Goal: Task Accomplishment & Management: Complete application form

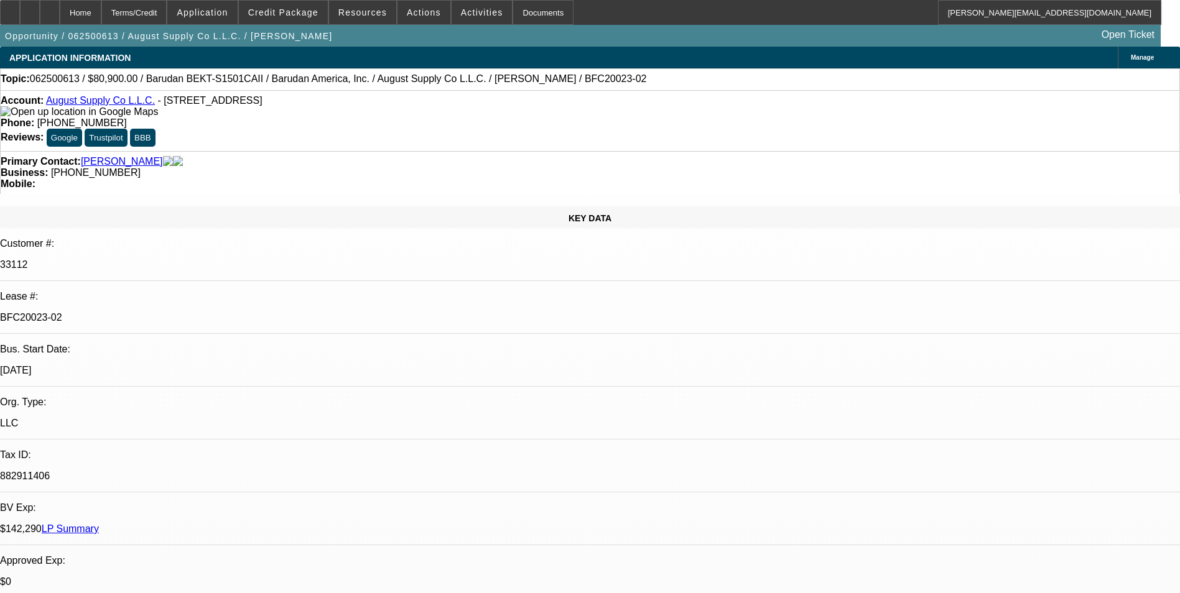
select select "0"
select select "2"
select select "0.1"
select select "4"
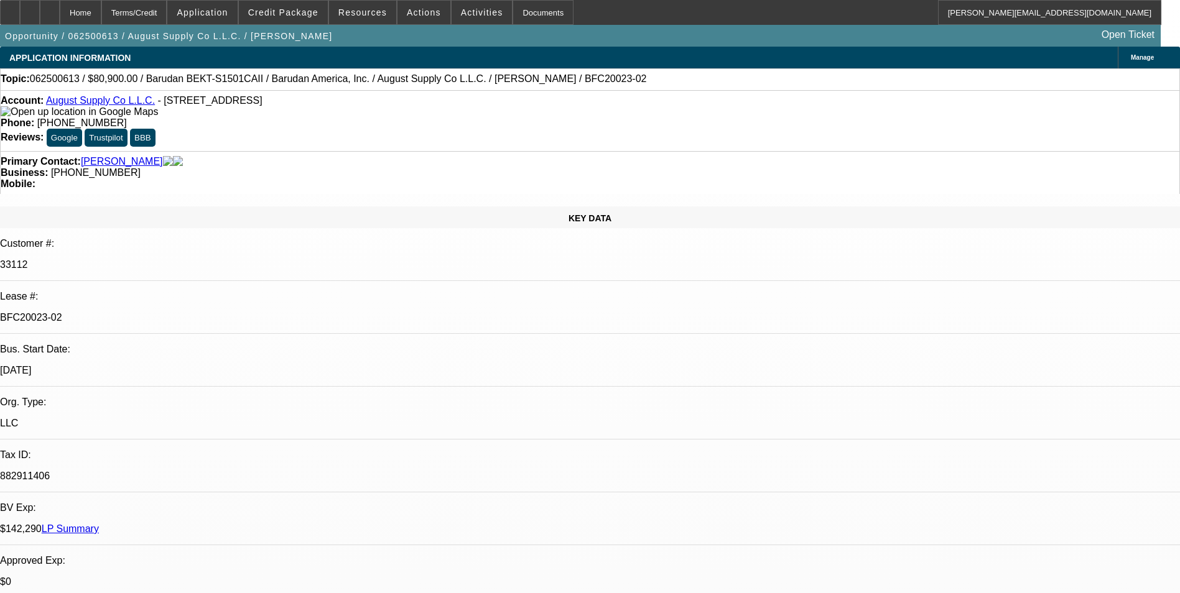
select select "0"
select select "2"
select select "0.1"
select select "4"
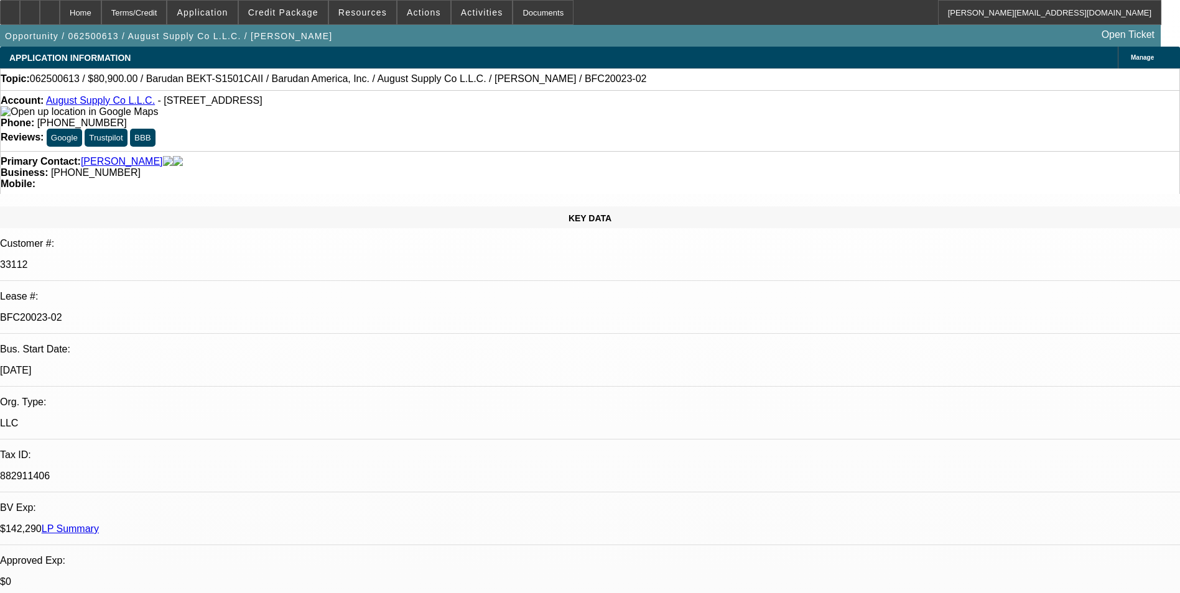
select select "0"
select select "2"
select select "0.1"
select select "4"
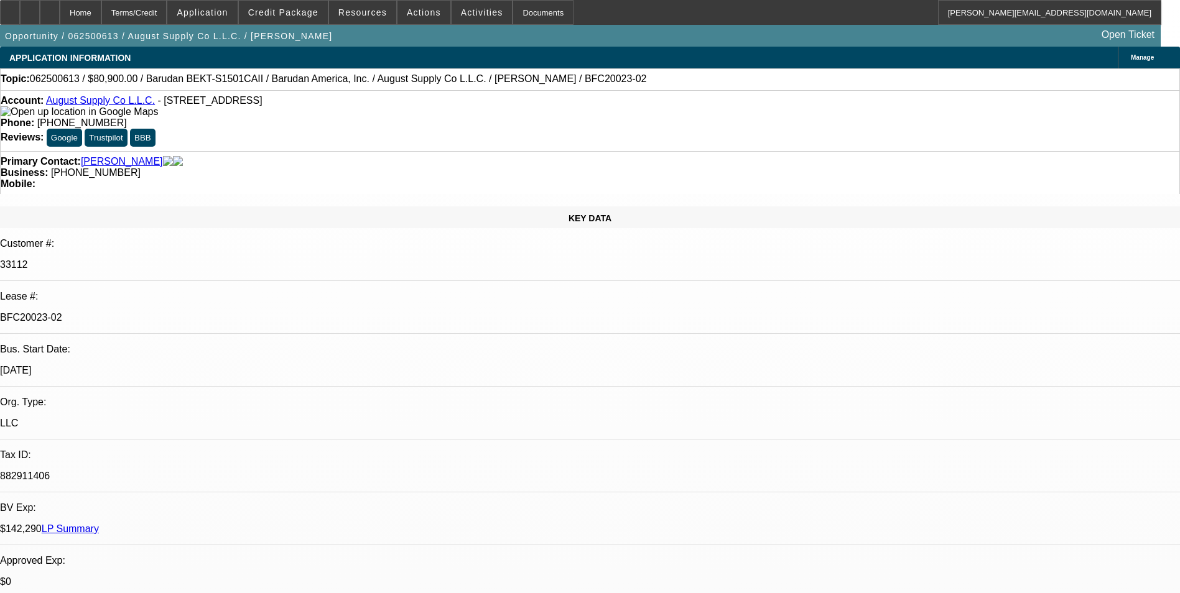
select select "0"
select select "2"
select select "0.1"
select select "4"
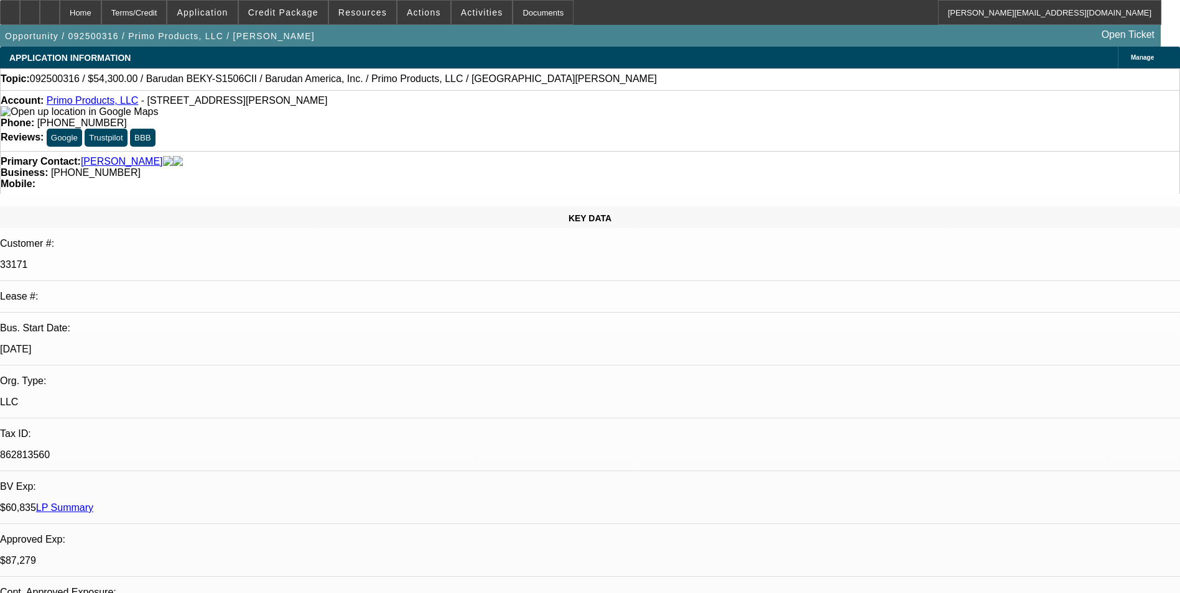
select select "0"
select select "2"
select select "0.1"
select select "4"
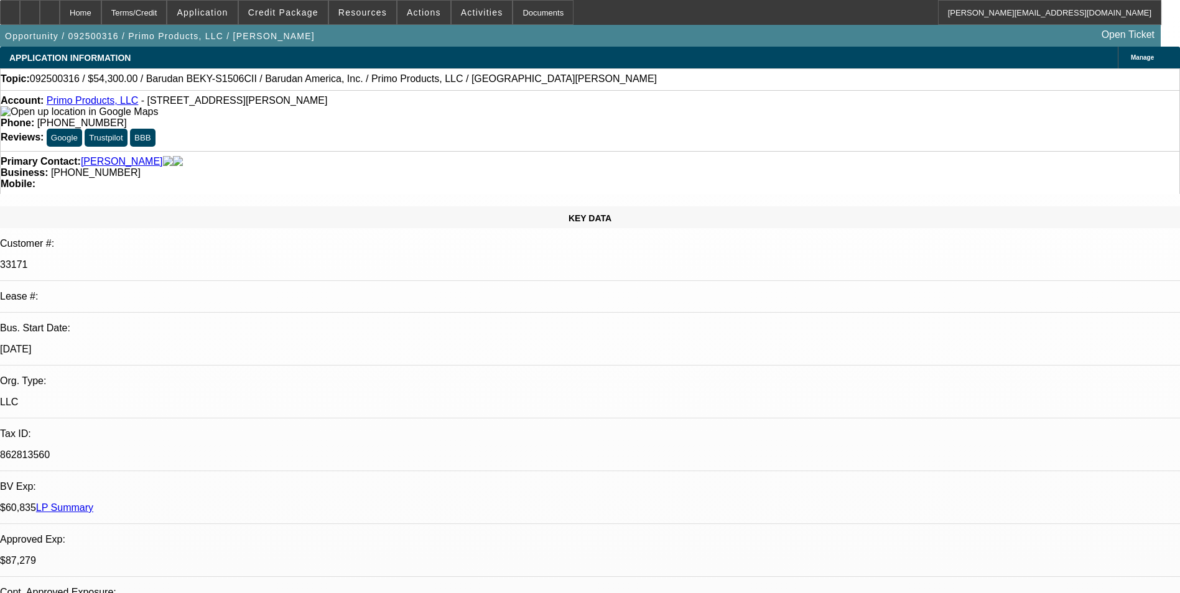
select select "0"
select select "0.1"
select select "4"
select select "0"
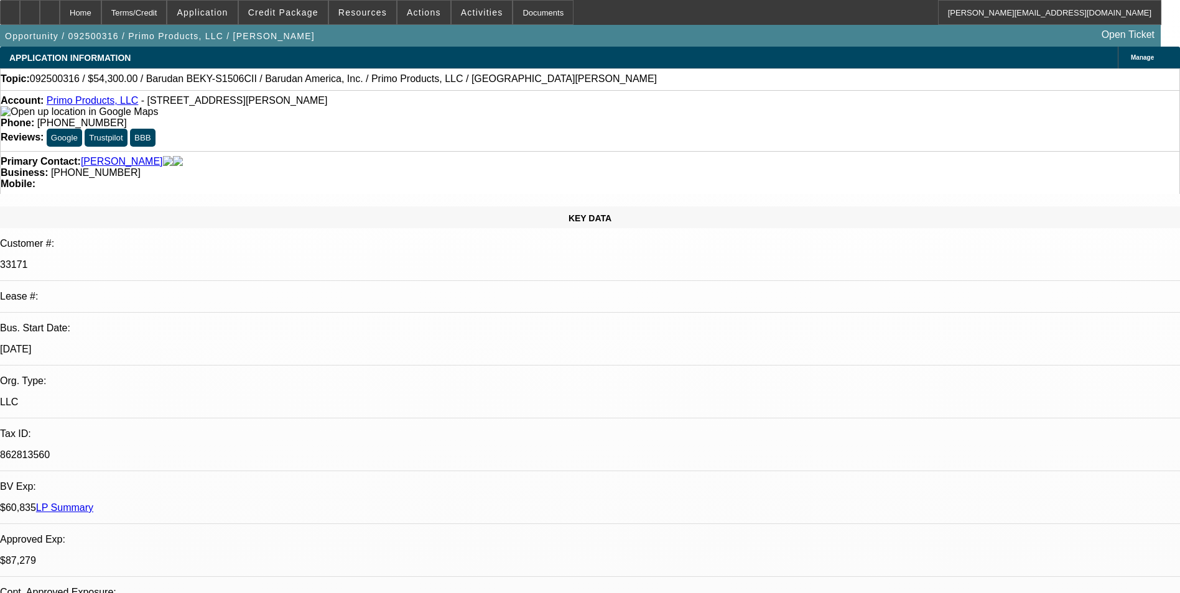
select select "2"
select select "0.1"
select select "4"
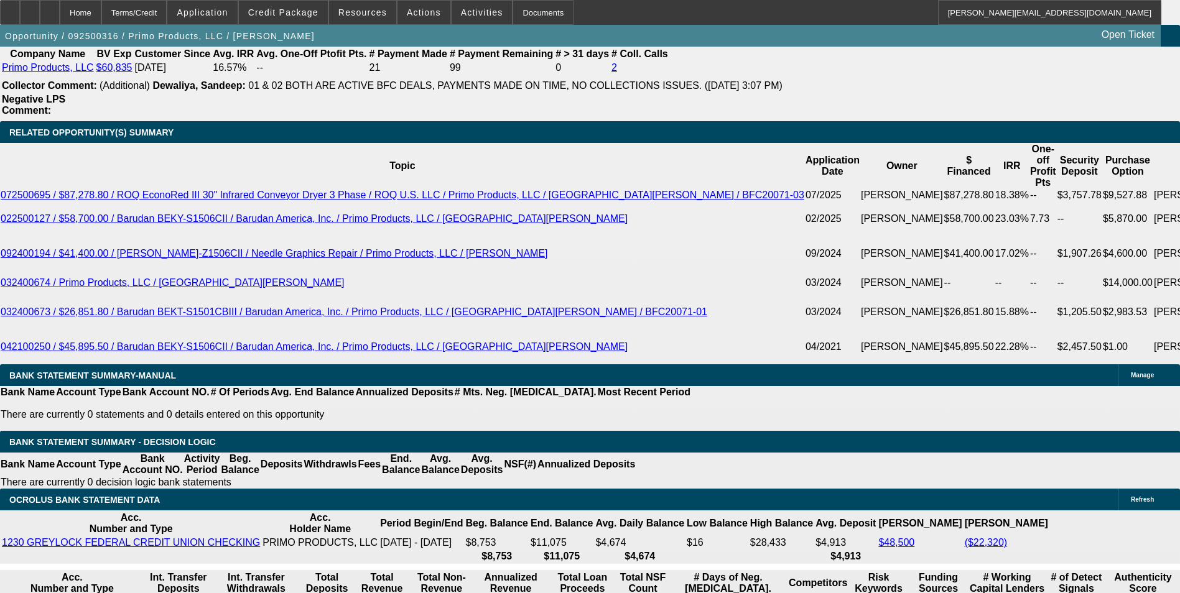
click at [50, 8] on icon at bounding box center [50, 8] width 0 height 0
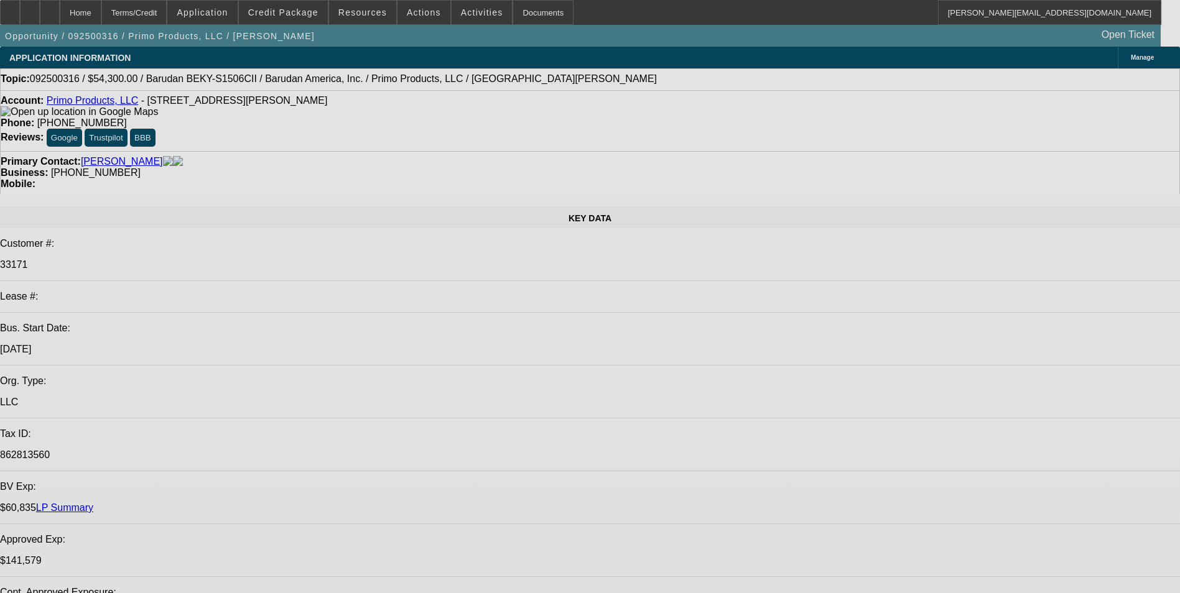
select select "0"
select select "2"
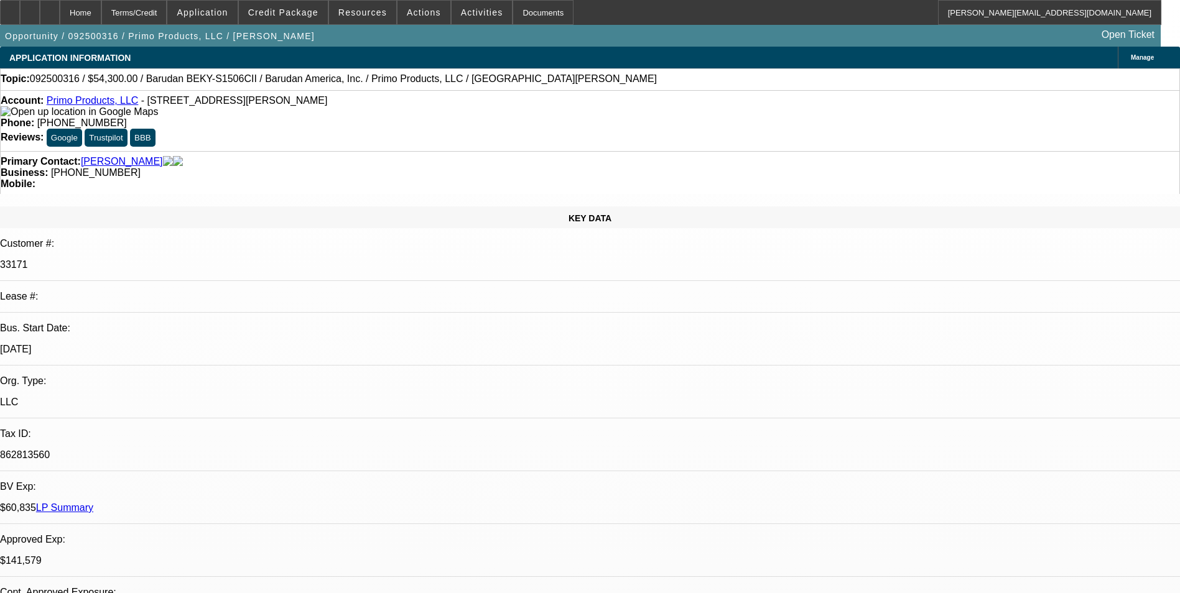
select select "0.1"
select select "0"
select select "0.1"
select select "0"
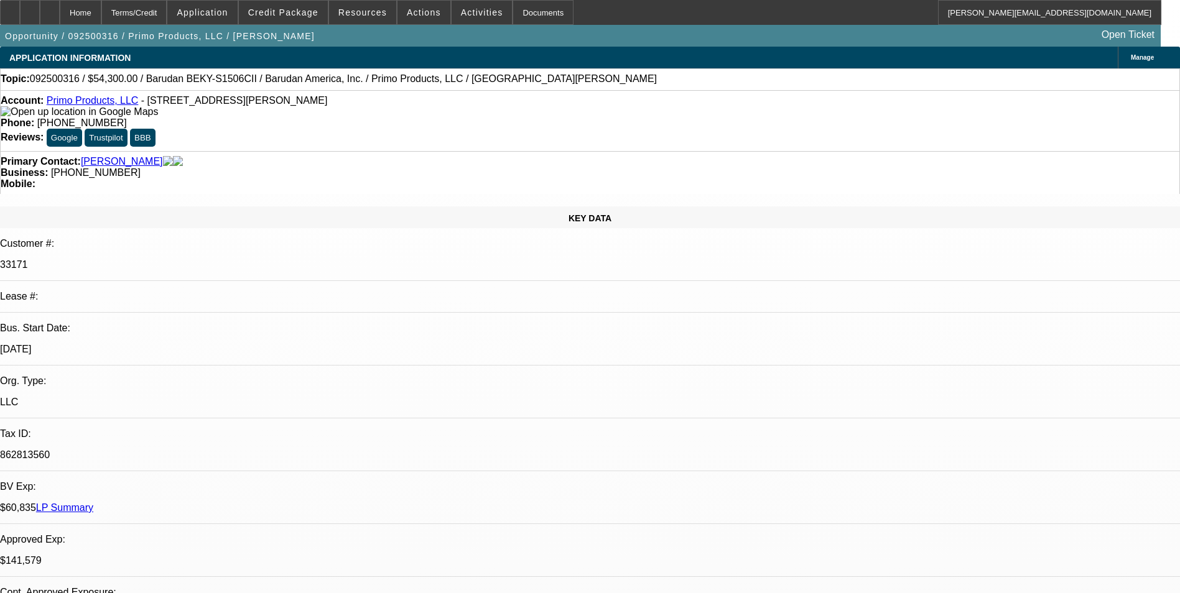
select select "2"
select select "0.1"
select select "1"
select select "2"
select select "4"
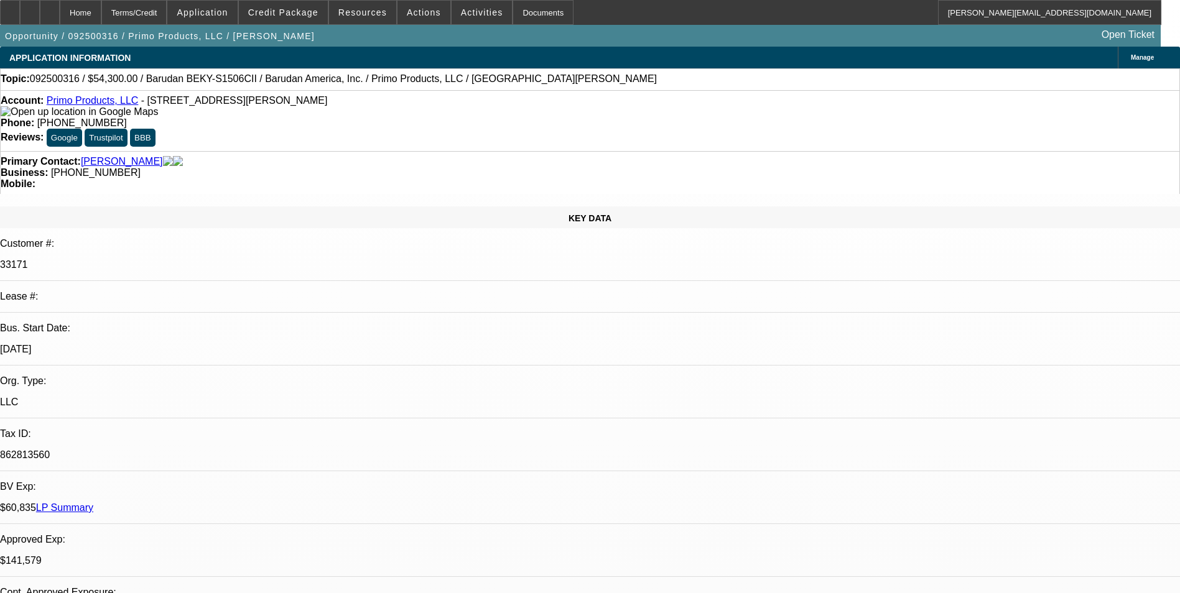
select select "1"
select select "4"
select select "1"
select select "2"
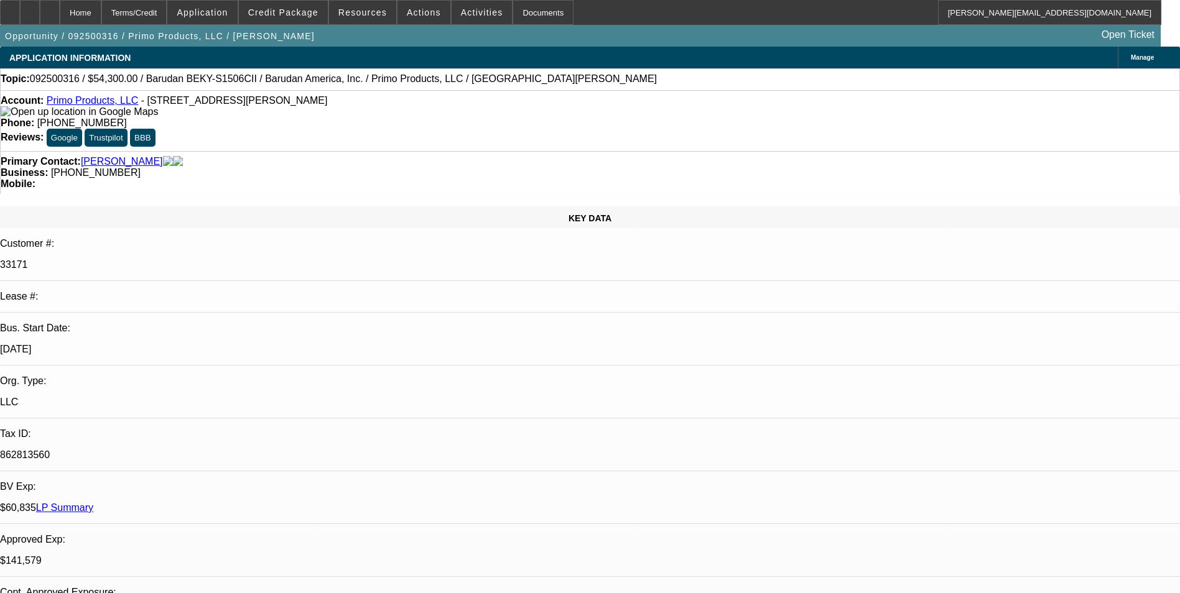
select select "4"
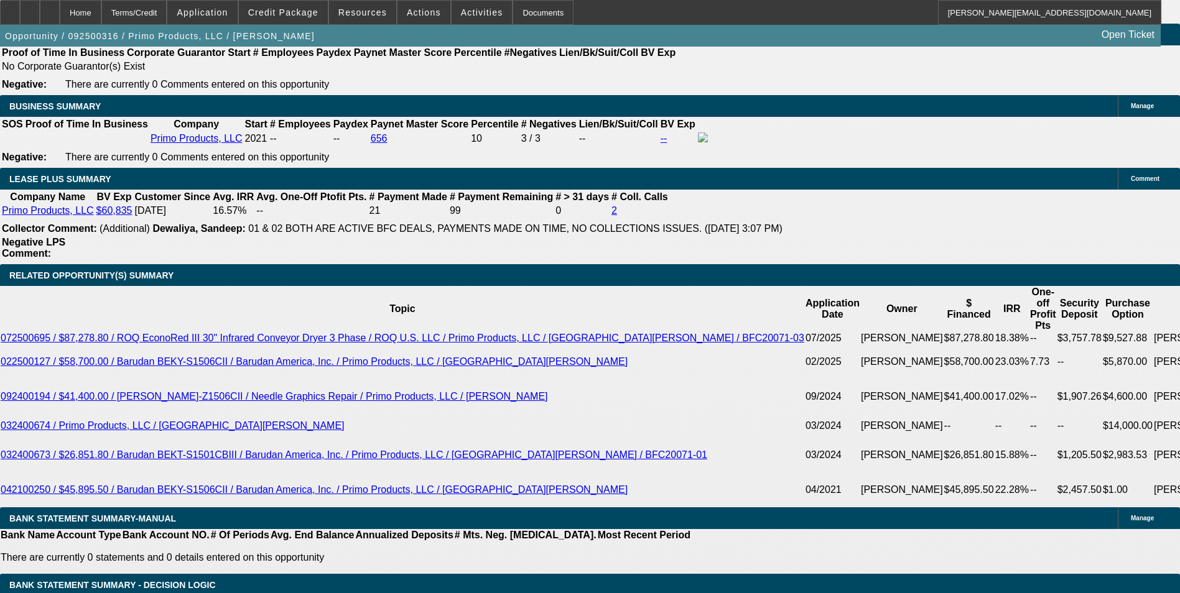
scroll to position [1990, 0]
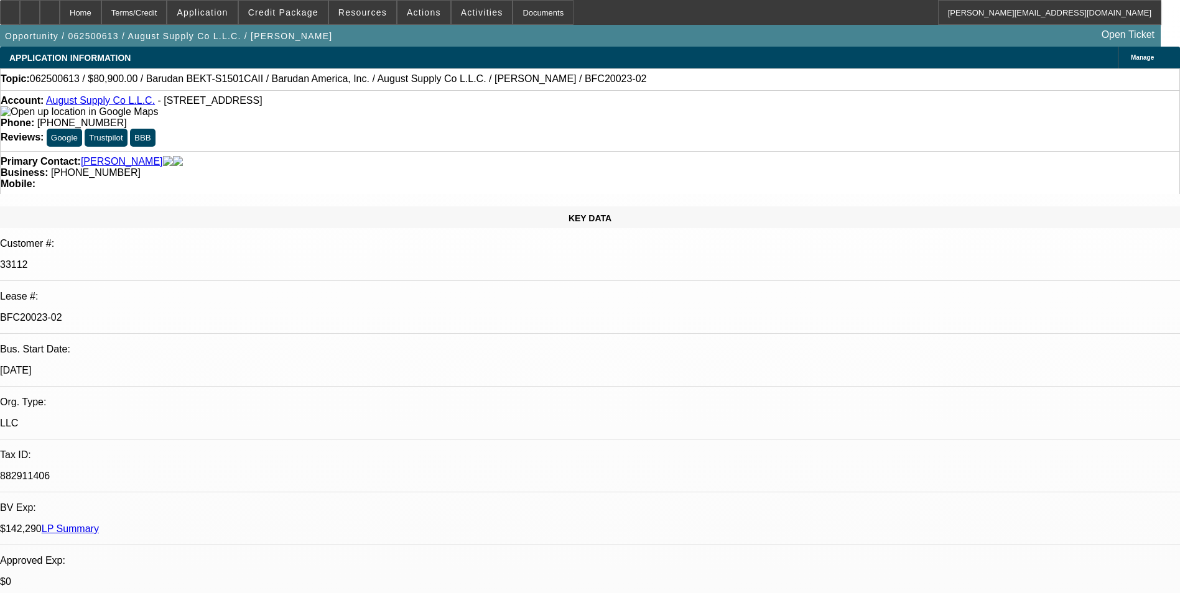
select select "0"
select select "2"
select select "0.1"
select select "4"
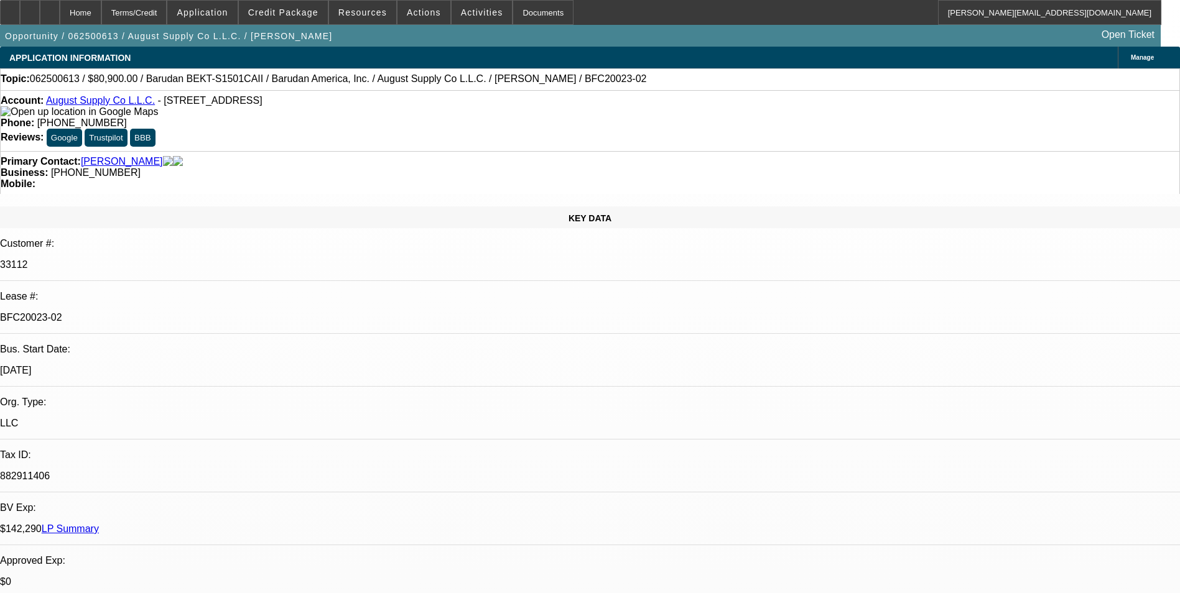
select select "0"
select select "2"
select select "0.1"
select select "4"
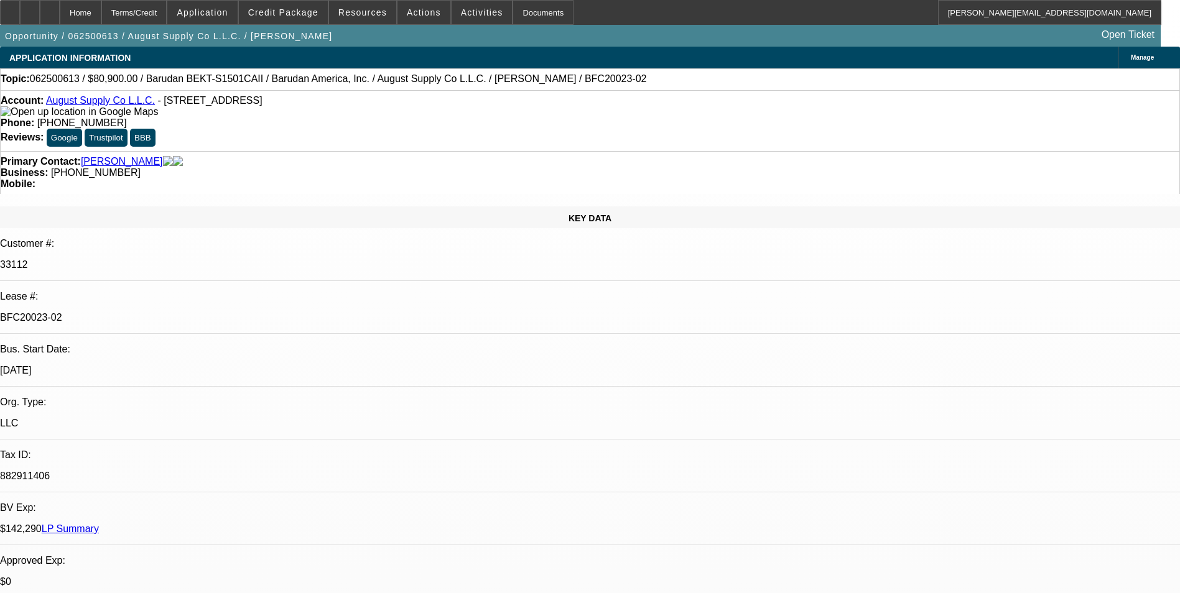
select select "0"
select select "2"
select select "0.1"
select select "4"
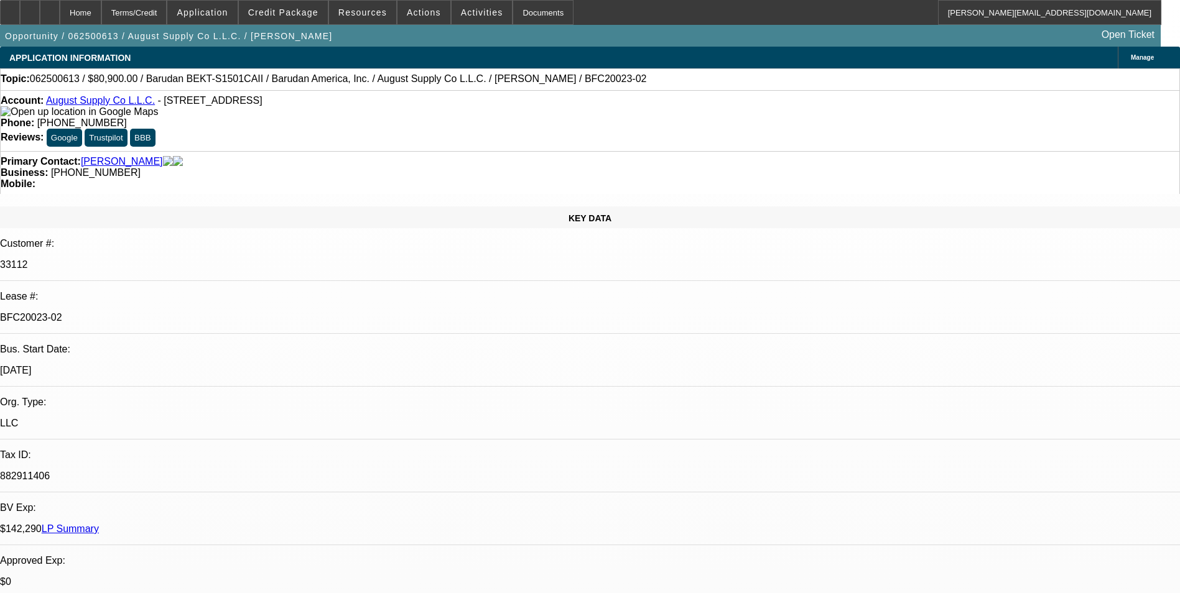
select select "0"
select select "2"
select select "0.1"
select select "4"
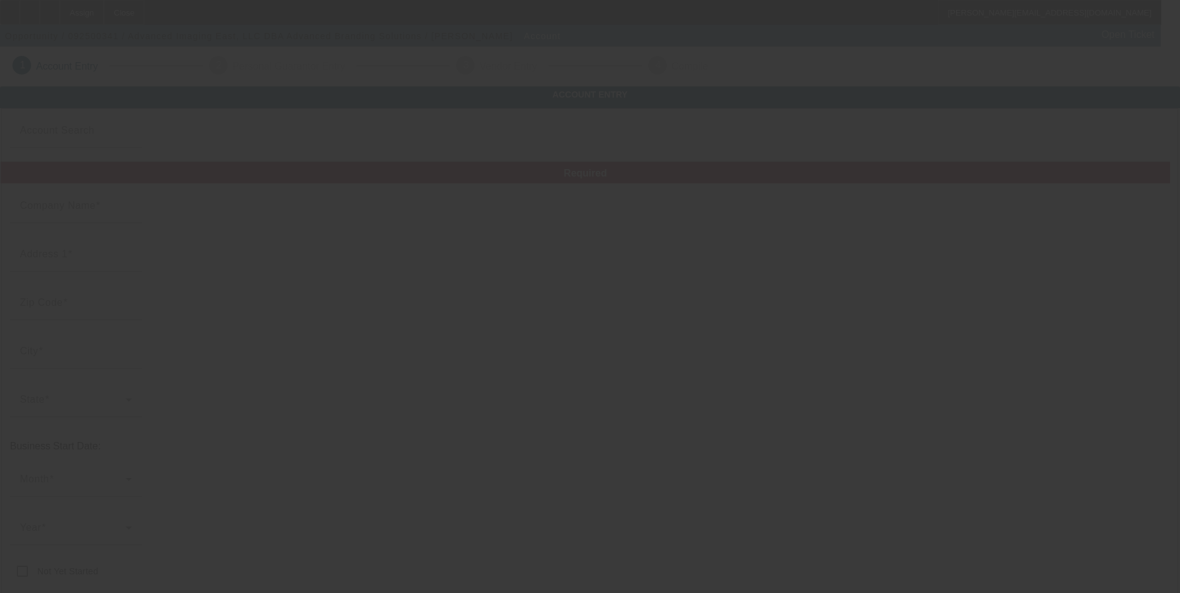
type input "Advanced Imaging East, LLC"
type input "987 Waugh Chapel Way"
type input "21054"
type input "Gambrills"
type input "(301) 931-0183"
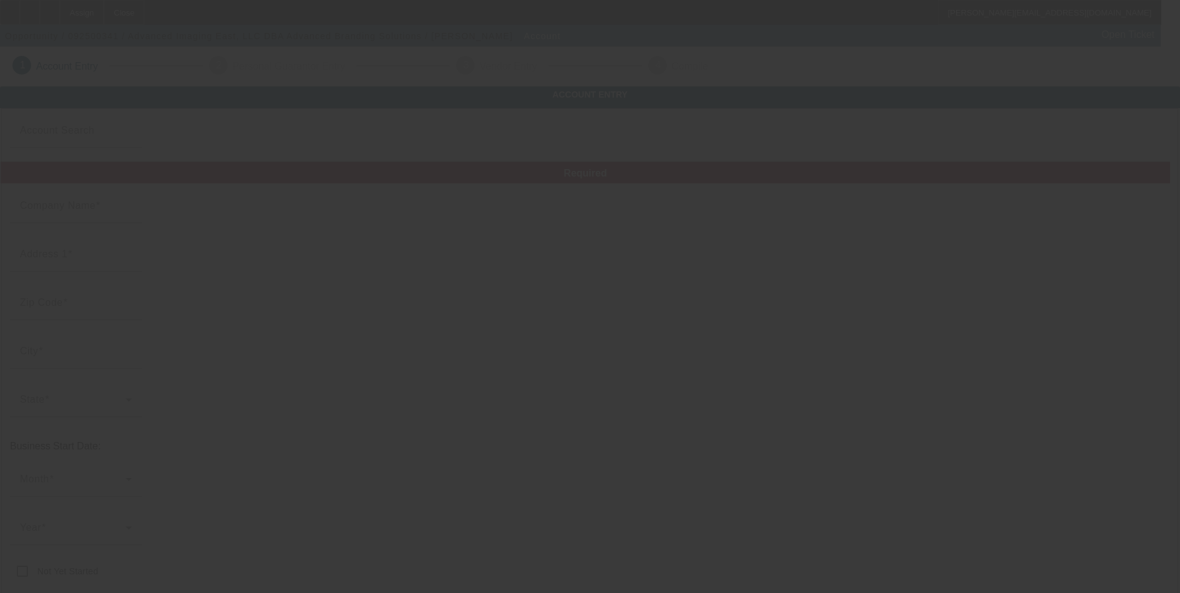
type input "Advanced Branding Solutions"
type input "Unit D"
type input "djackson@absimprints.com"
type input "https://ADVANCEDSPIRITWEAR.COM"
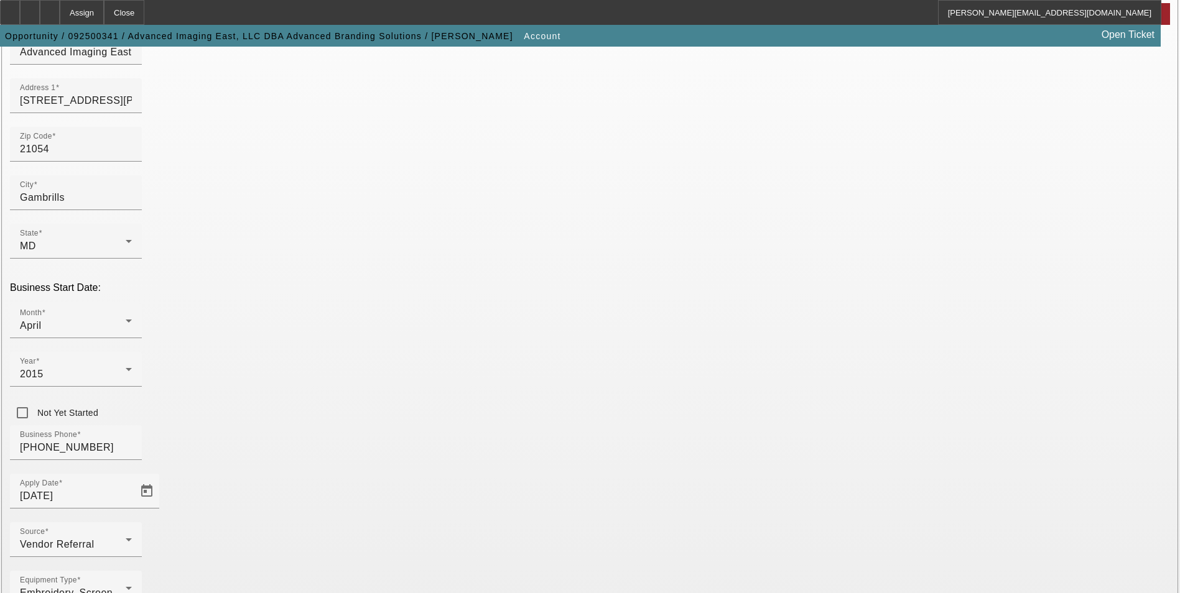
scroll to position [187, 0]
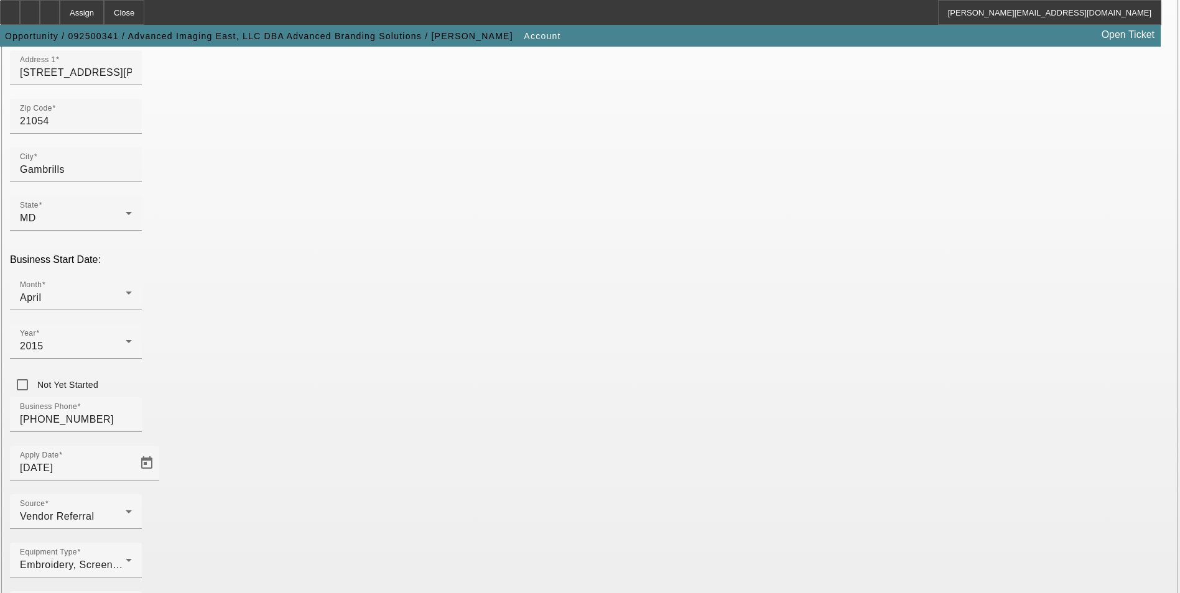
type input "473638916"
drag, startPoint x: 1034, startPoint y: 463, endPoint x: 979, endPoint y: 453, distance: 55.7
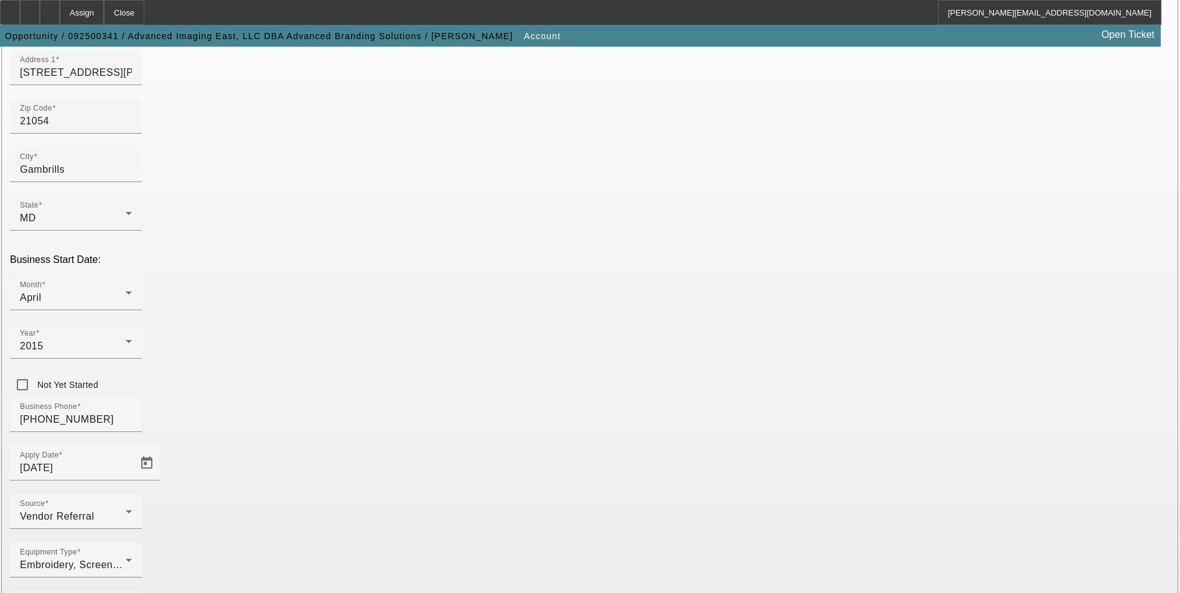
type input "Company branding; screen printing, embroidery, signs, vehicle graphics"
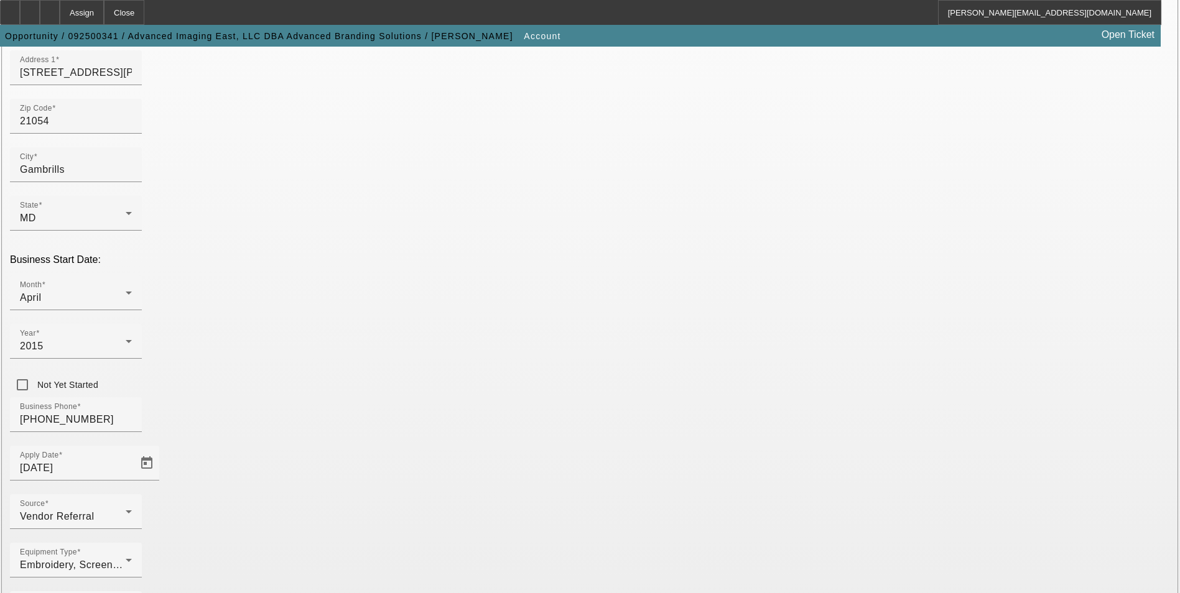
paste input "https://abs.advancedbrandingsolutions.com/"
type input "https://abs.advancedbrandingsolutions.com/"
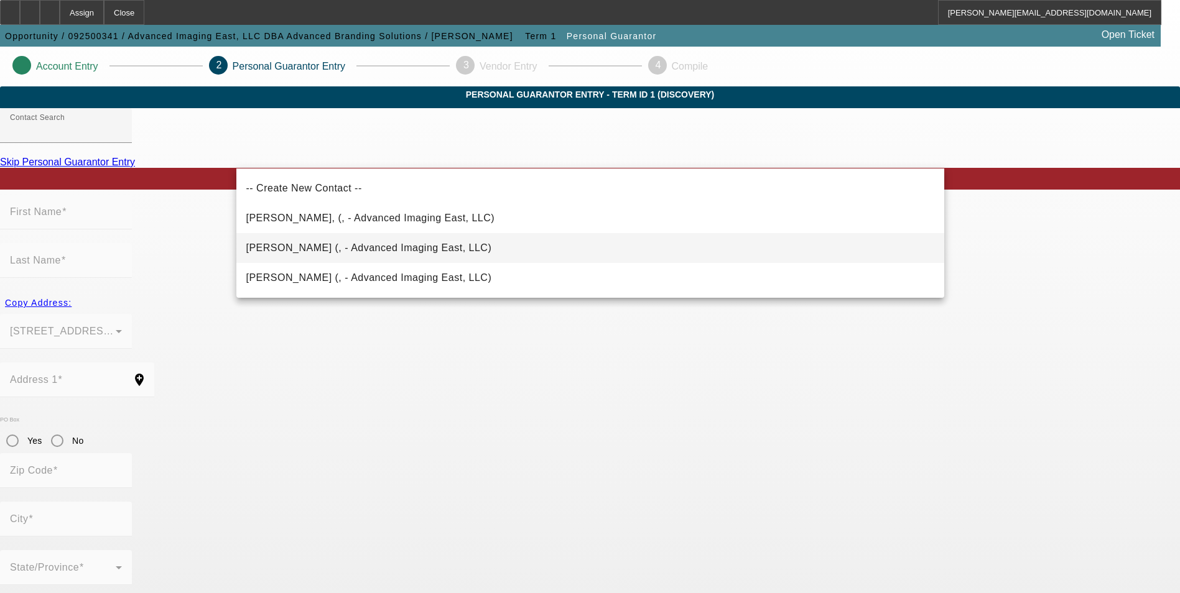
click at [434, 244] on mat-option "Jackson, David (, - Advanced Imaging East, LLC)" at bounding box center [590, 248] width 708 height 30
type input "Jackson, David (, - Advanced Imaging East, LLC)"
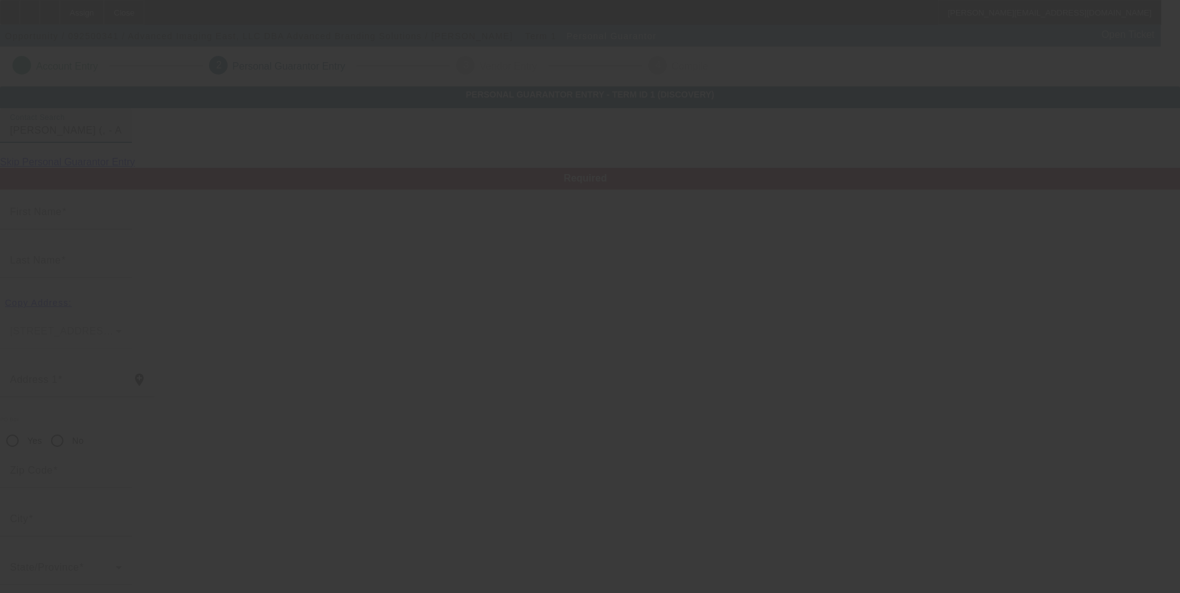
type input "David"
type input "Jackson"
radio input "true"
type input "(301) 931-0183"
type input "djackson@absimprints.com"
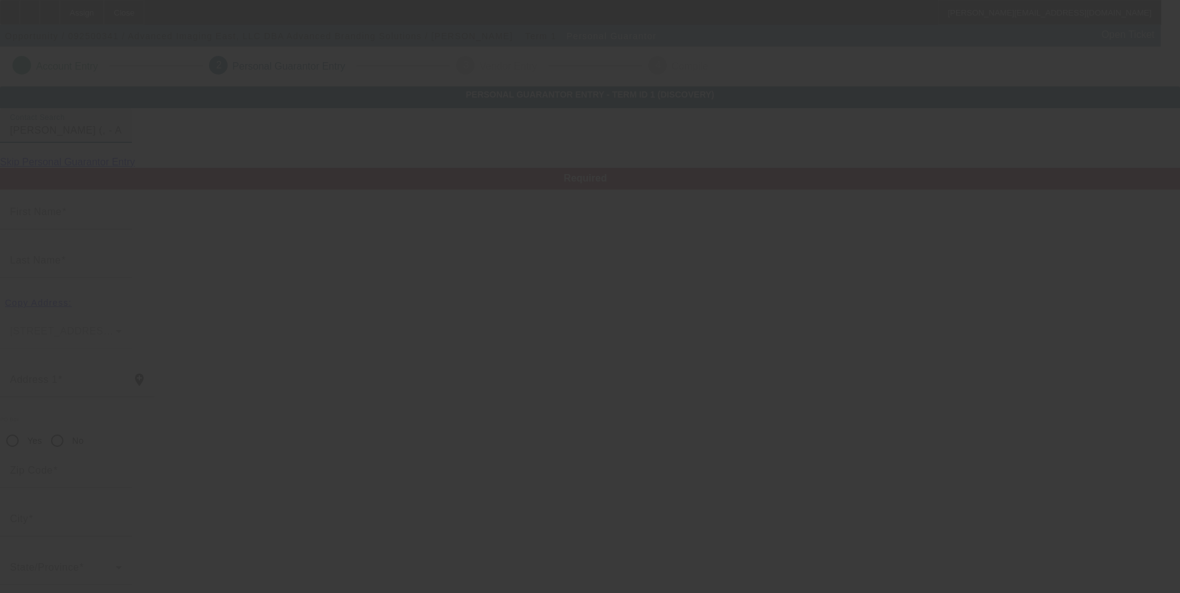
type input "(301) 370-5925"
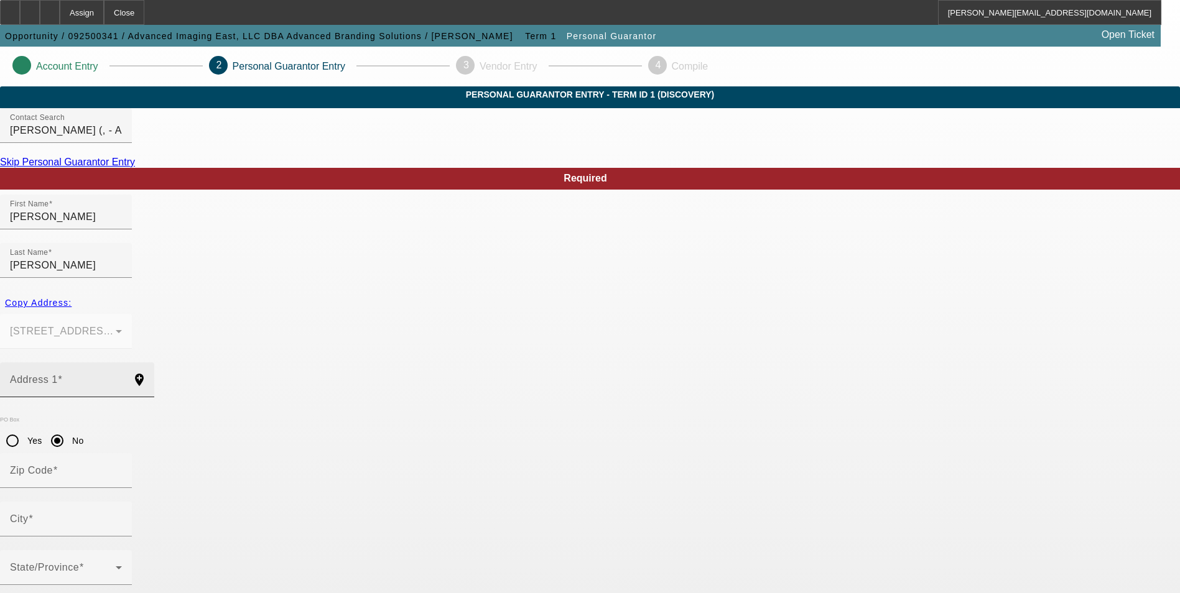
click at [63, 374] on span at bounding box center [60, 379] width 5 height 11
click at [122, 377] on input "Address 1" at bounding box center [66, 384] width 112 height 15
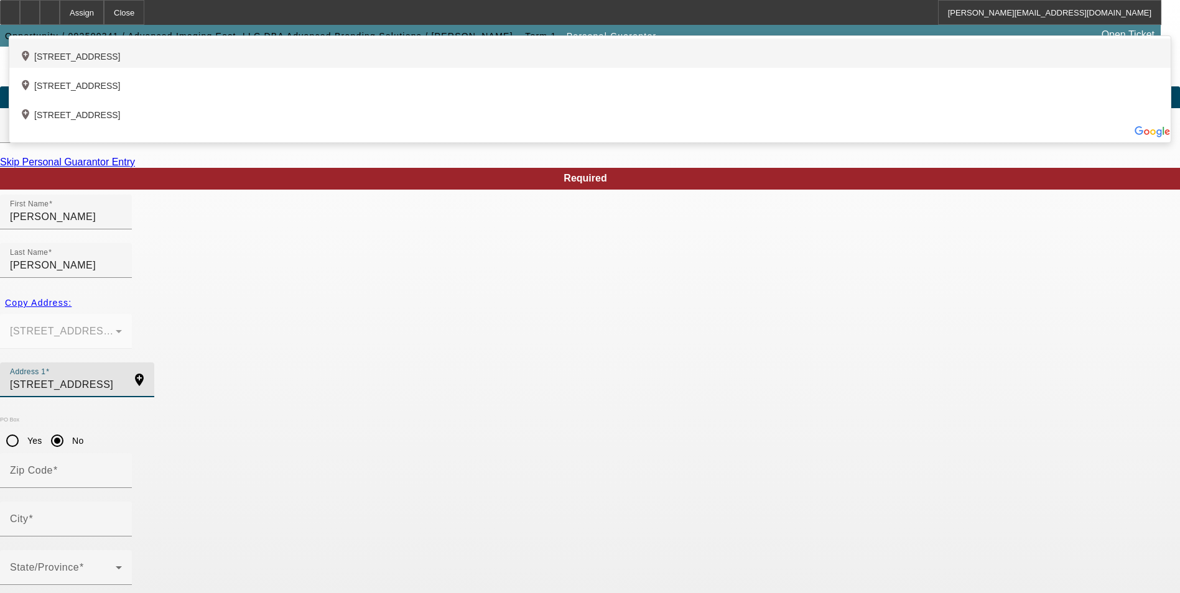
click at [461, 68] on div "add_location 371 Lake Road, Crownsville, MD 21032, US" at bounding box center [589, 53] width 1161 height 29
type input "371 Lake Road"
type input "21032"
type input "Crownsville"
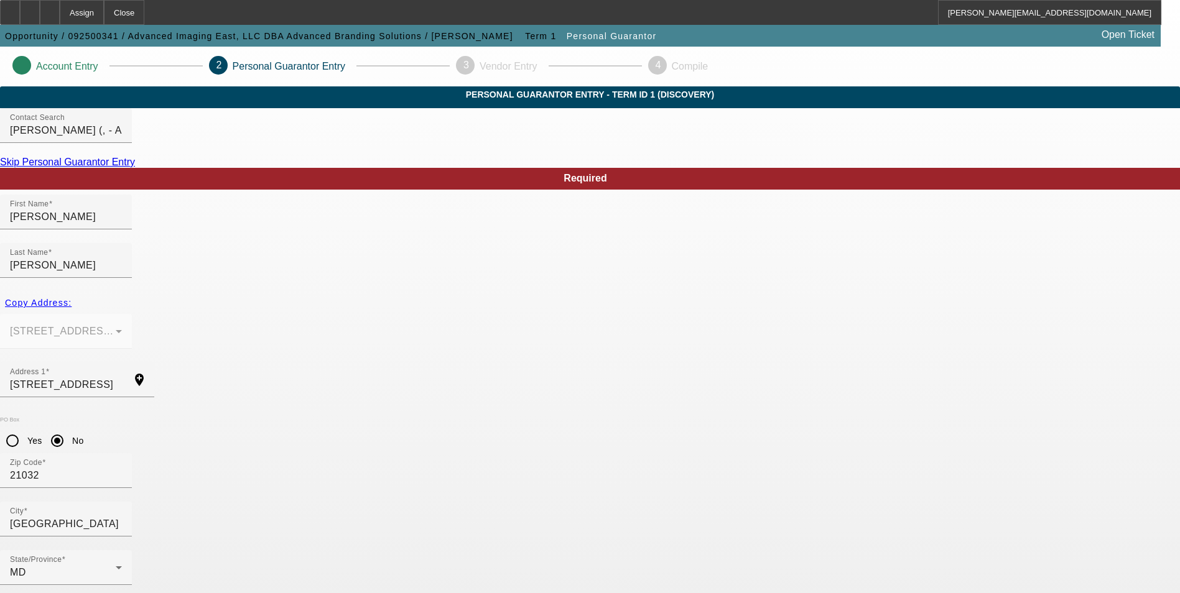
type input "40"
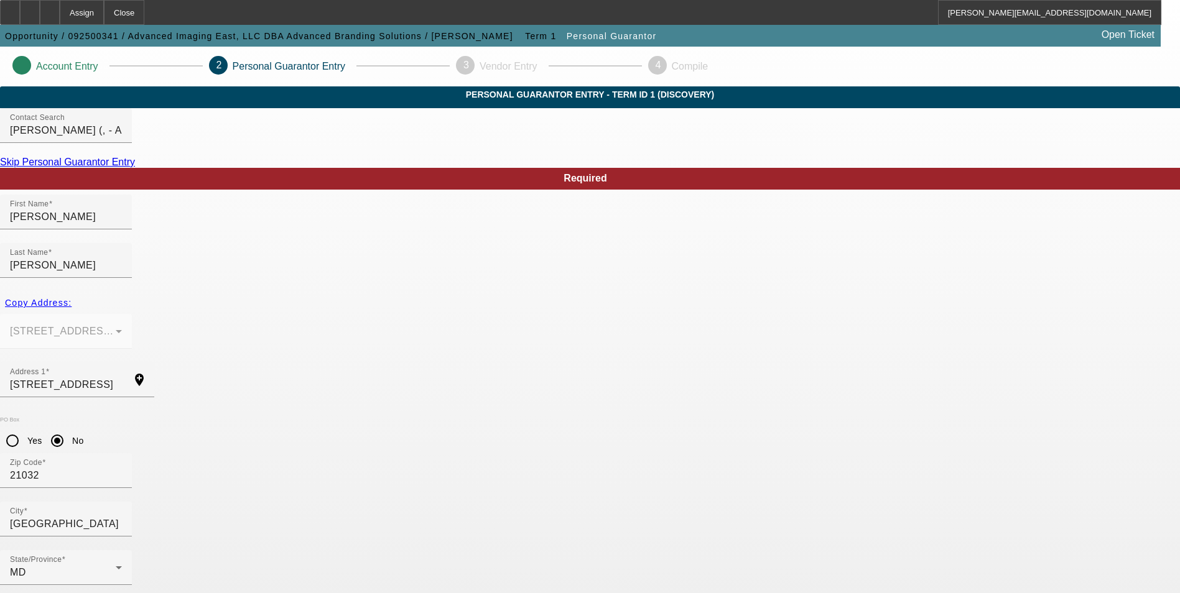
type input "214-88-9893"
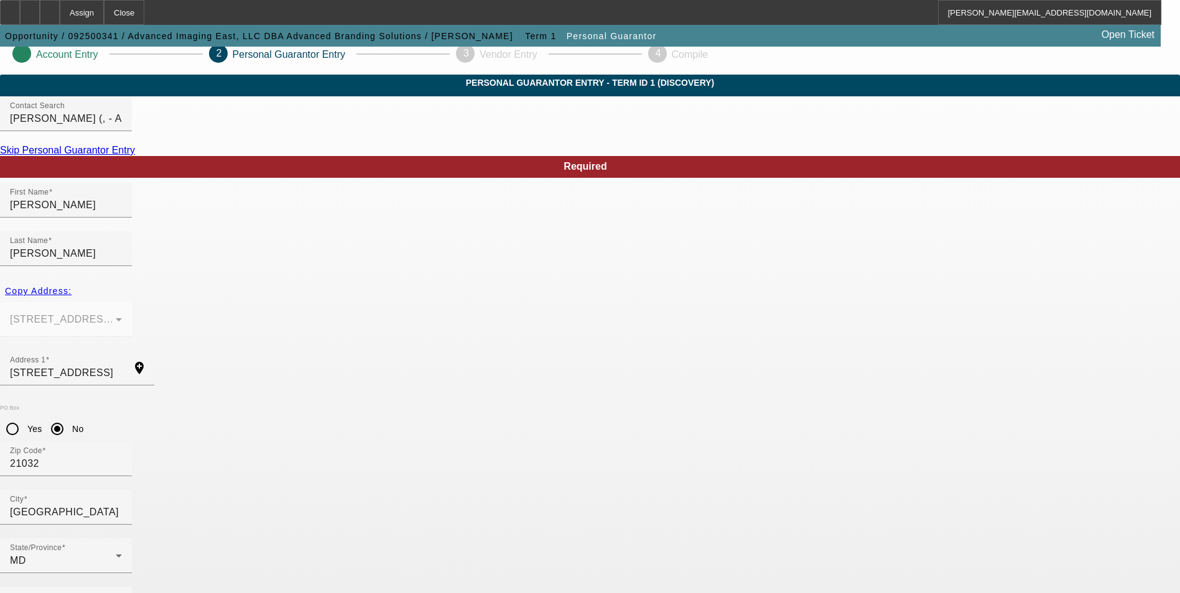
scroll to position [15, 0]
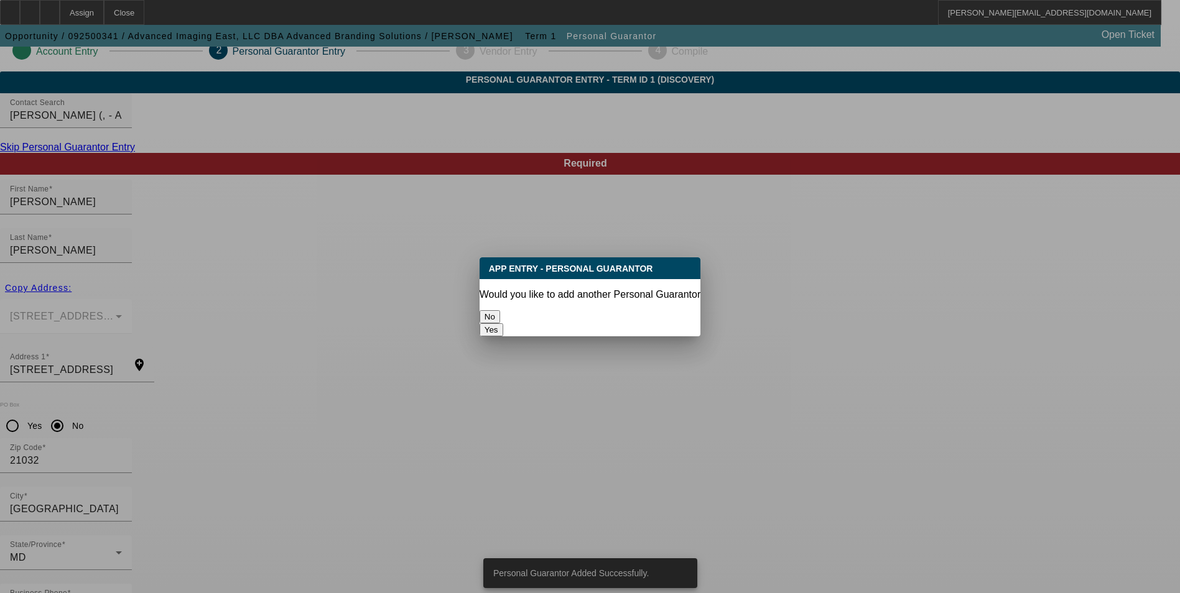
scroll to position [0, 0]
click at [503, 323] on button "Yes" at bounding box center [491, 329] width 24 height 13
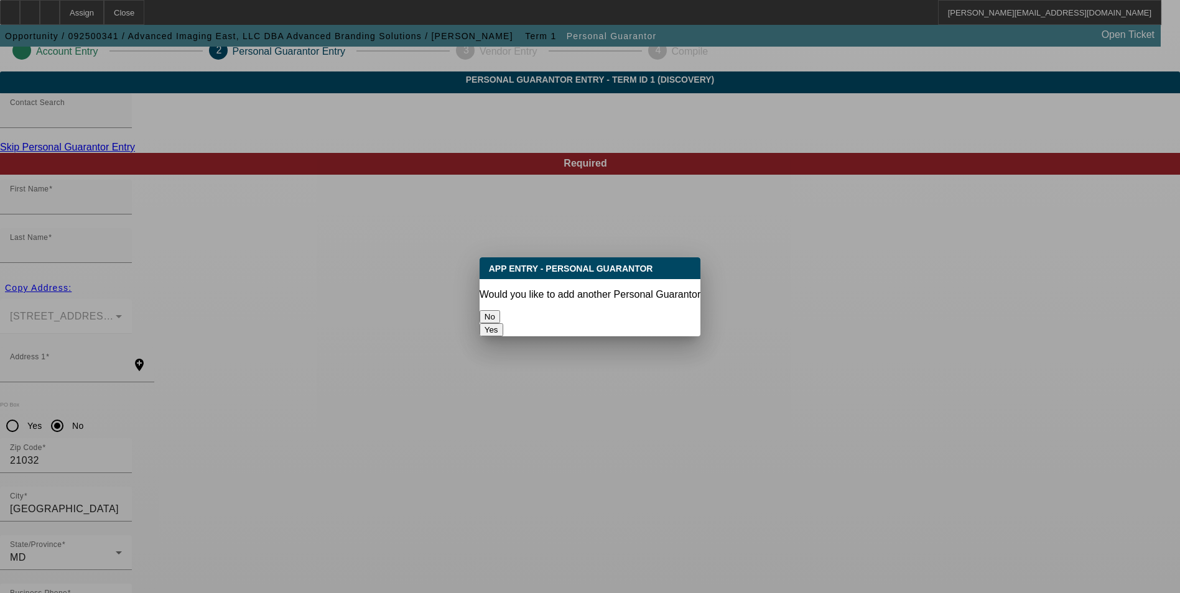
radio input "false"
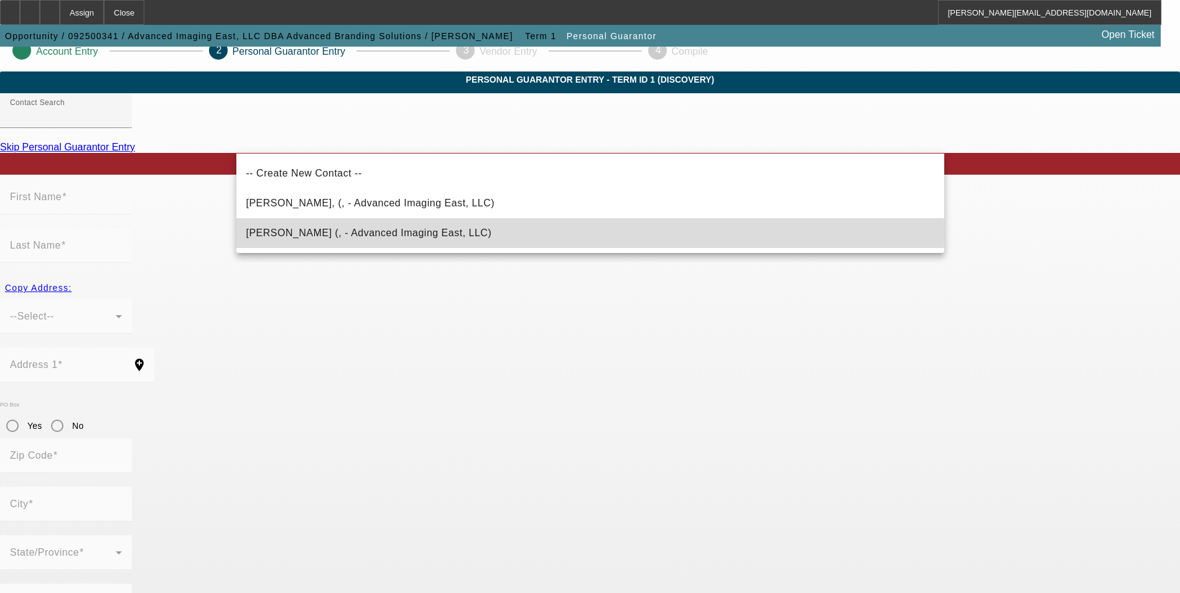
click at [418, 234] on mat-option "Frew, William (, - Advanced Imaging East, LLC)" at bounding box center [590, 233] width 708 height 30
type input "Frew, William (, - Advanced Imaging East, LLC)"
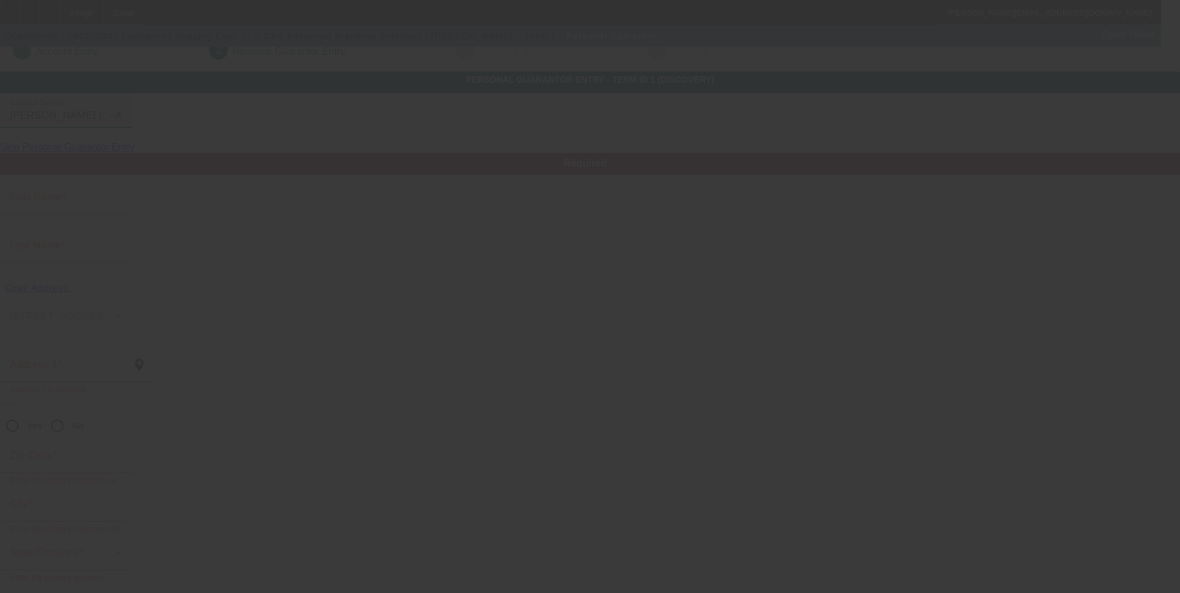
type input "William"
type input "Frew"
radio input "true"
type input "(301) 931-0183"
type input "wfrew@absimprints.com"
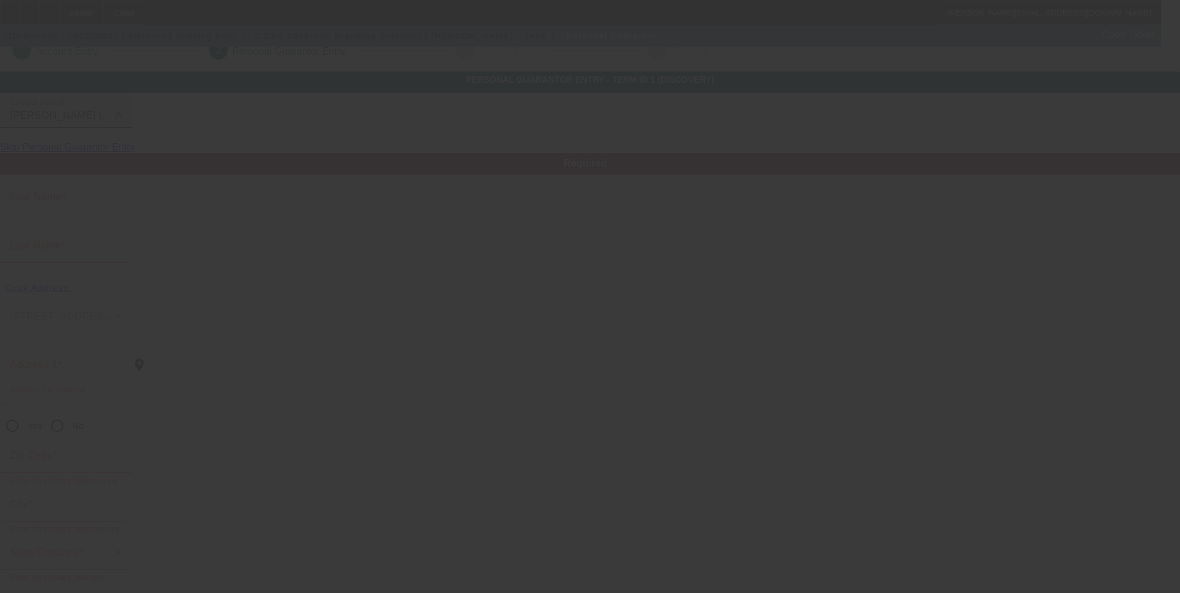
type input "(301) 252-4283"
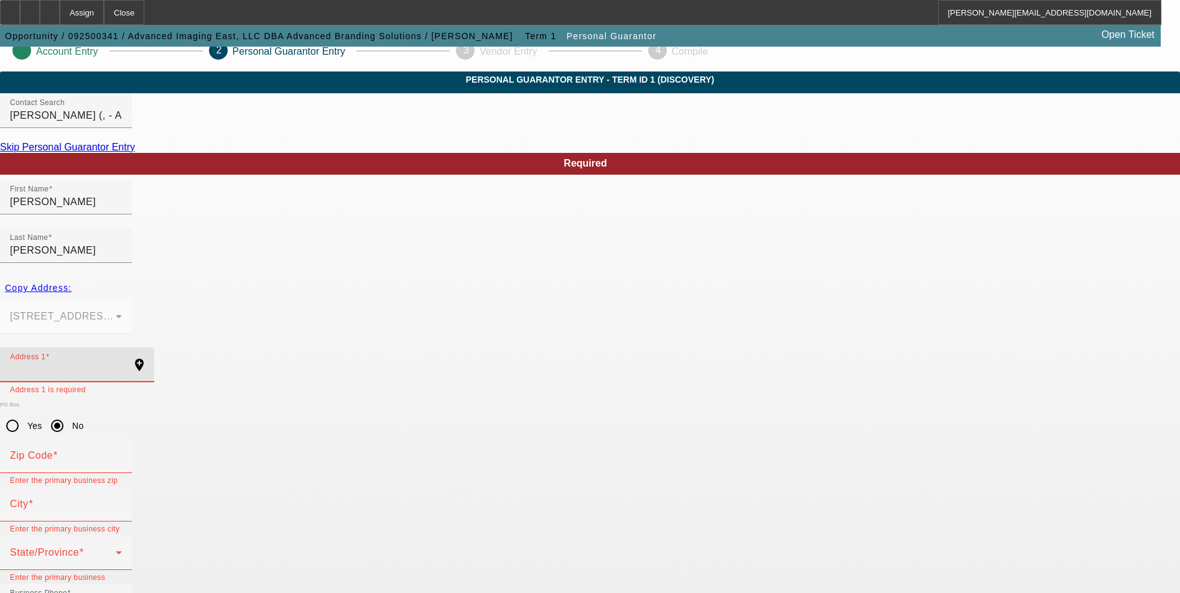
click at [122, 363] on input "Address 1" at bounding box center [66, 370] width 112 height 15
click at [122, 363] on input "332 po" at bounding box center [66, 370] width 112 height 15
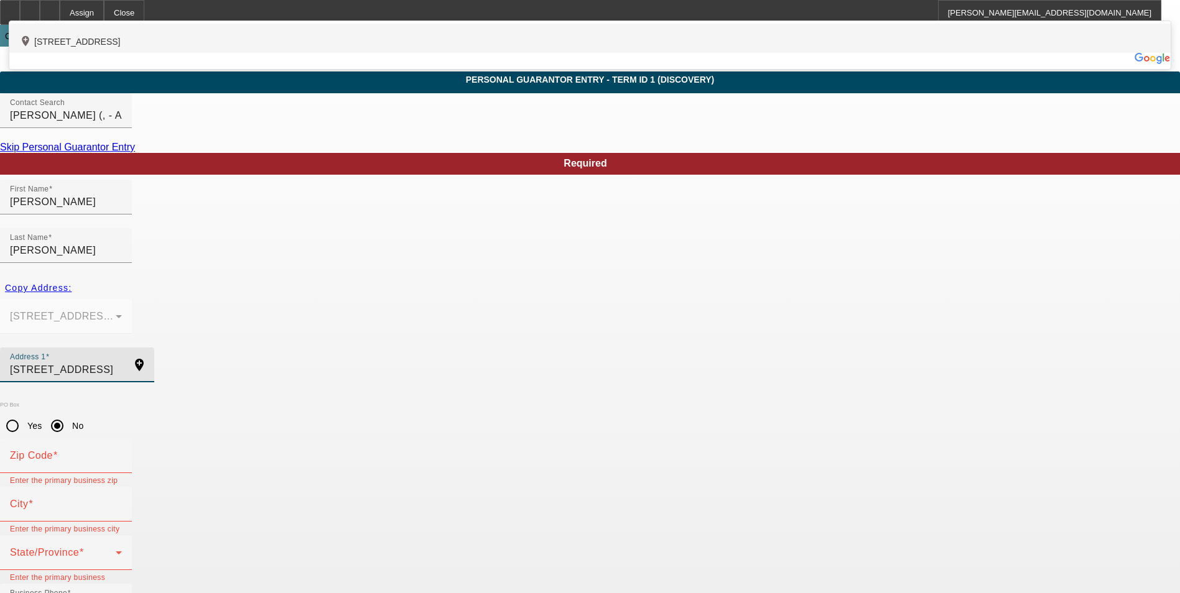
click at [372, 53] on div "add_location 332 Poplar School Road, Centreville, MD 21617, US" at bounding box center [589, 38] width 1161 height 29
type input "332 Poplar School Road"
type input "21617"
type input "Centreville"
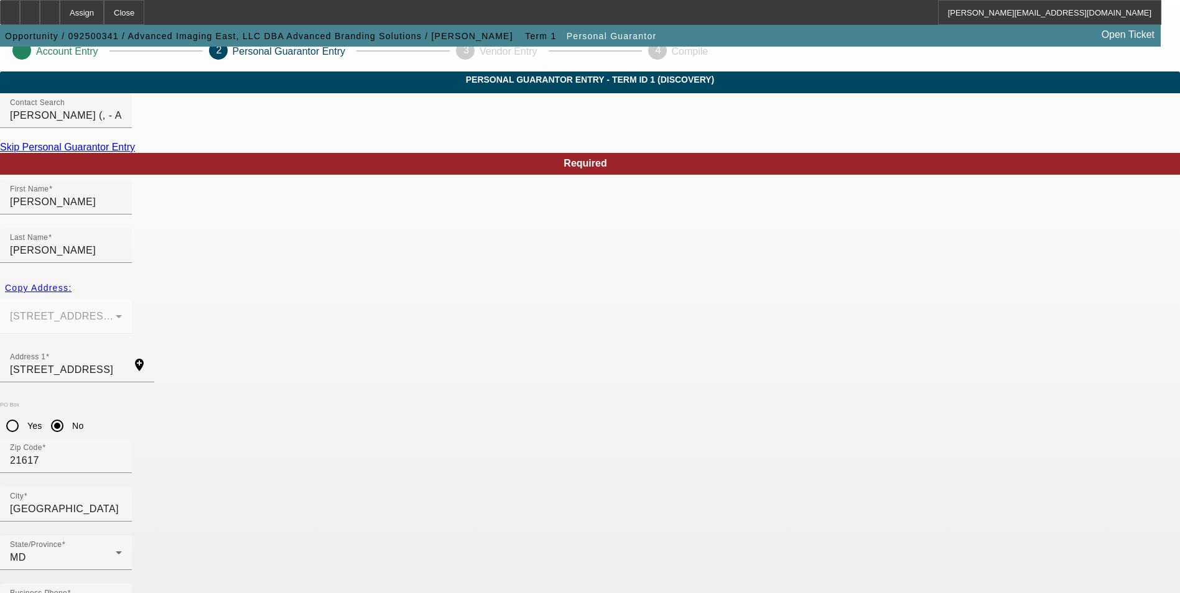
type input "40"
drag, startPoint x: 325, startPoint y: 531, endPoint x: 269, endPoint y: 506, distance: 61.2
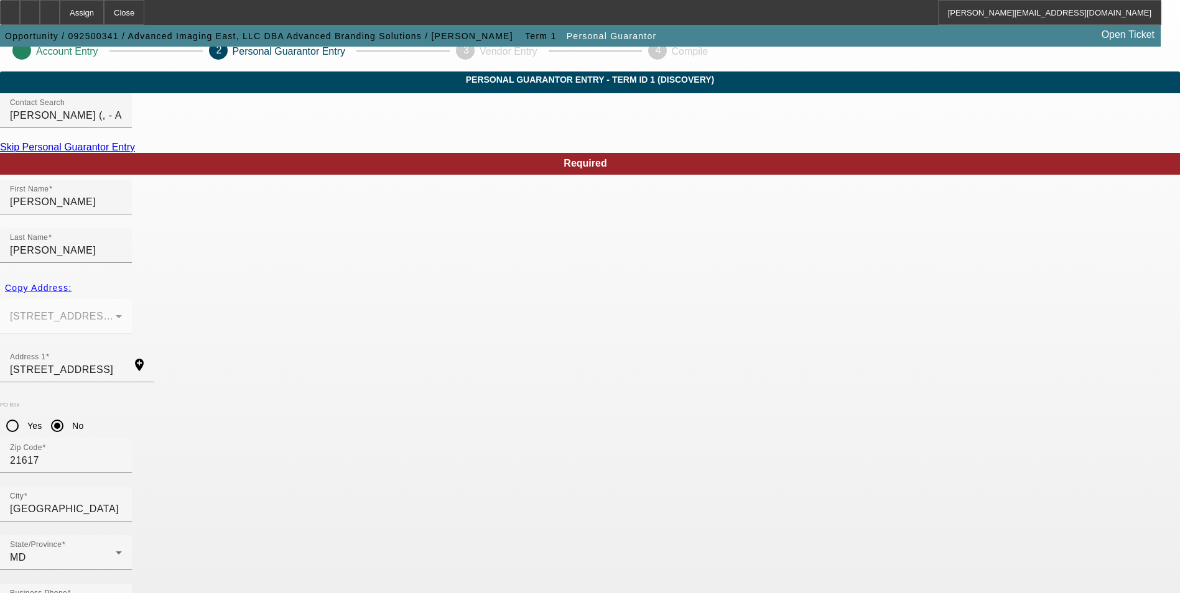
type input "217-92-3592"
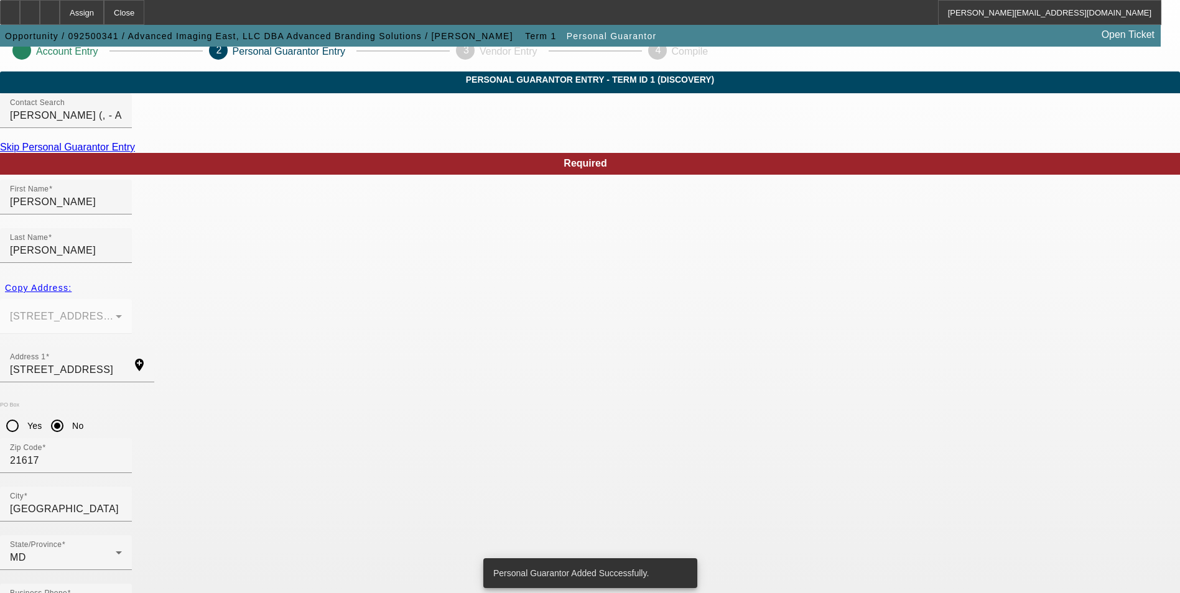
scroll to position [0, 0]
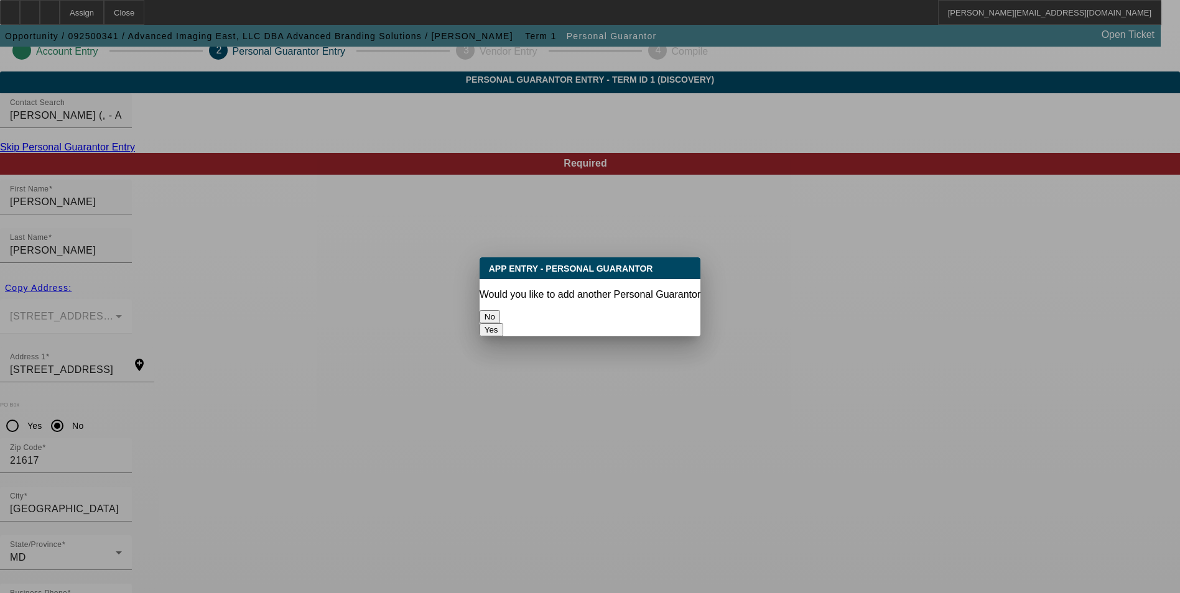
click at [500, 313] on button "No" at bounding box center [489, 316] width 21 height 13
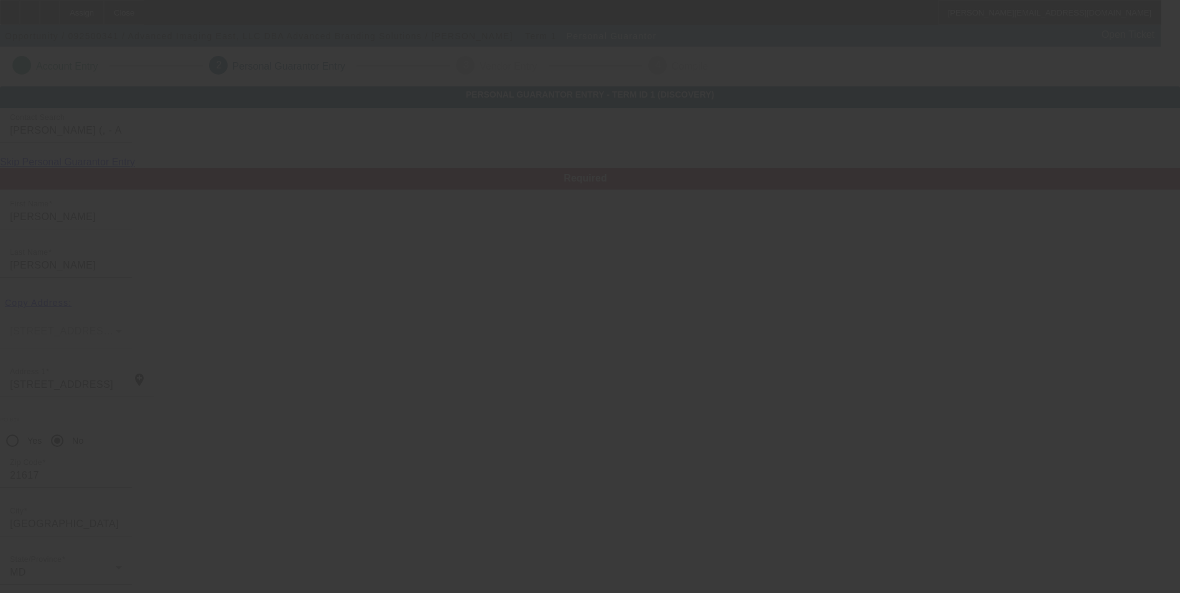
scroll to position [15, 0]
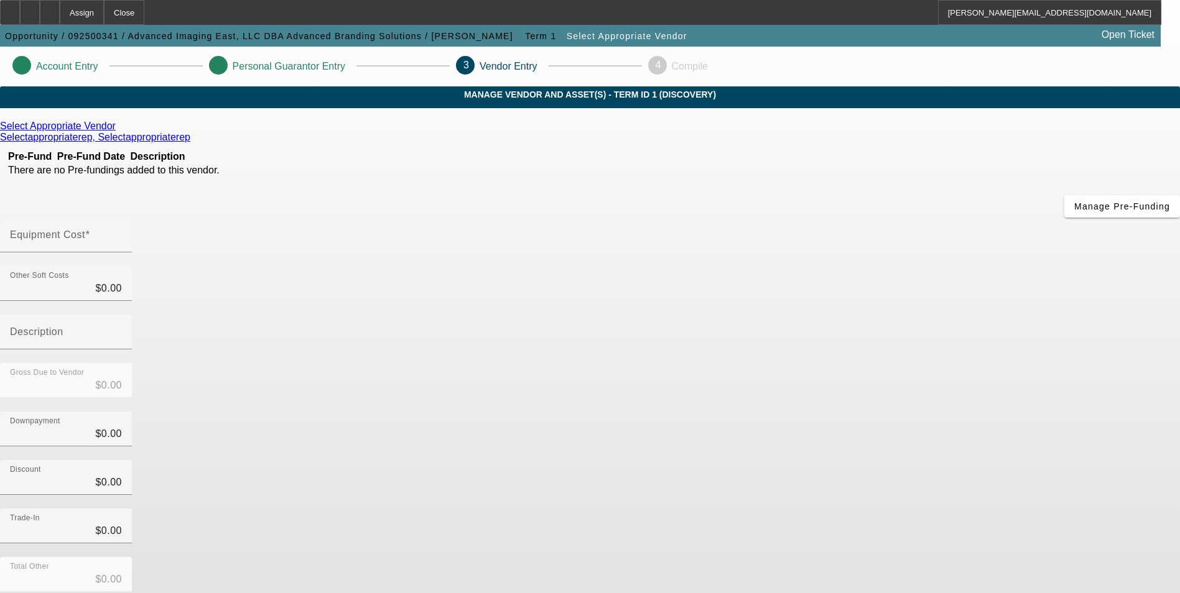
click at [119, 131] on icon at bounding box center [119, 126] width 0 height 11
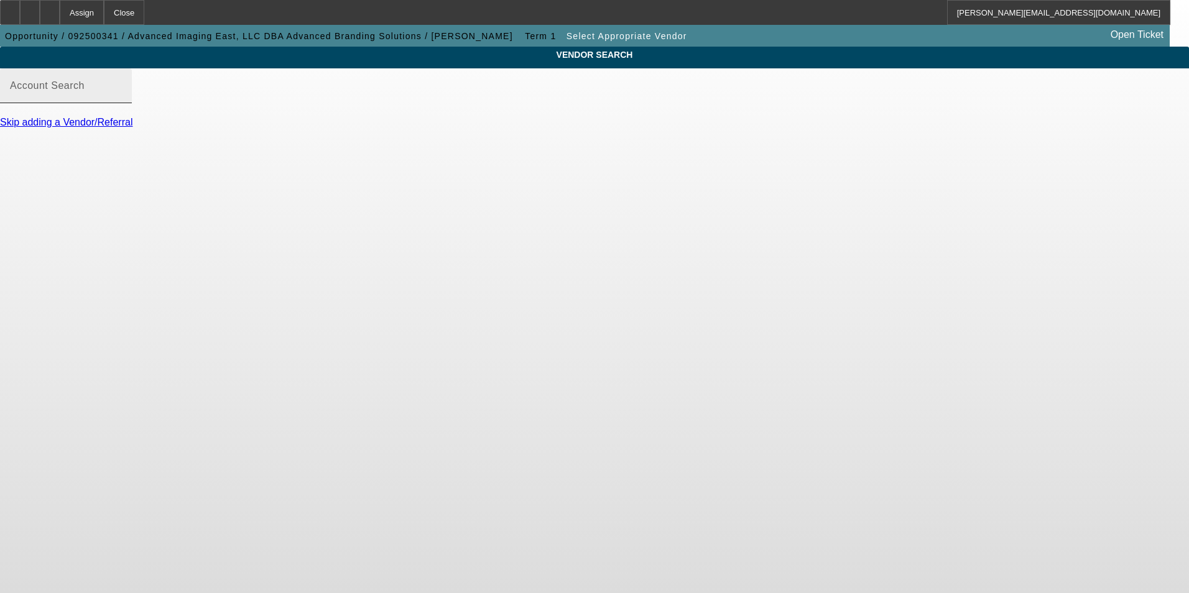
click at [122, 96] on div "Account Search" at bounding box center [66, 85] width 112 height 35
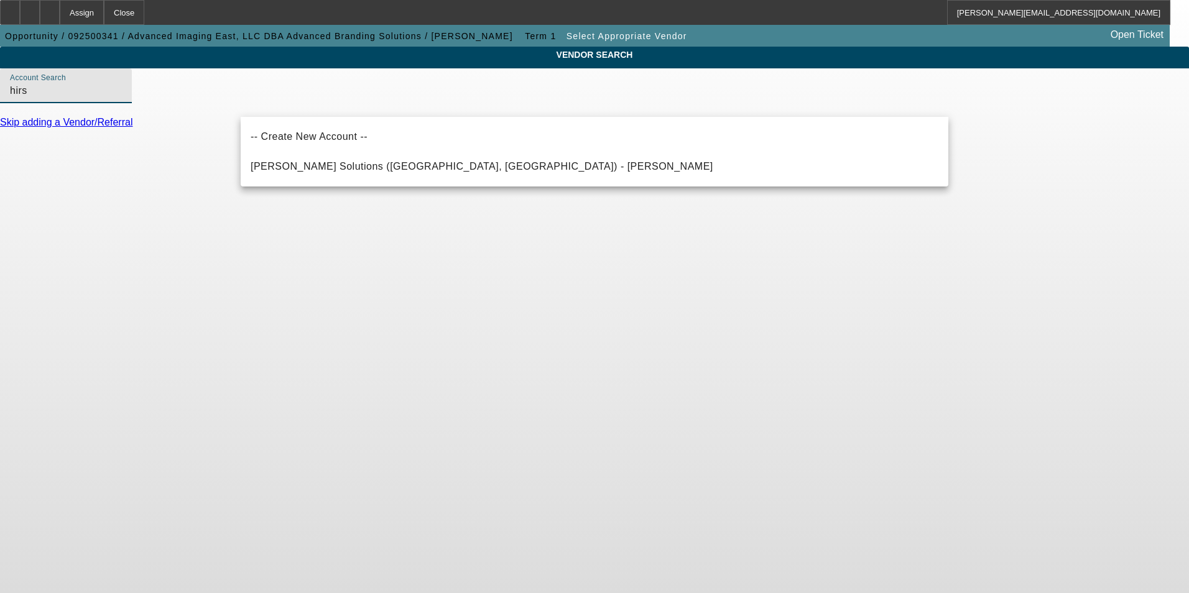
click at [407, 162] on span "Hirsch Solutions (Huntersville, NC) - Janowski, Kristof" at bounding box center [482, 166] width 463 height 11
type input "Hirsch Solutions (Huntersville, NC) - Janowski, Kristof"
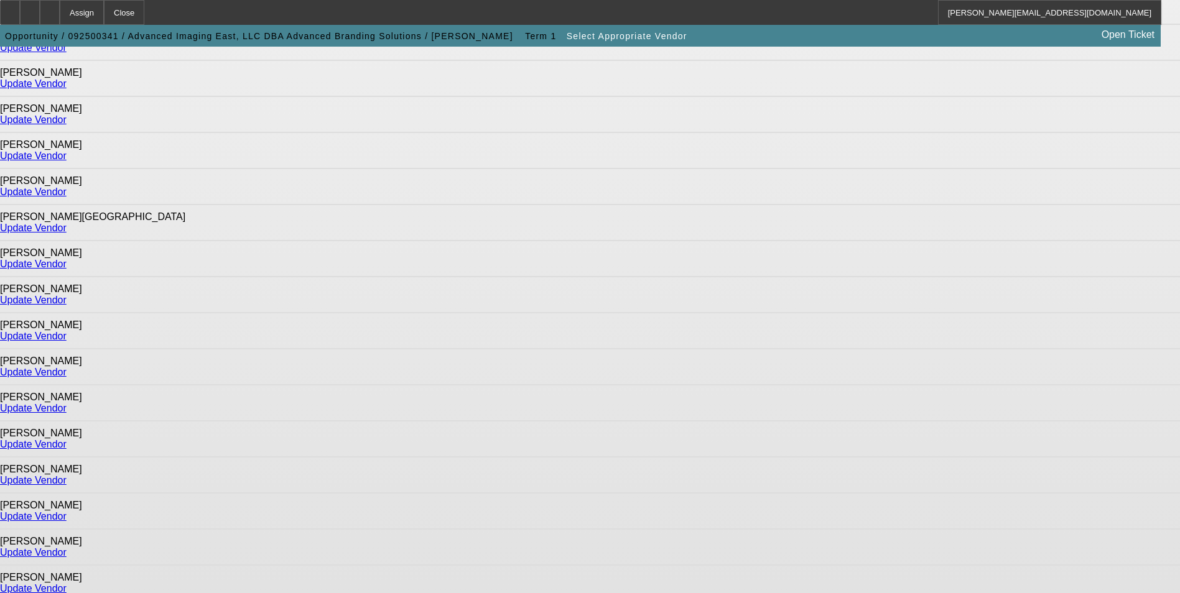
scroll to position [775, 0]
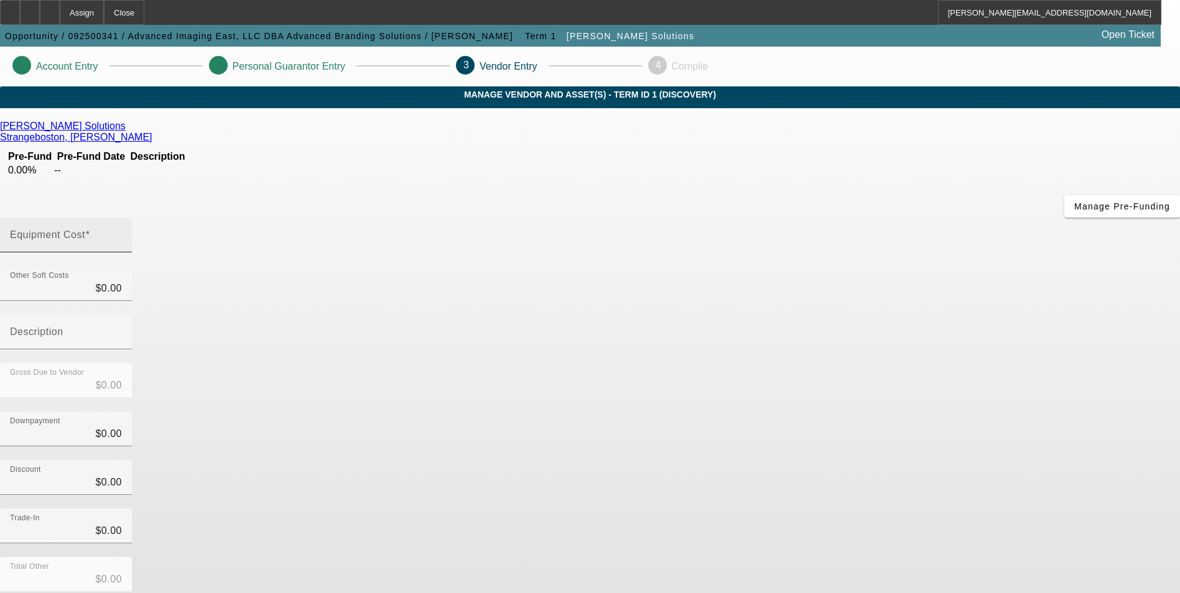
click at [122, 233] on input "Equipment Cost" at bounding box center [66, 240] width 112 height 15
type input "9"
type input "$9.00"
type input "92"
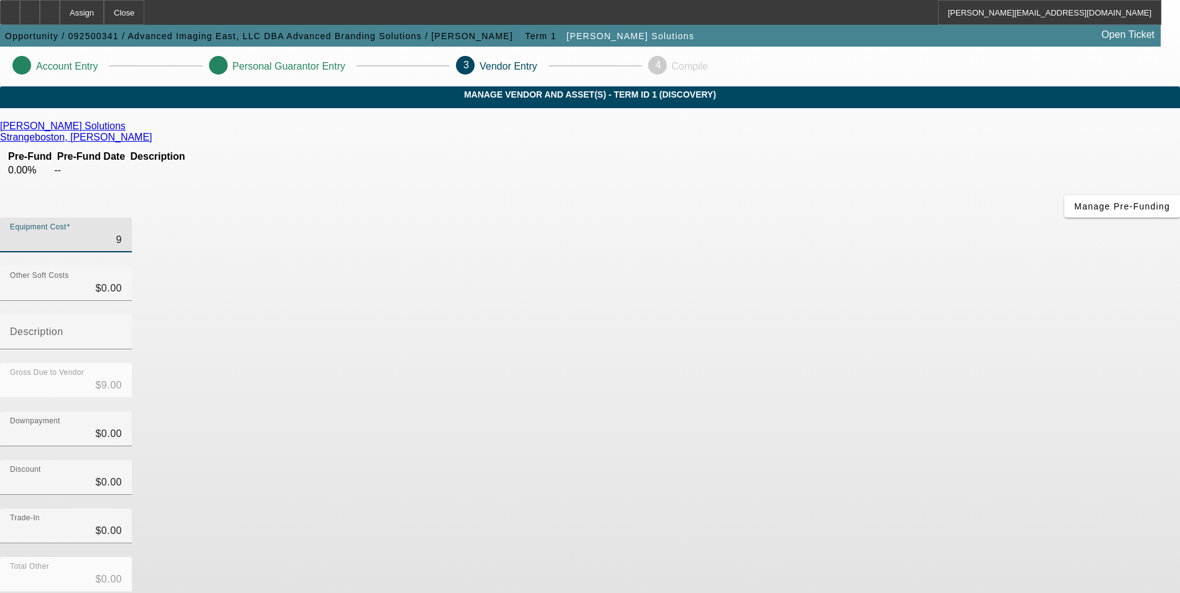
type input "$92.00"
type input "920"
type input "$920.00"
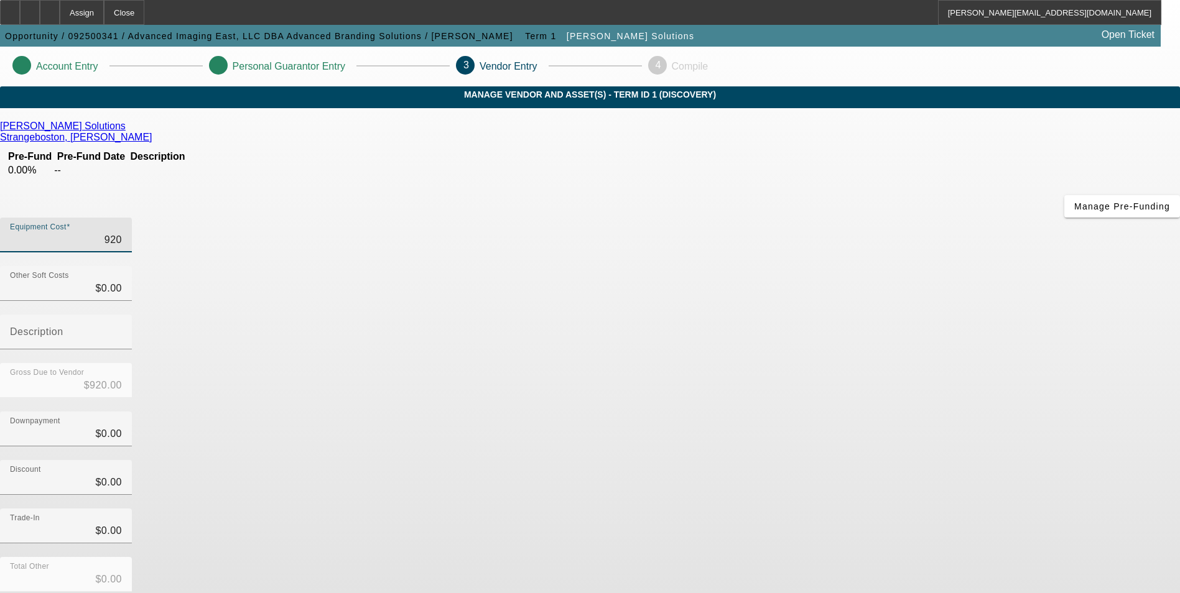
type input "9200"
type input "$9,200.00"
type input "92000"
type input "$92,000.00"
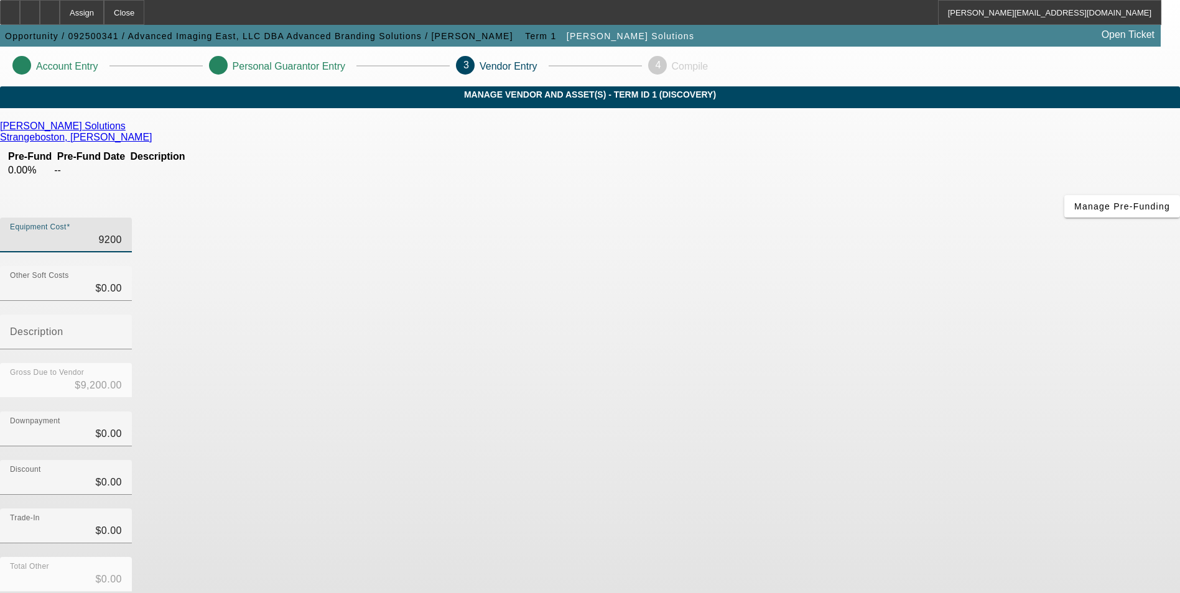
type input "$92,000.00"
click at [841, 460] on div "Discount $0.00" at bounding box center [590, 484] width 1180 height 49
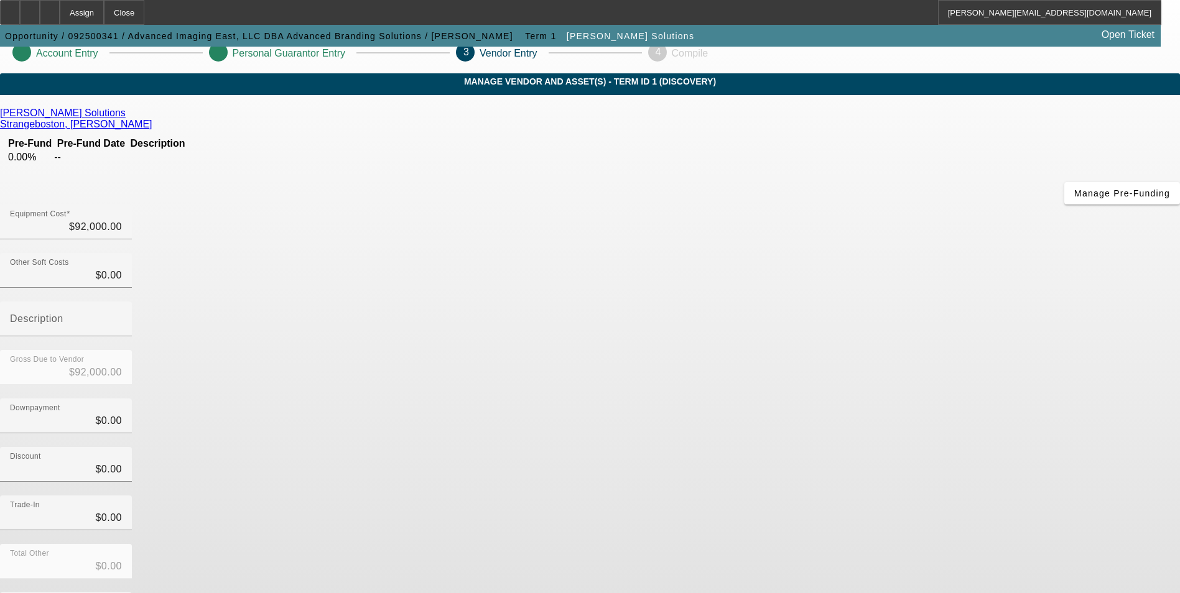
scroll to position [37, 0]
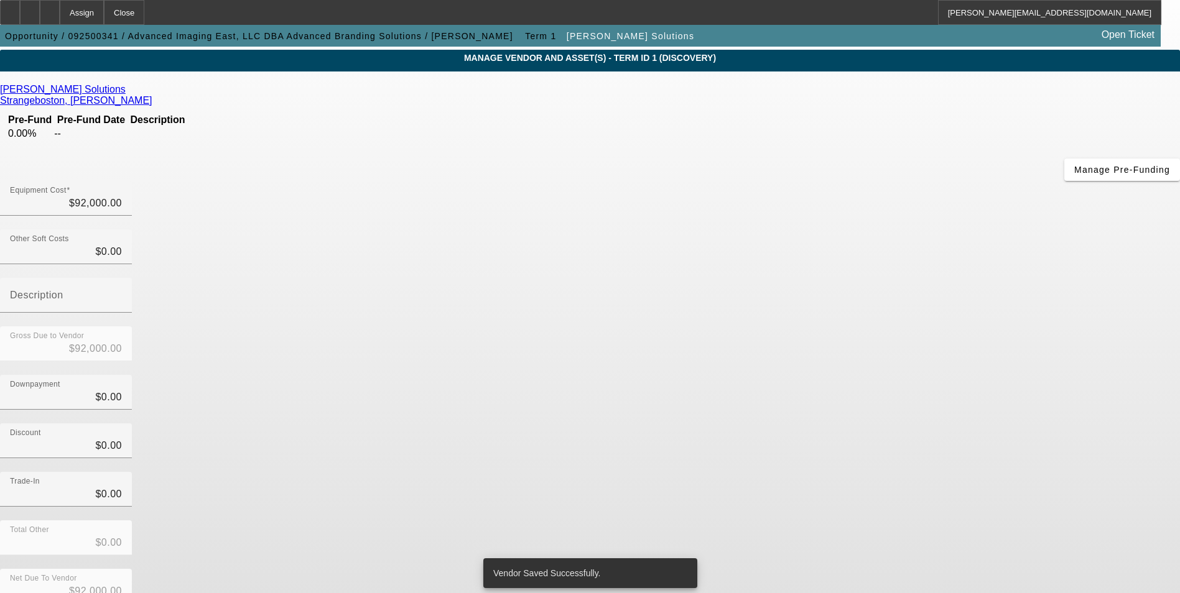
scroll to position [0, 0]
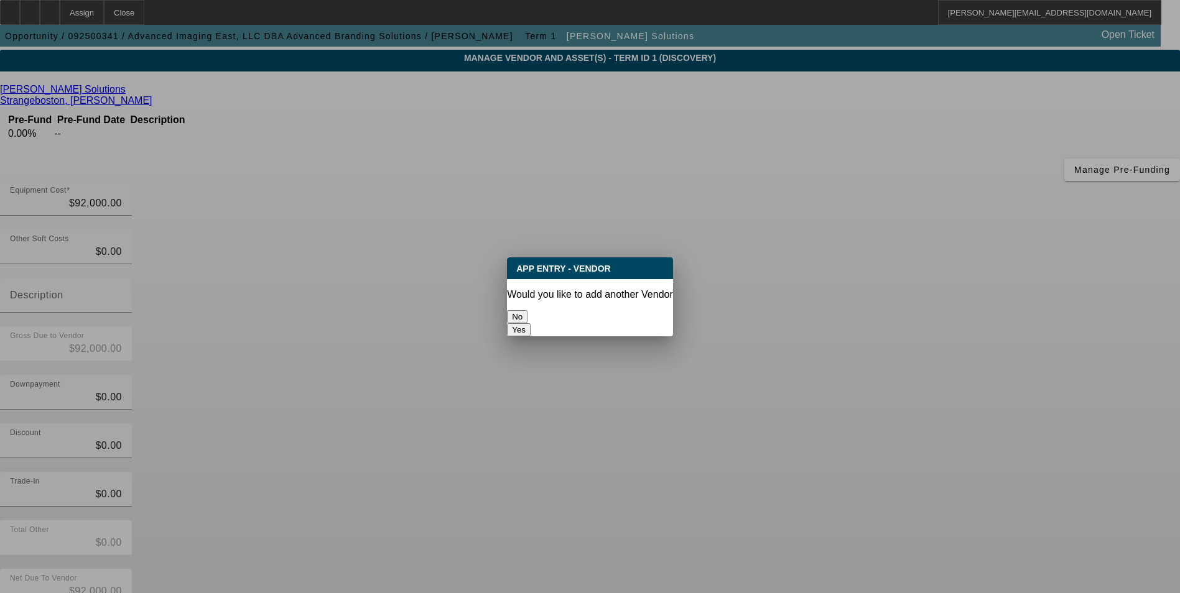
click at [527, 314] on button "No" at bounding box center [517, 316] width 21 height 13
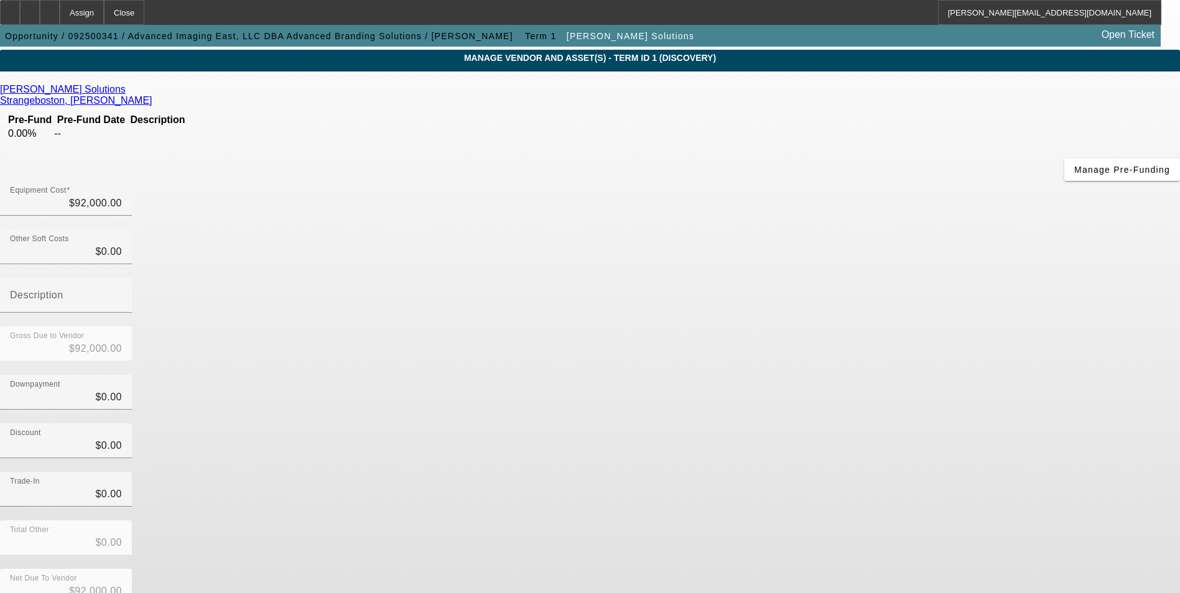
scroll to position [37, 0]
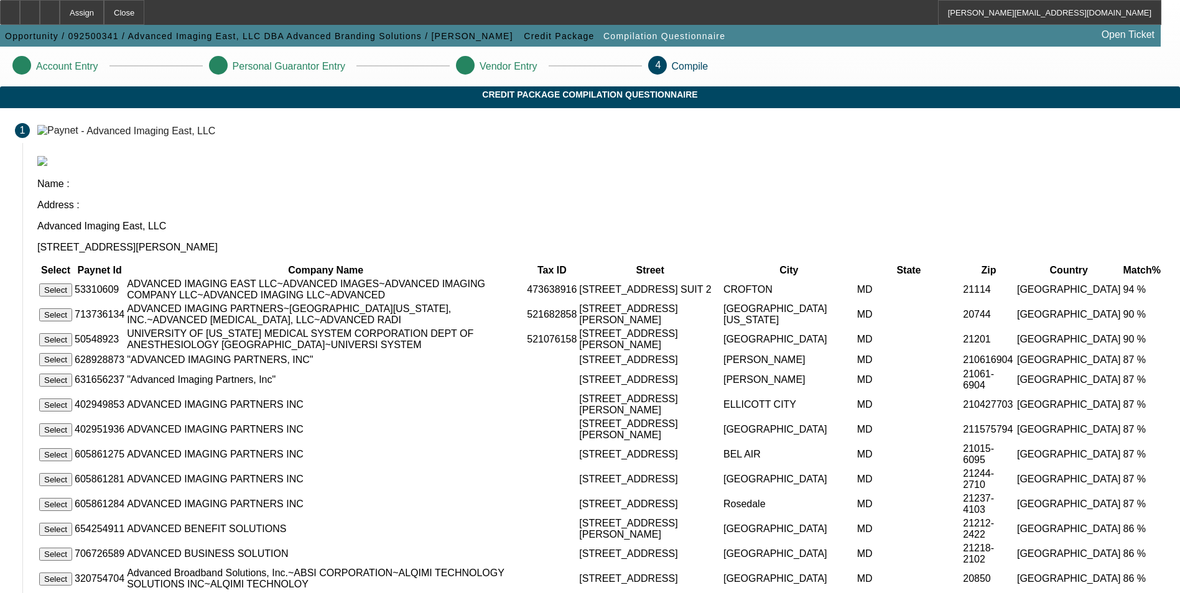
click at [72, 284] on button "Select" at bounding box center [55, 290] width 33 height 13
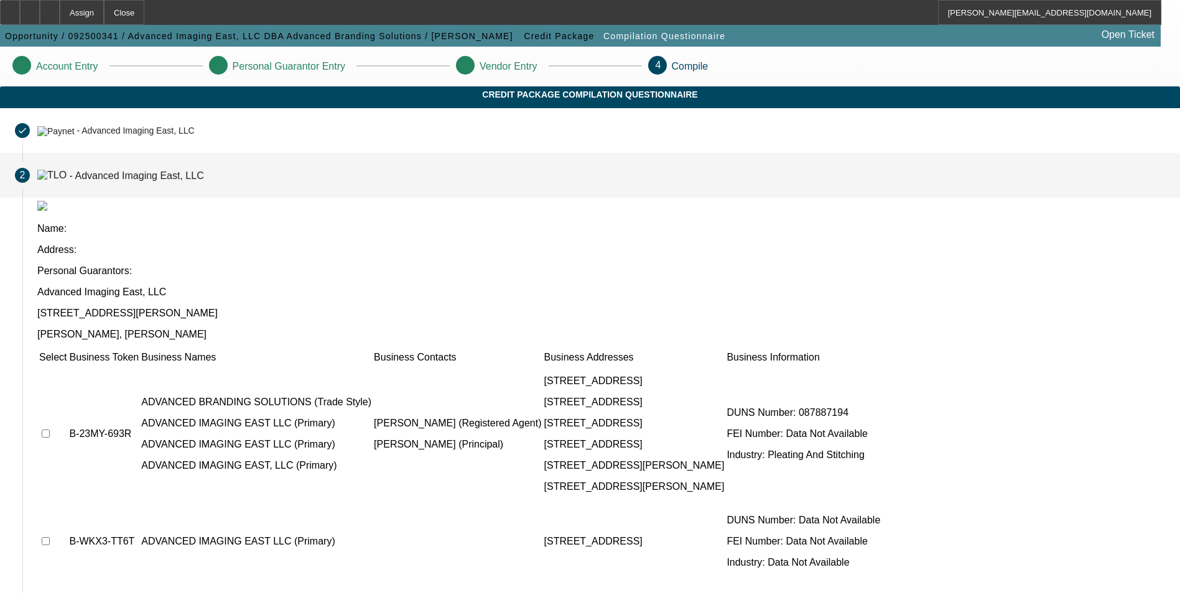
scroll to position [95, 0]
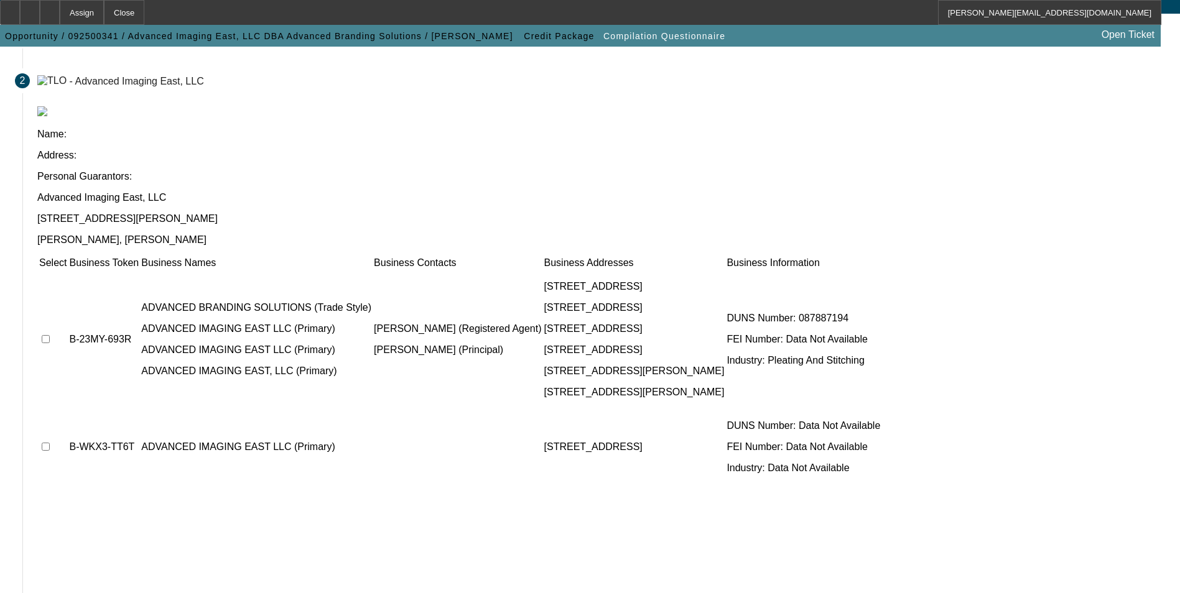
click at [50, 335] on input "checkbox" at bounding box center [46, 339] width 8 height 8
checkbox input "true"
click at [50, 443] on input "checkbox" at bounding box center [46, 447] width 8 height 8
checkbox input "true"
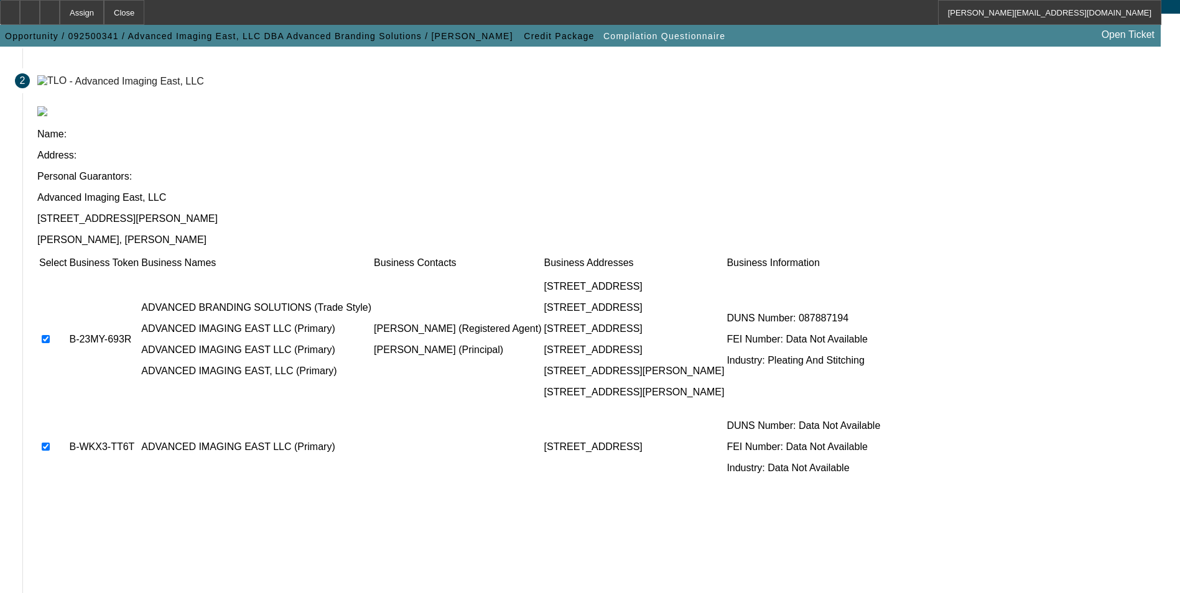
scroll to position [0, 0]
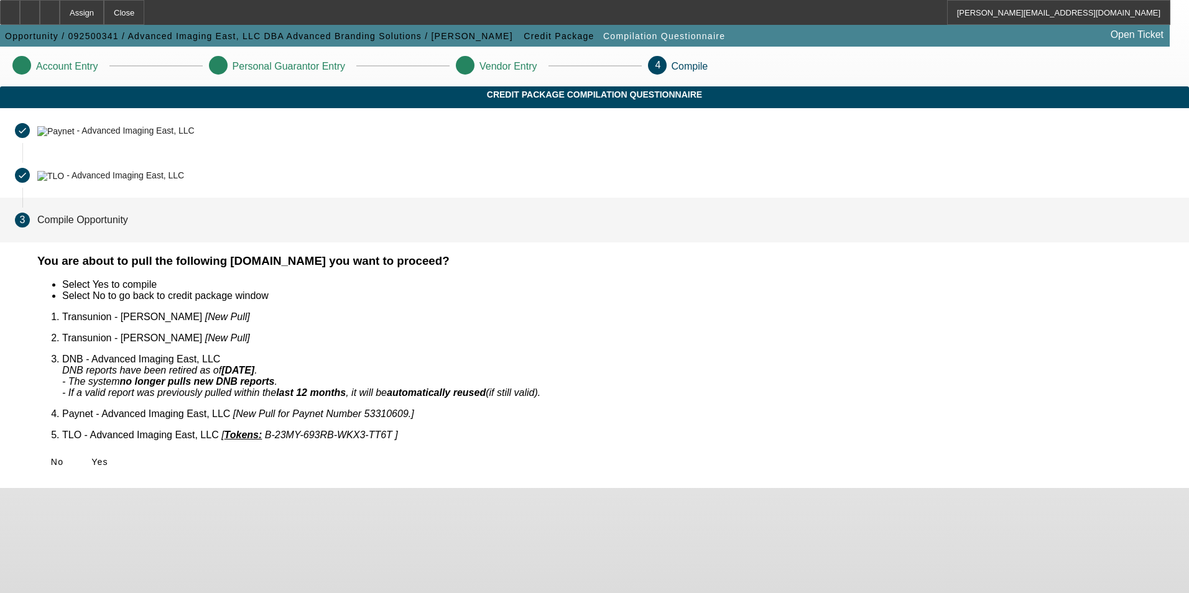
click at [108, 457] on span "Yes" at bounding box center [99, 462] width 17 height 10
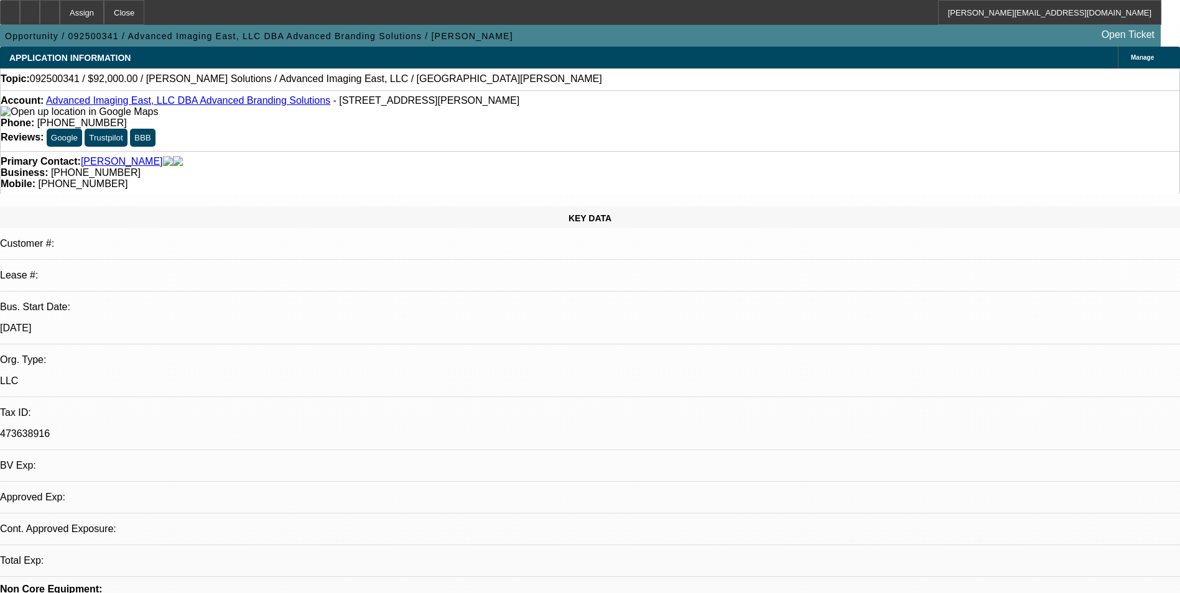
select select "0"
select select "2"
select select "0.1"
select select "1"
select select "2"
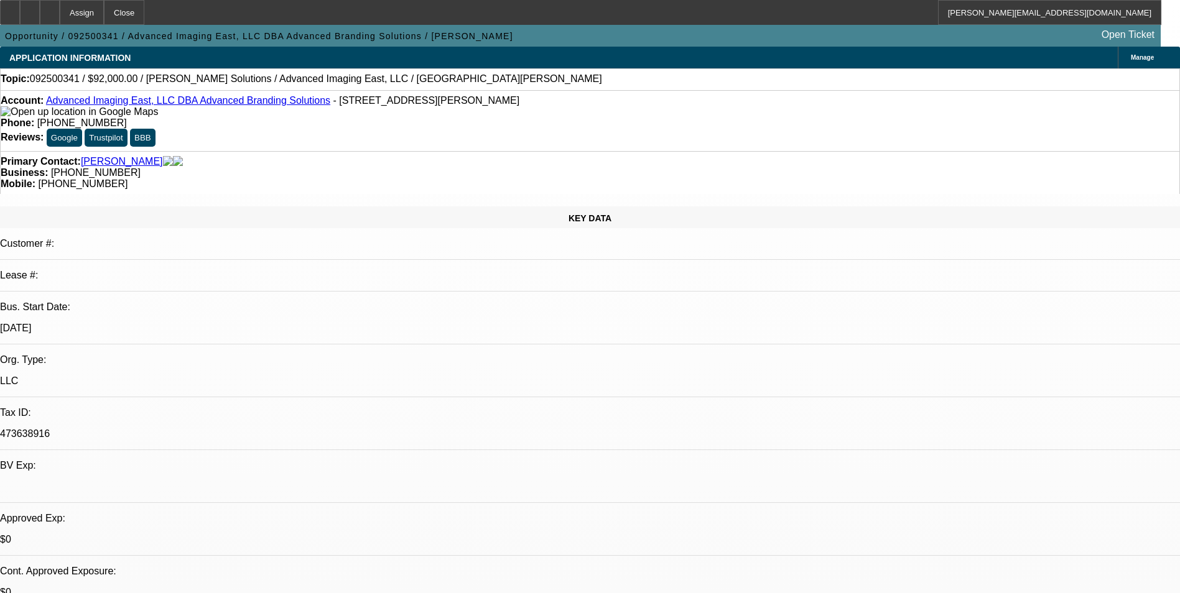
select select "4"
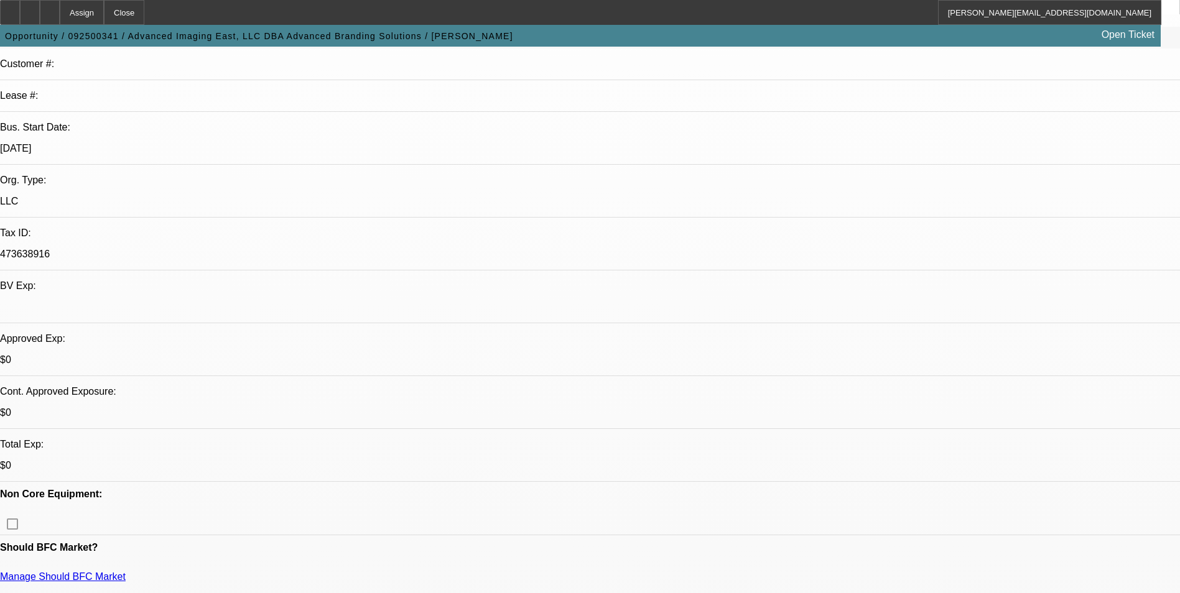
scroll to position [187, 0]
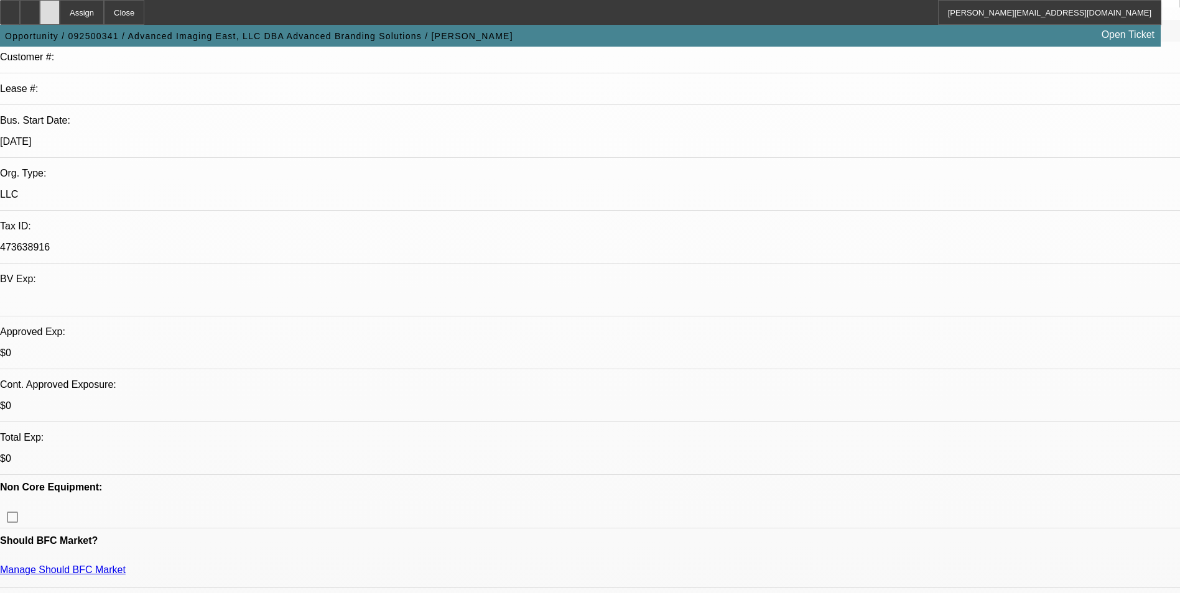
click at [50, 8] on icon at bounding box center [50, 8] width 0 height 0
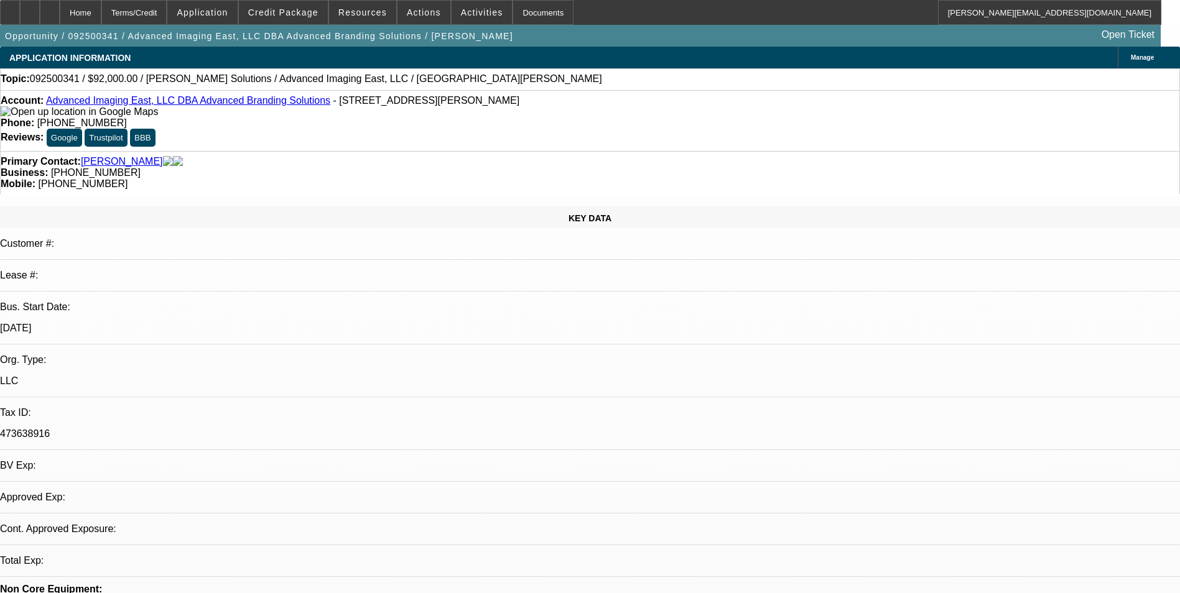
select select "0"
select select "2"
select select "0.1"
select select "1"
select select "2"
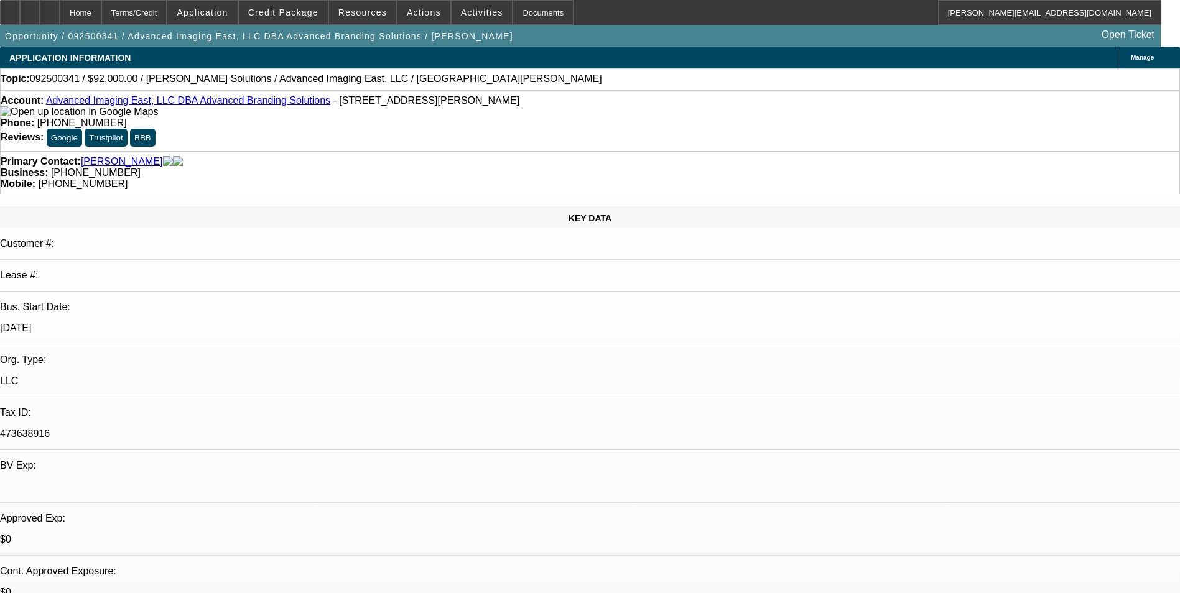
select select "4"
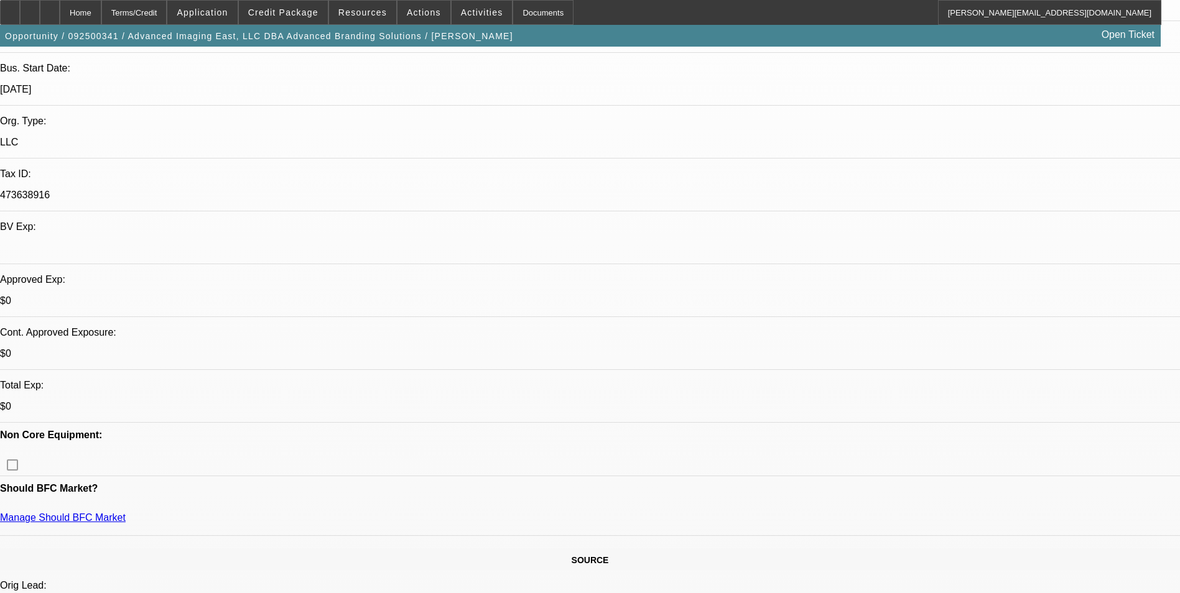
scroll to position [249, 0]
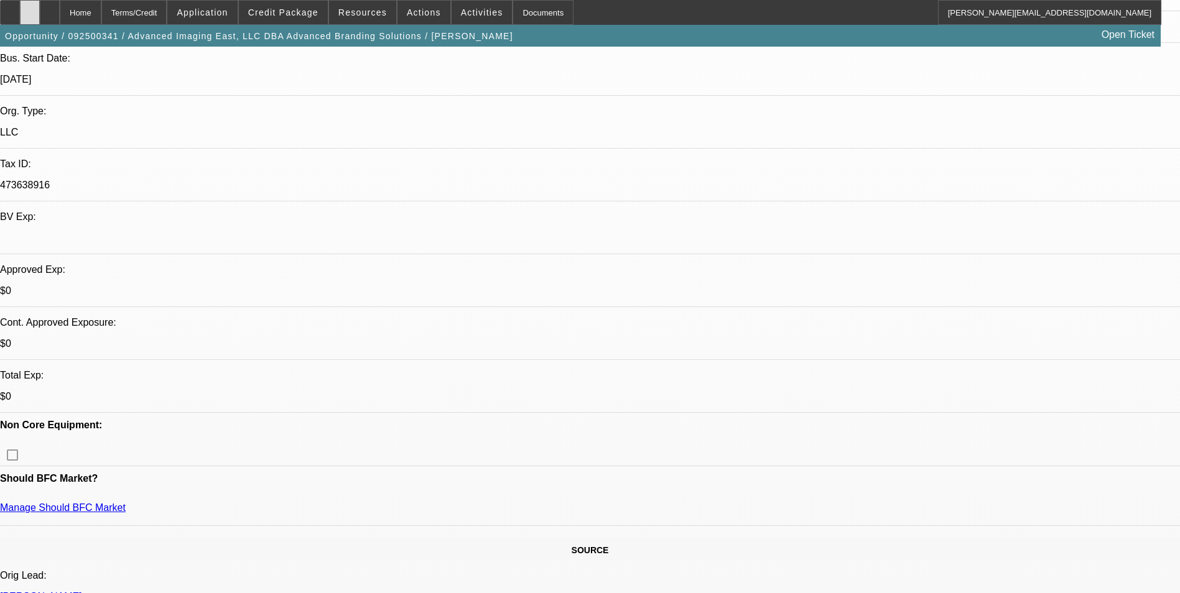
click at [40, 17] on div at bounding box center [30, 12] width 20 height 25
click at [310, 17] on span "Credit Package" at bounding box center [283, 12] width 70 height 10
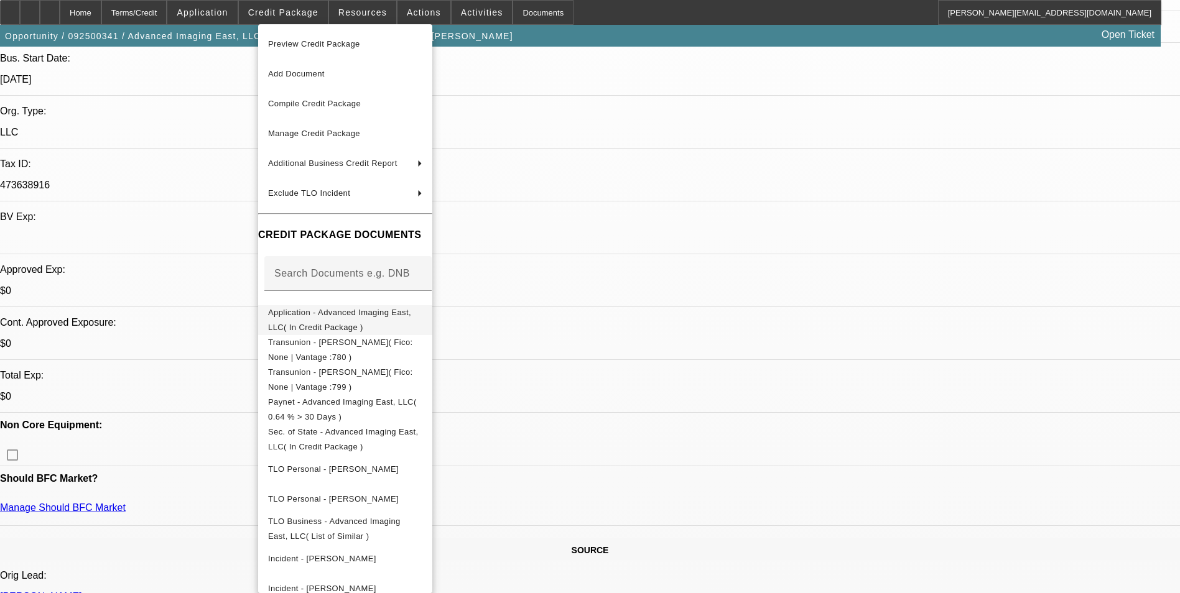
click at [347, 310] on span "Application - Advanced Imaging East, LLC( In Credit Package )" at bounding box center [345, 320] width 154 height 30
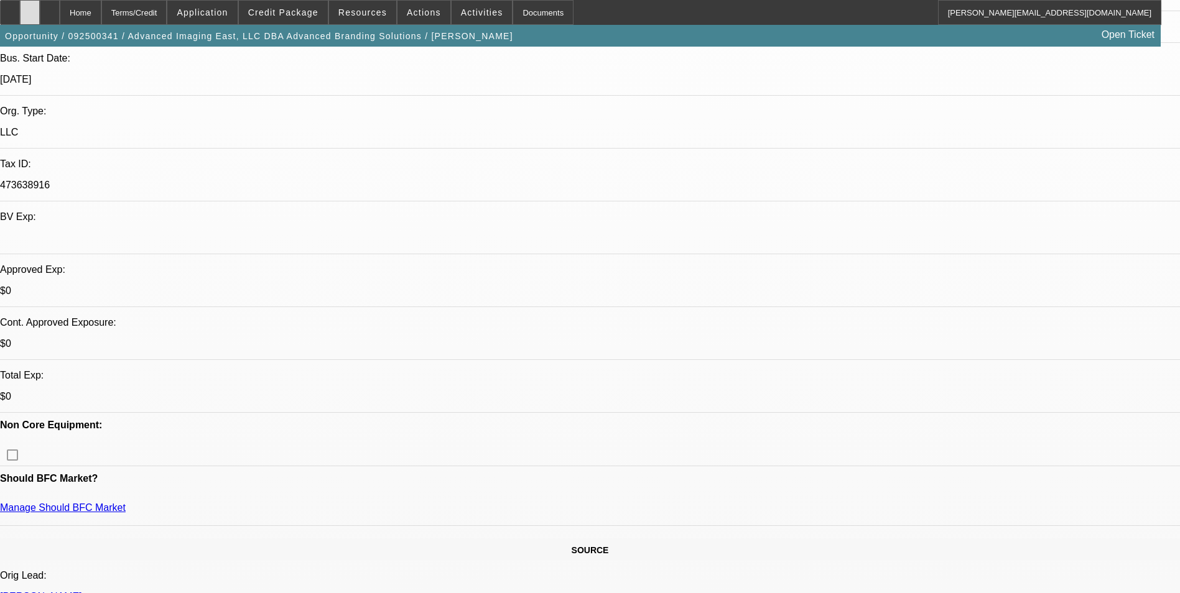
click at [40, 17] on div at bounding box center [30, 12] width 20 height 25
click at [284, 12] on span "Credit Package" at bounding box center [283, 12] width 70 height 10
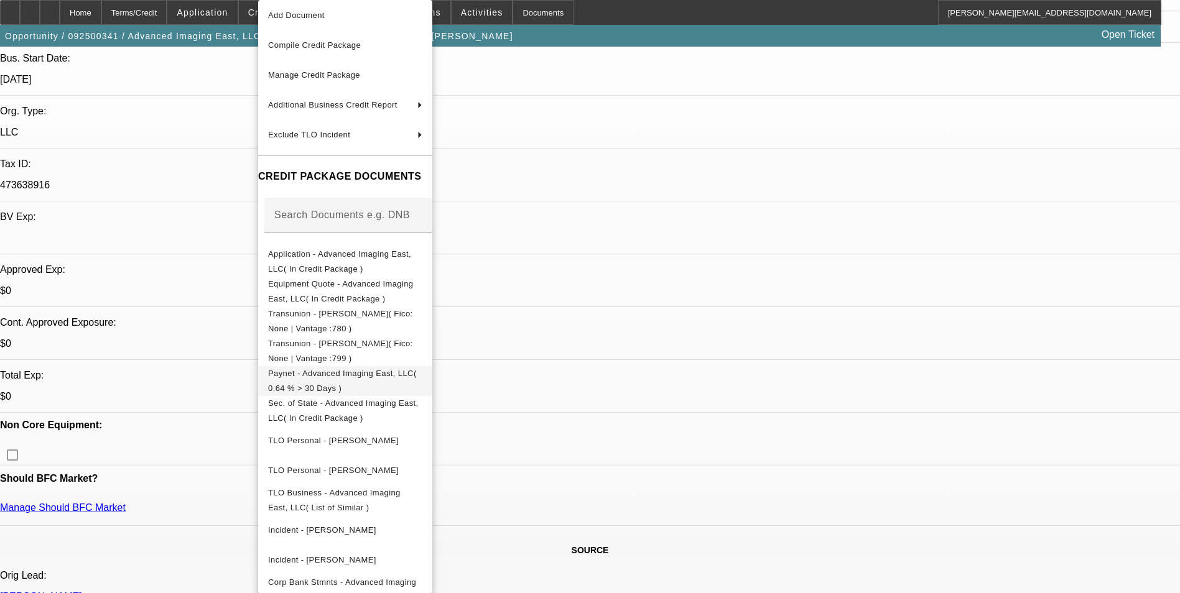
scroll to position [53, 0]
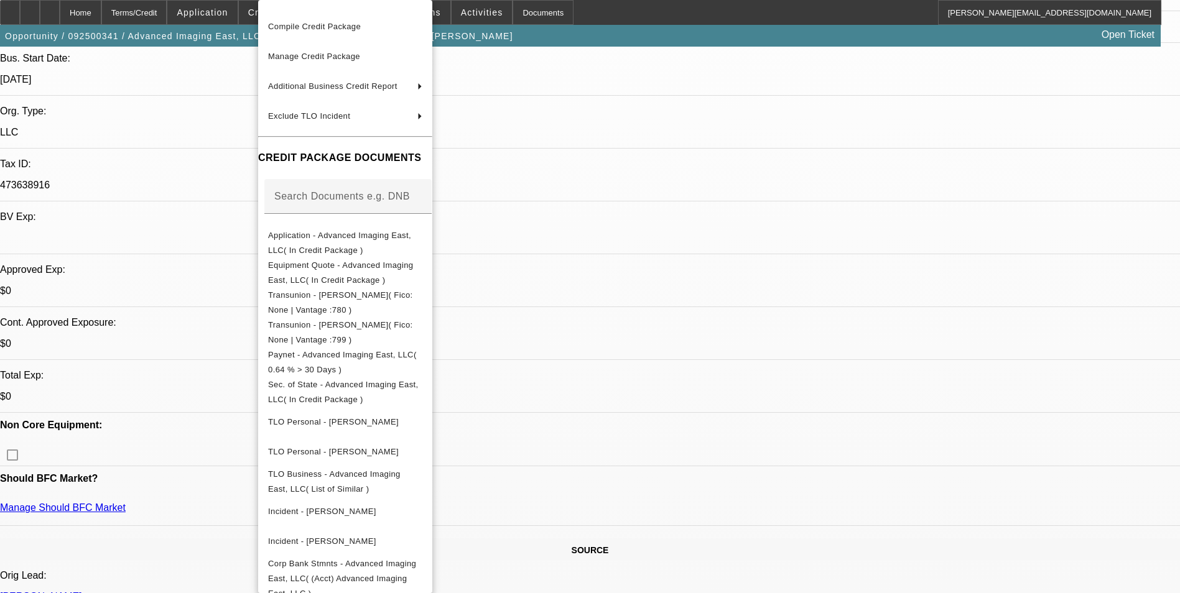
click at [713, 136] on div at bounding box center [590, 296] width 1180 height 593
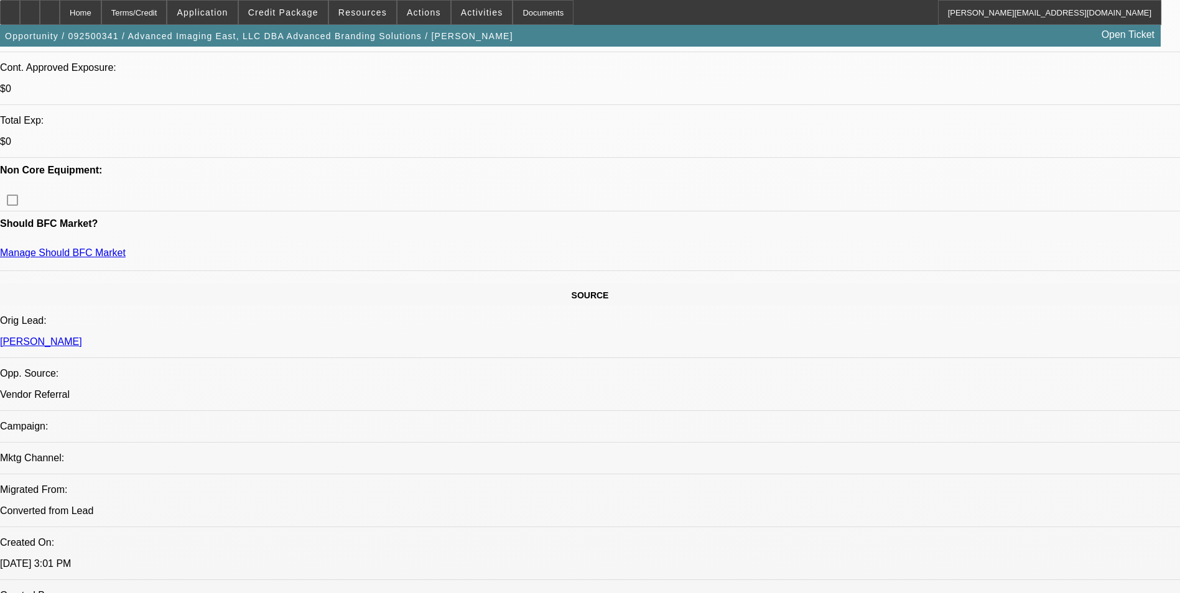
scroll to position [497, 0]
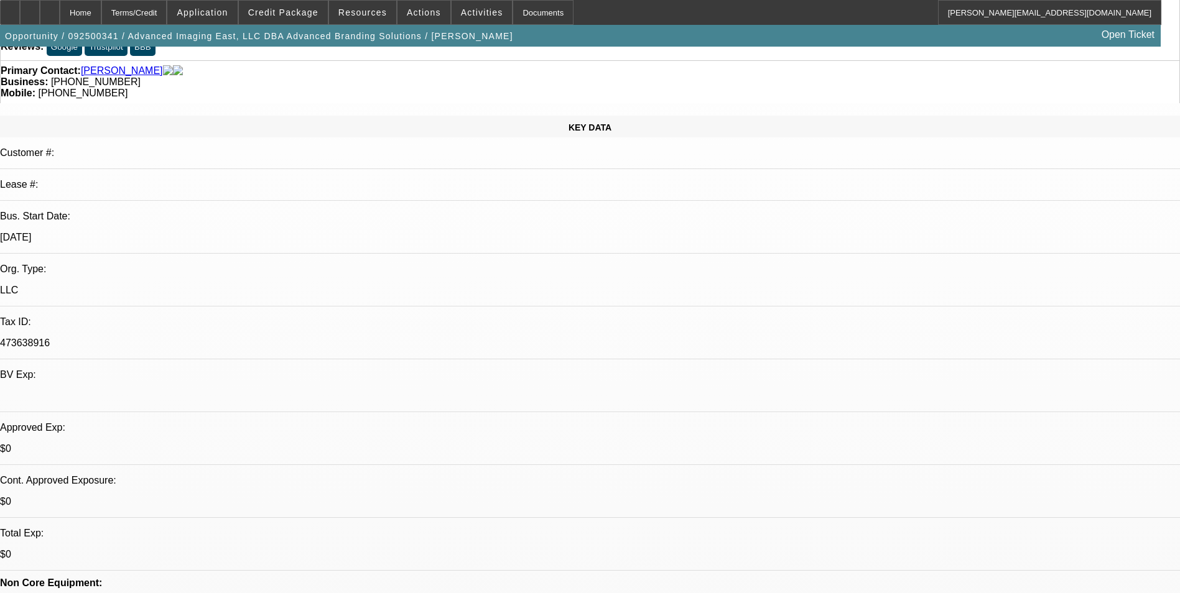
scroll to position [0, 0]
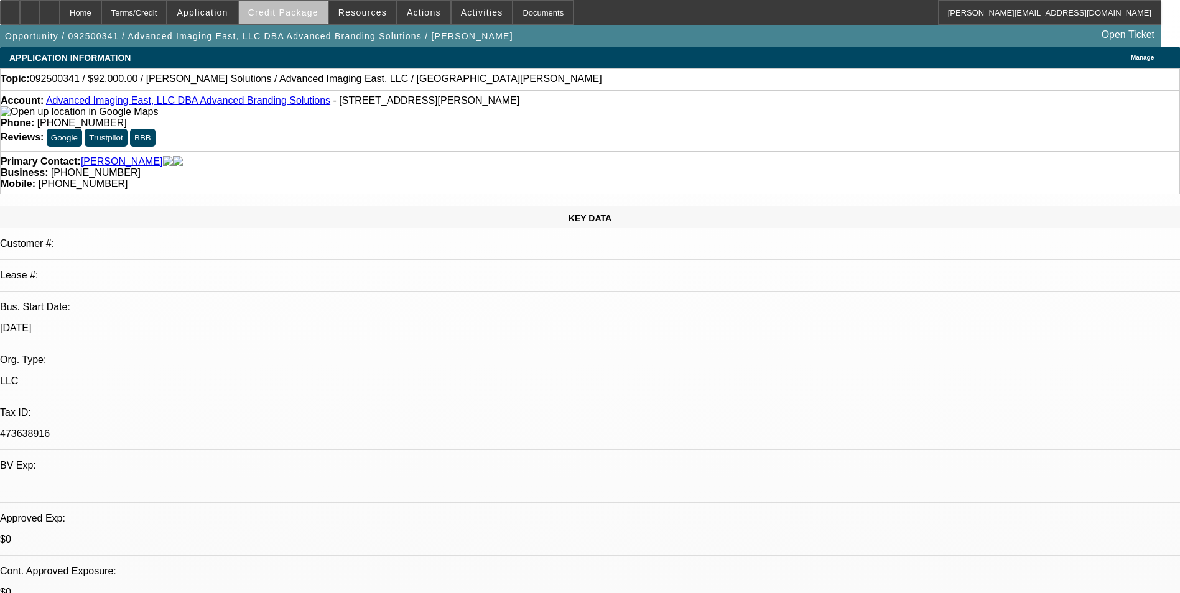
click at [313, 20] on span at bounding box center [283, 13] width 89 height 30
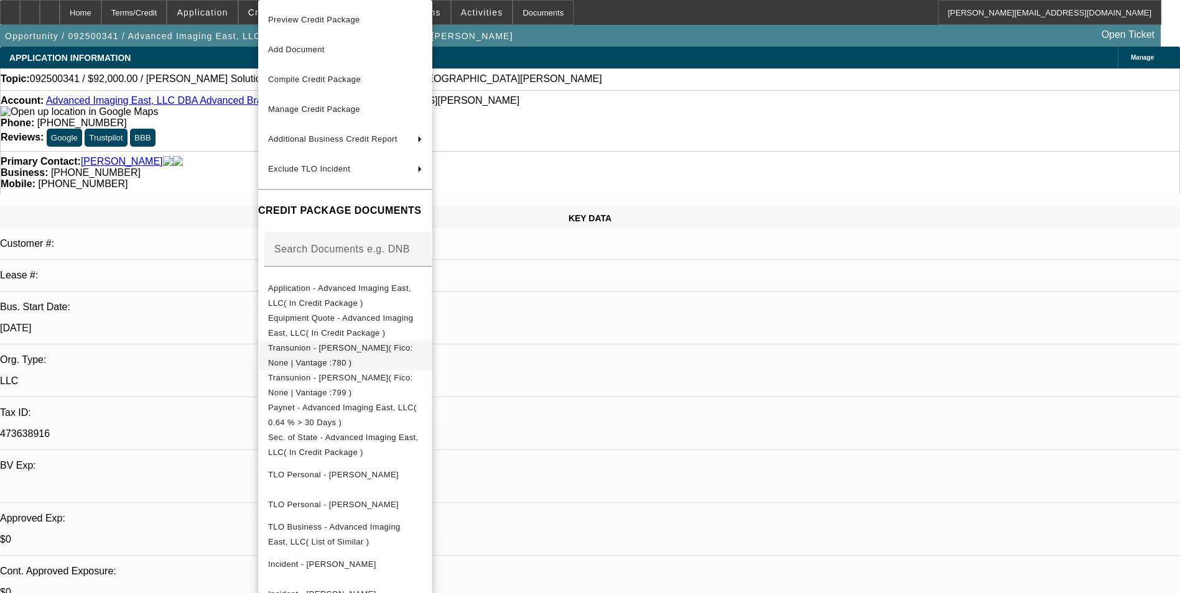
drag, startPoint x: 642, startPoint y: 381, endPoint x: 563, endPoint y: 348, distance: 85.2
click at [638, 381] on div at bounding box center [590, 296] width 1180 height 593
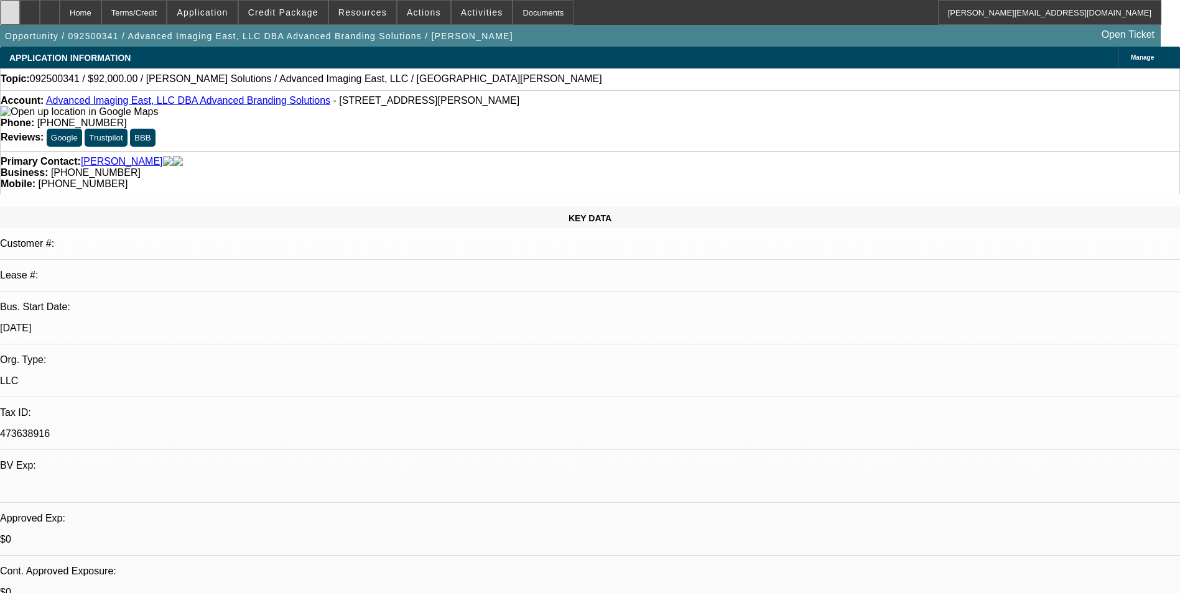
click at [18, 16] on div at bounding box center [10, 12] width 20 height 25
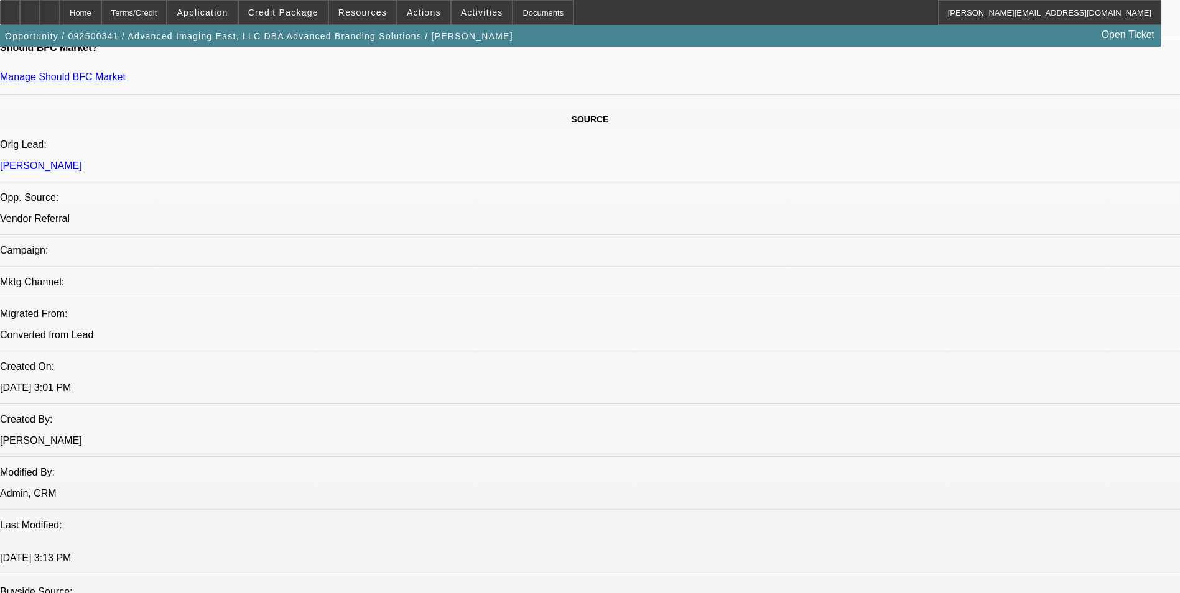
scroll to position [871, 0]
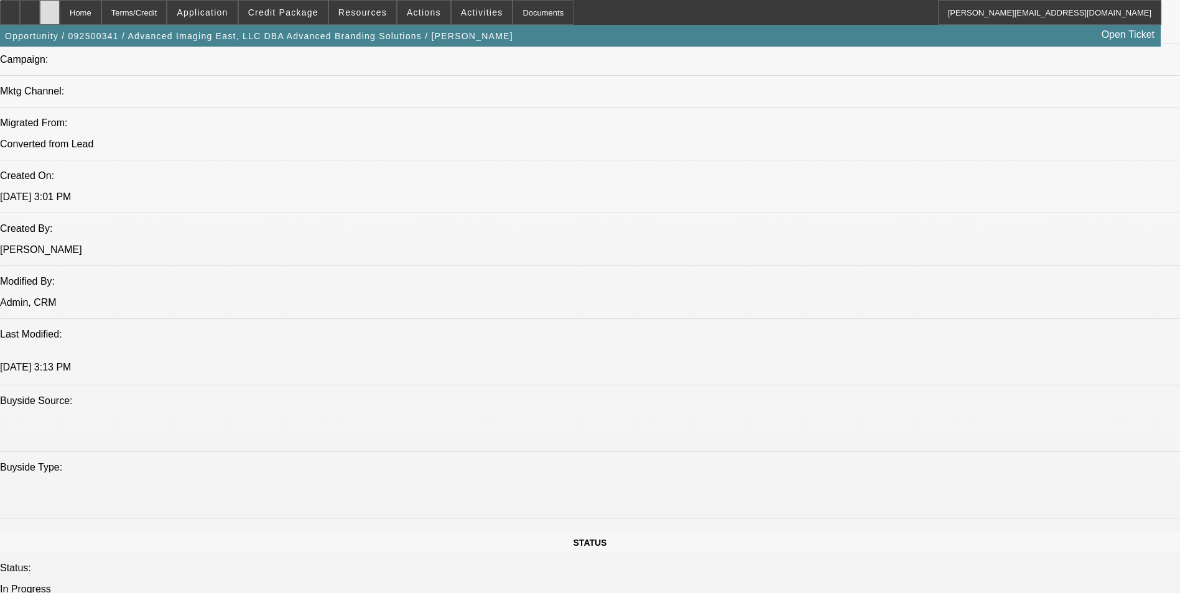
click at [50, 8] on icon at bounding box center [50, 8] width 0 height 0
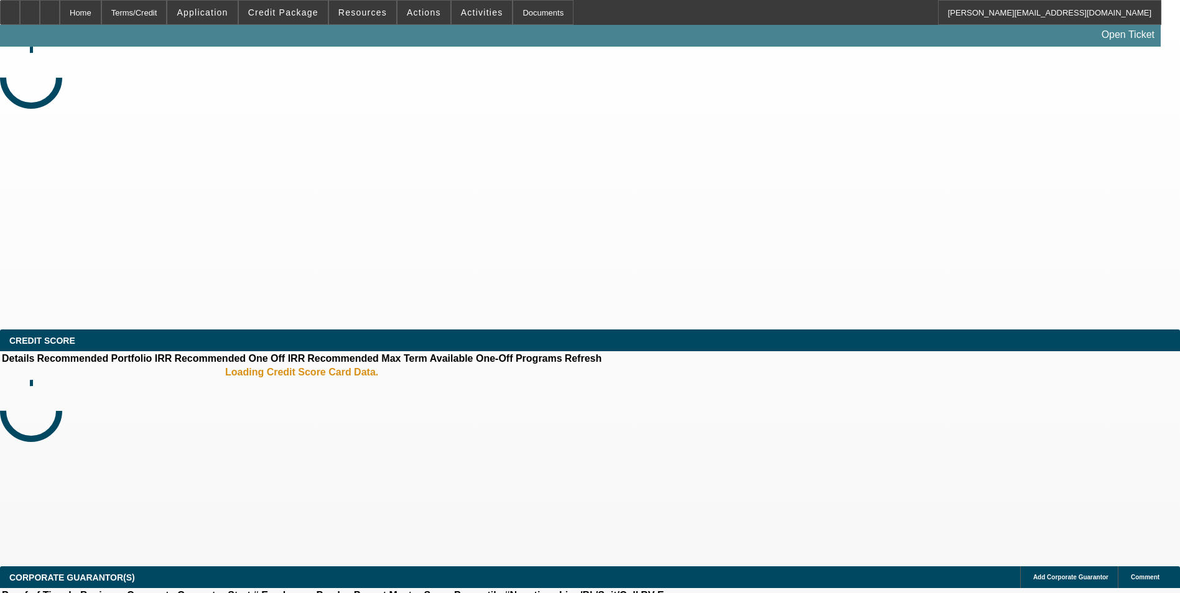
select select "0"
select select "2"
select select "0.1"
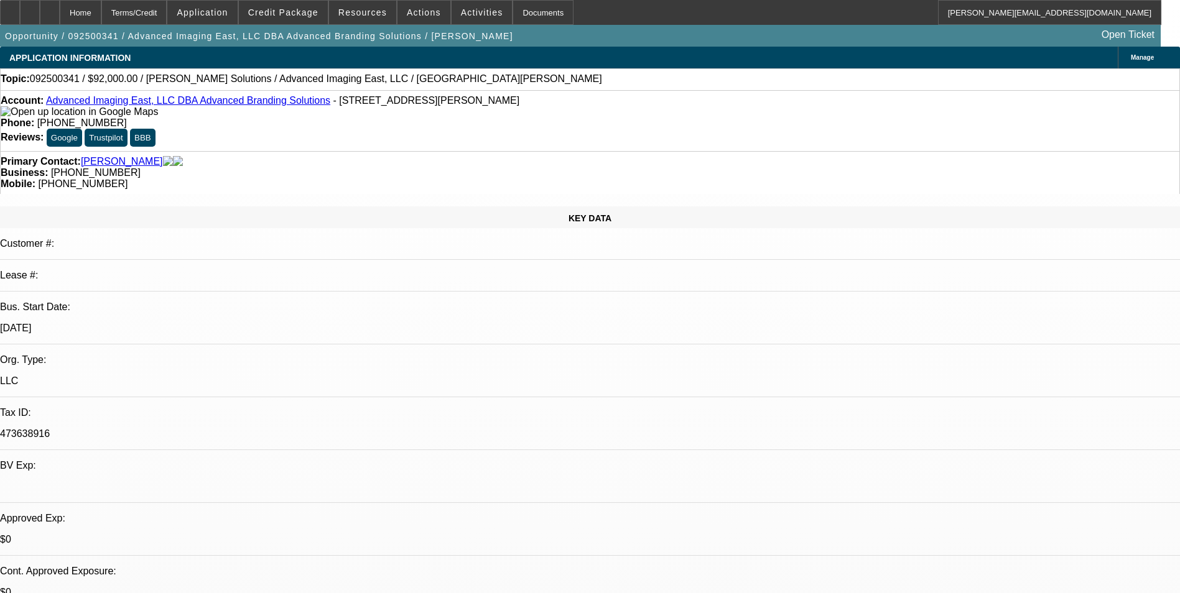
select select "1"
select select "2"
select select "4"
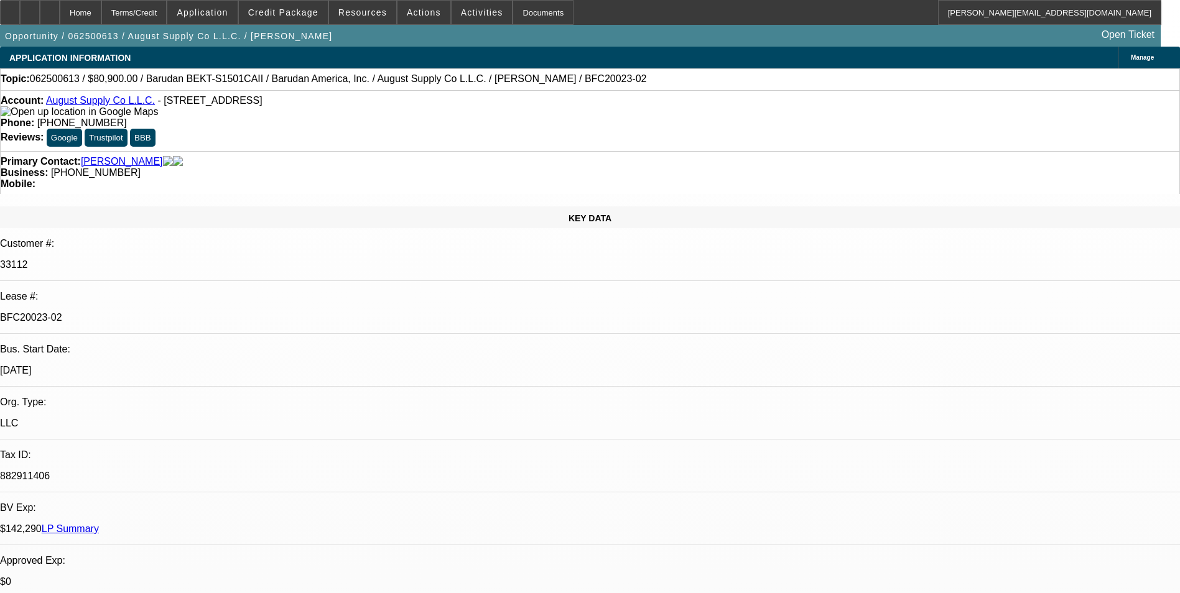
select select "0"
select select "2"
select select "0.1"
select select "4"
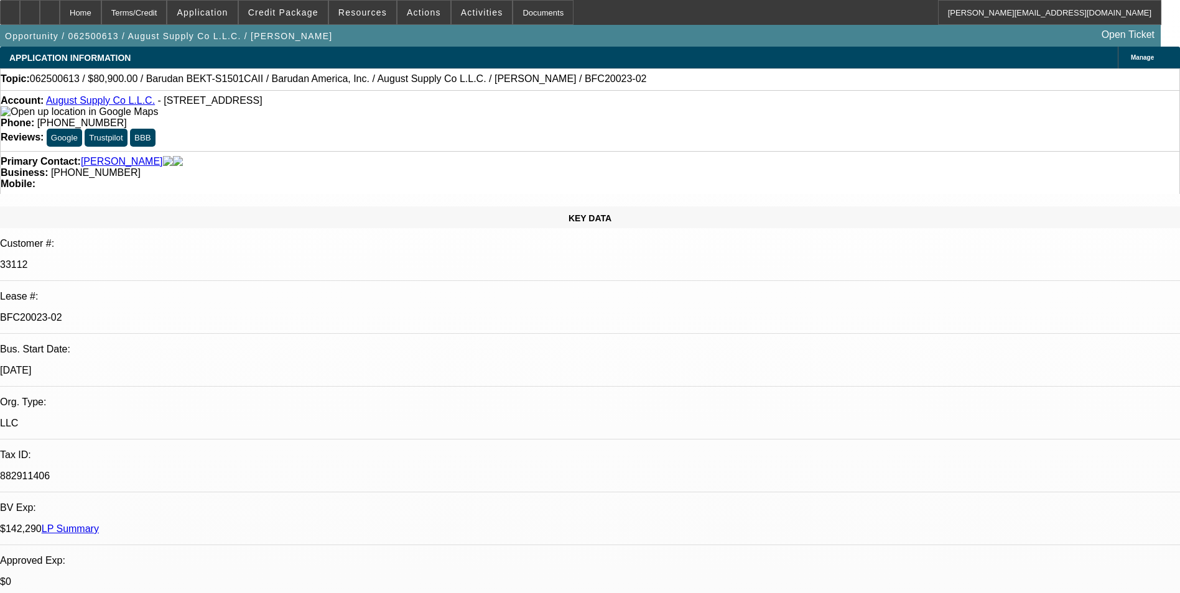
select select "0"
select select "2"
select select "0.1"
select select "4"
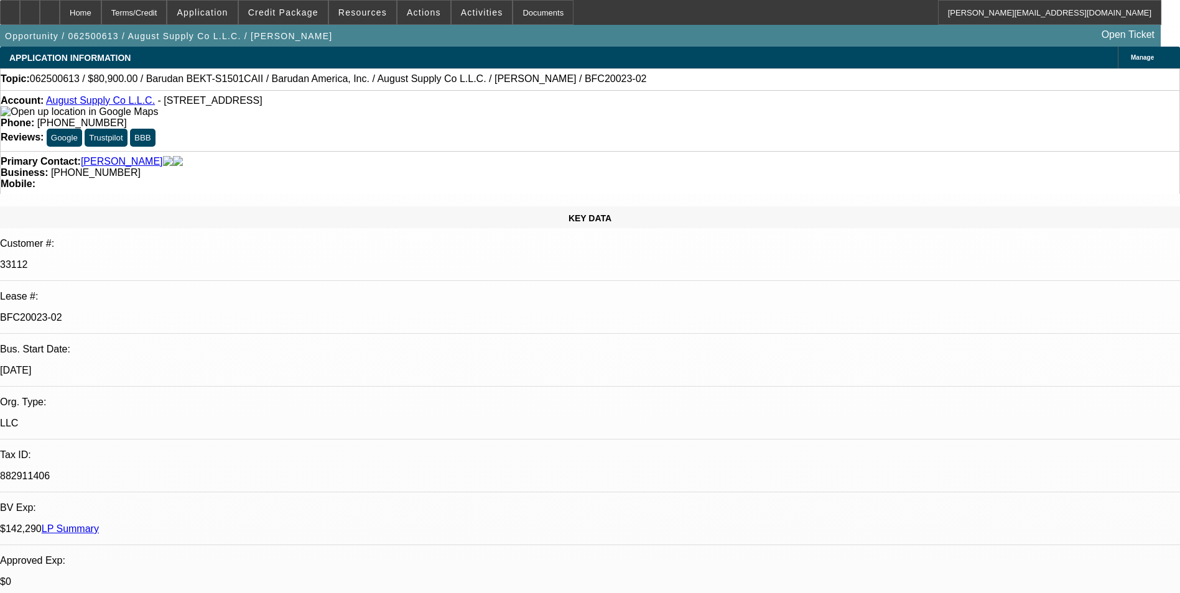
select select "0"
select select "2"
select select "0.1"
select select "4"
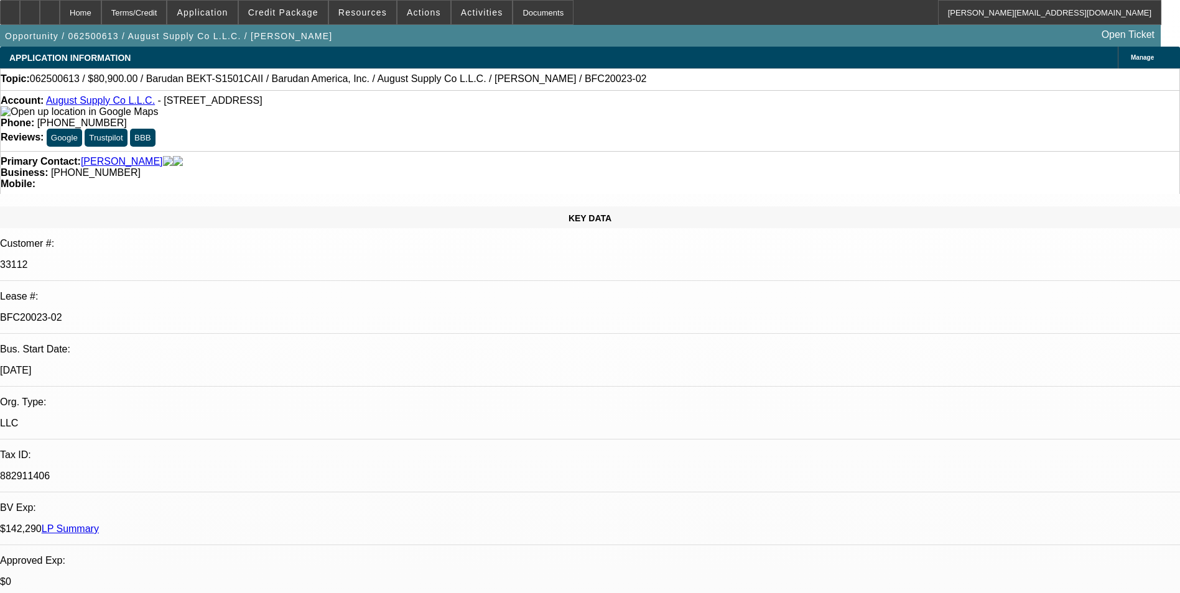
select select "0"
select select "2"
select select "0.1"
select select "4"
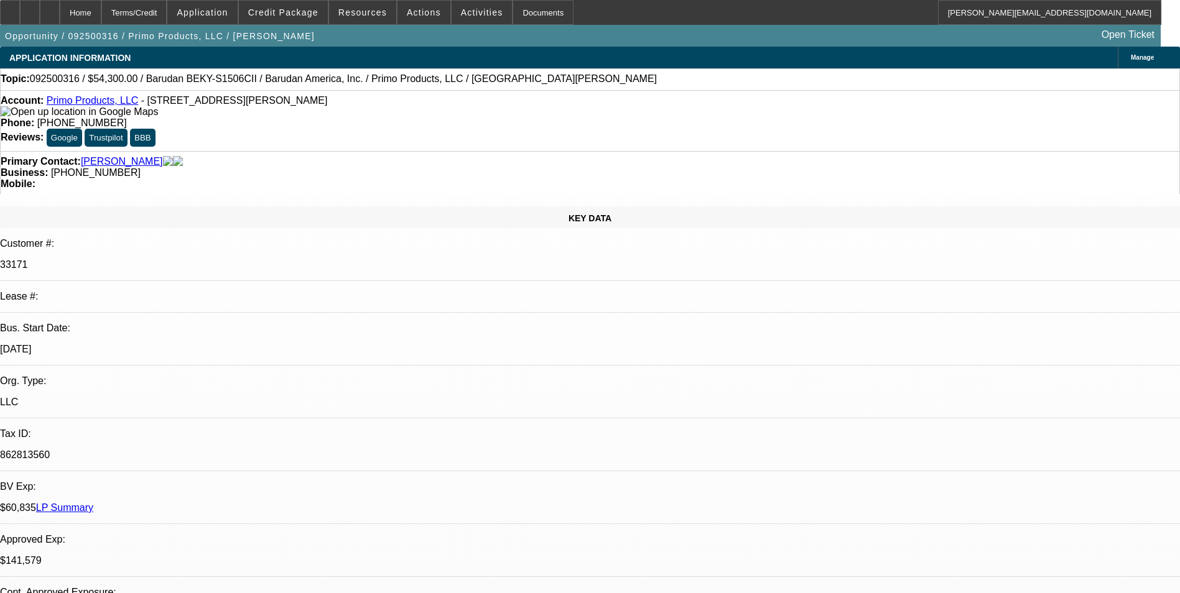
select select "0"
select select "2"
select select "0.1"
select select "4"
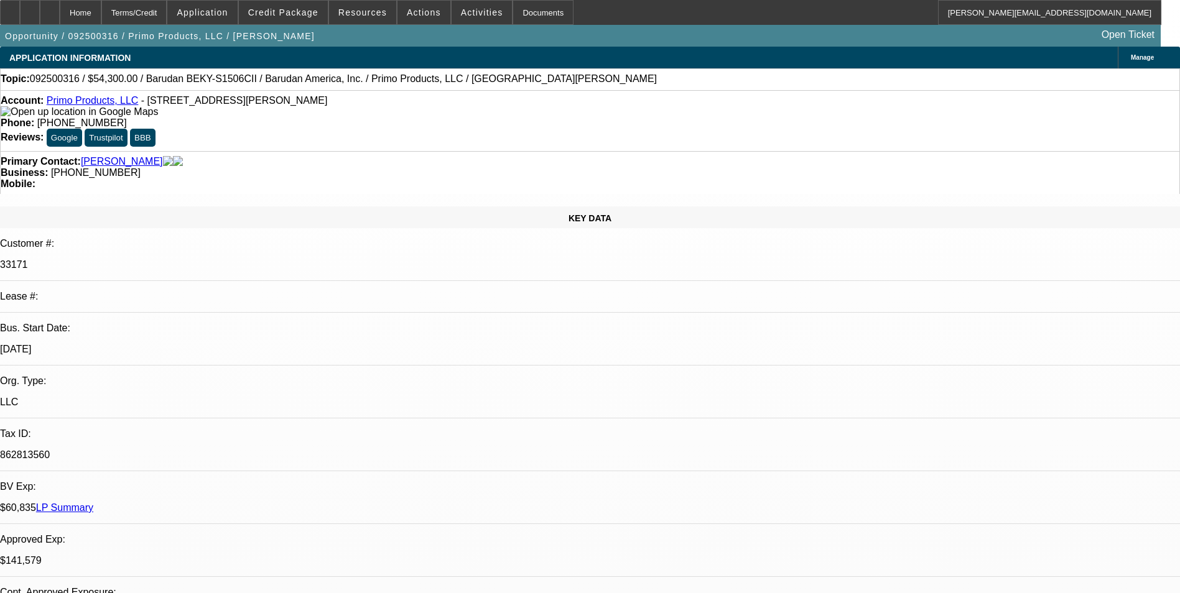
select select "0"
select select "0.1"
select select "4"
select select "0"
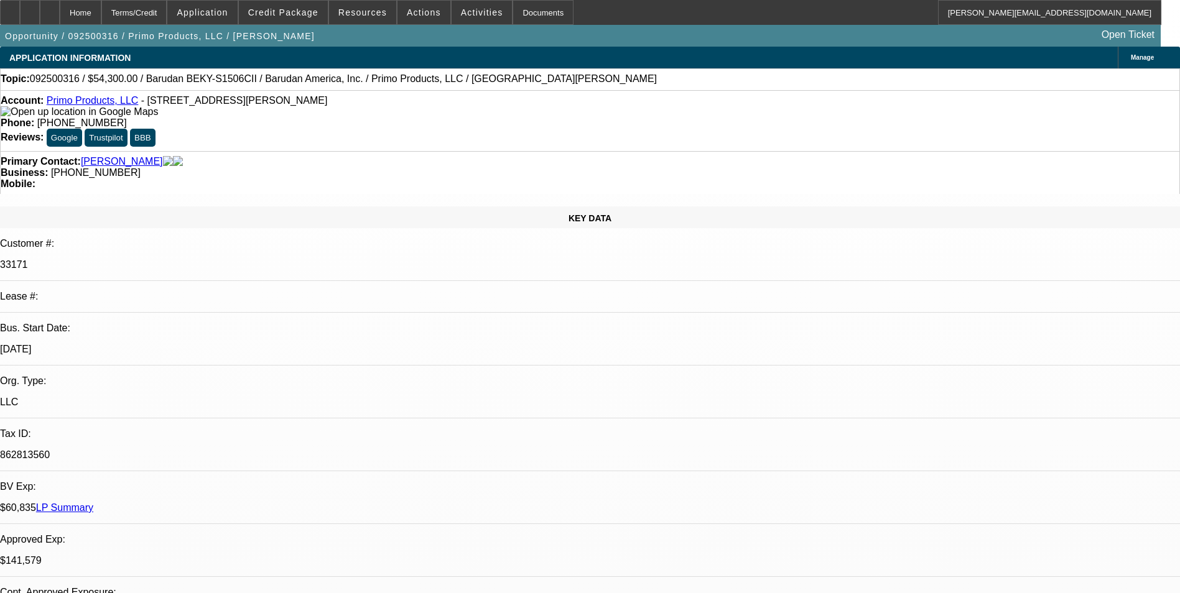
select select "2"
select select "0.1"
select select "4"
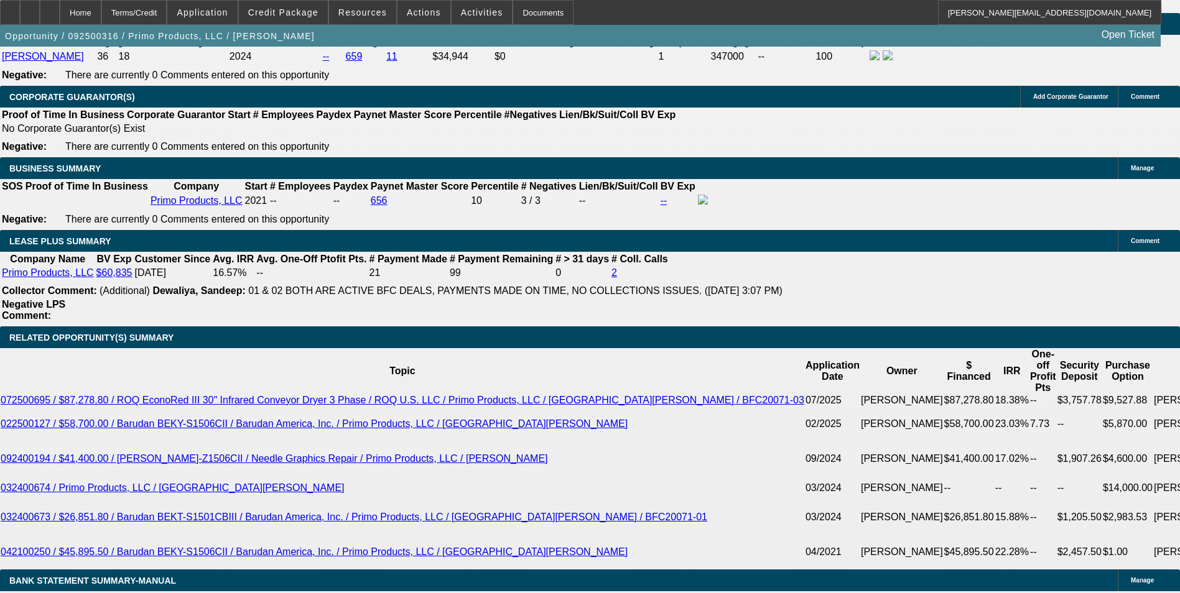
scroll to position [1928, 0]
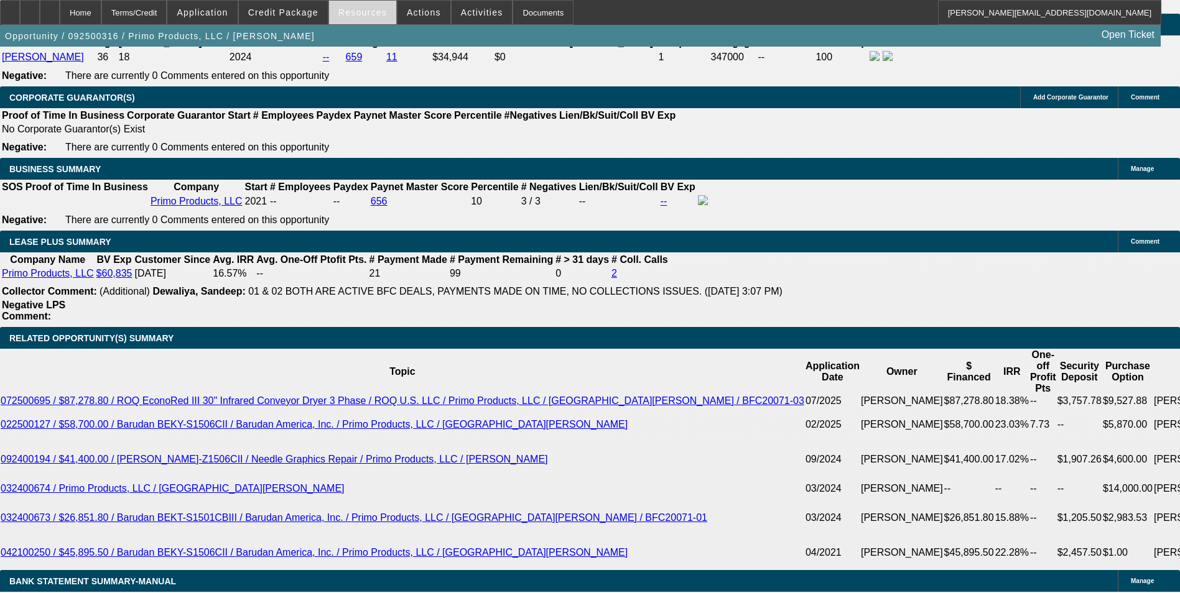
click at [365, 17] on span "Resources" at bounding box center [362, 12] width 49 height 10
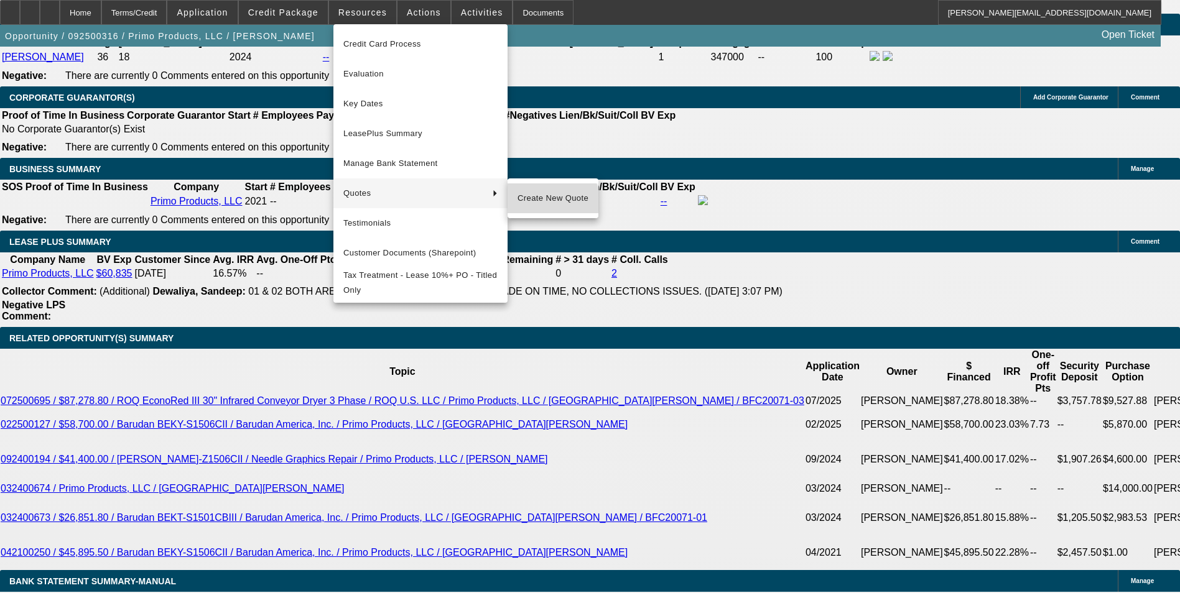
click at [548, 204] on span "Create New Quote" at bounding box center [552, 198] width 71 height 15
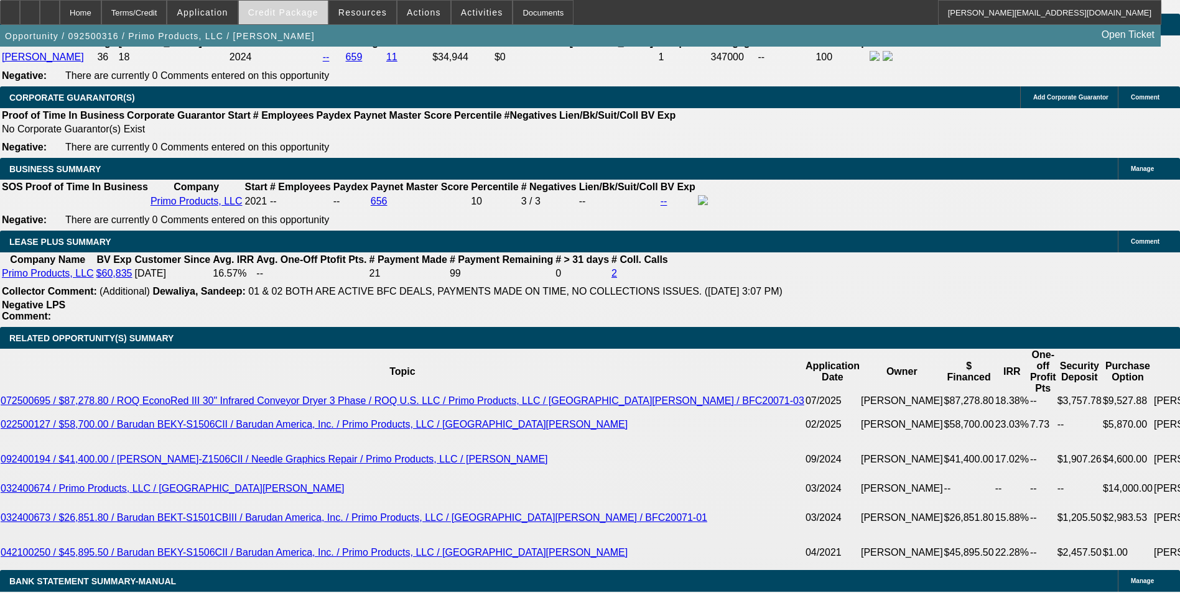
click at [307, 3] on span at bounding box center [283, 13] width 89 height 30
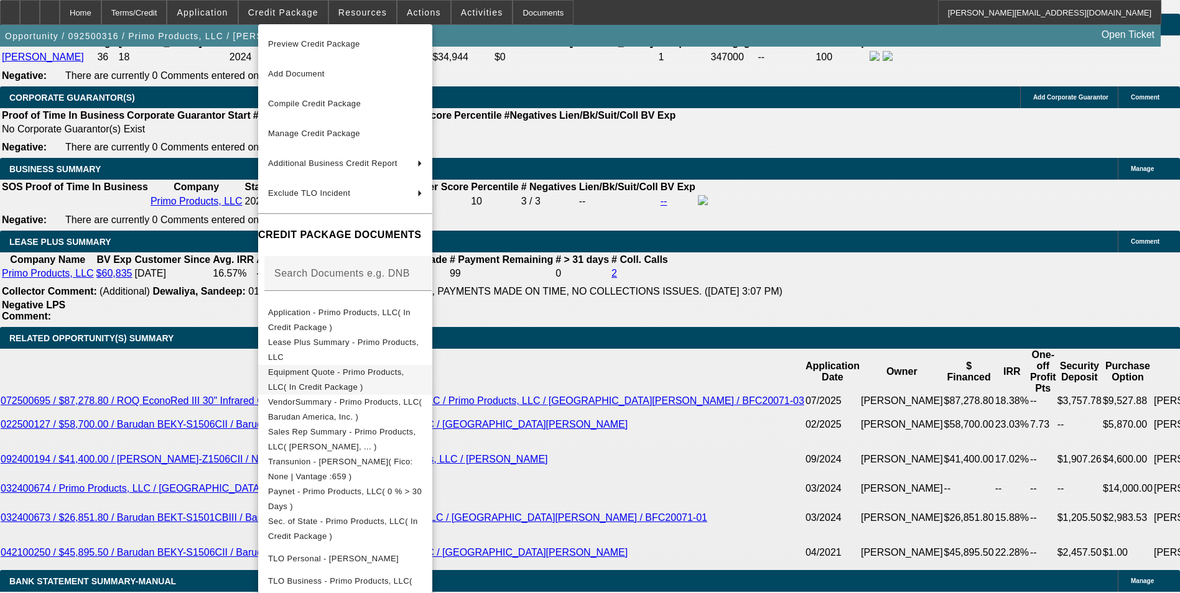
click at [397, 376] on span "Equipment Quote - Primo Products, LLC( In Credit Package )" at bounding box center [336, 380] width 136 height 24
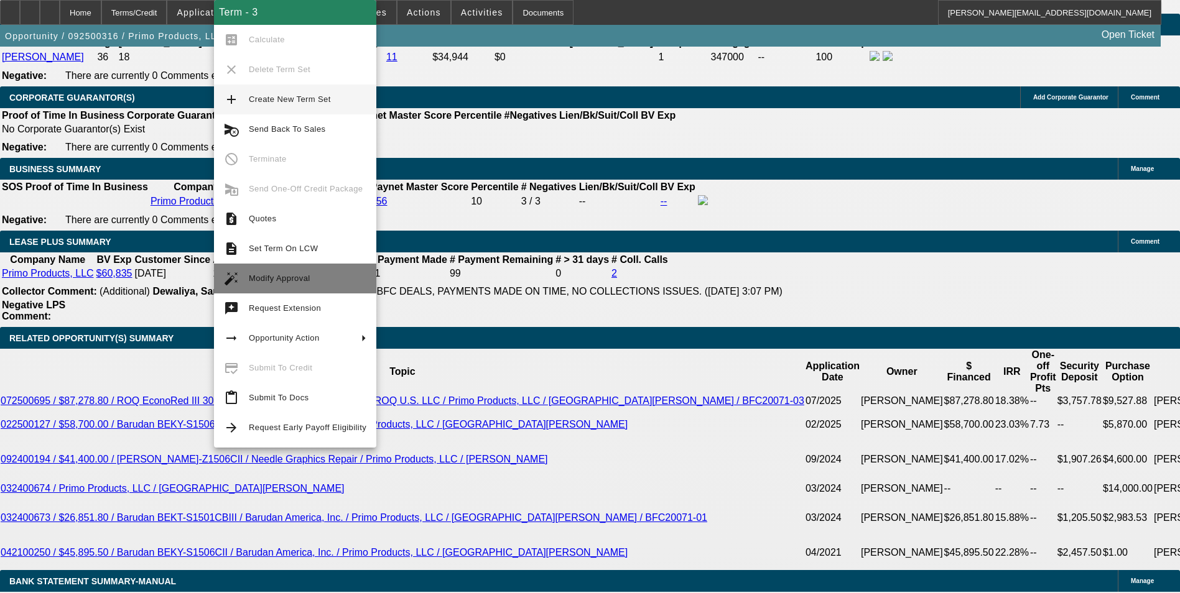
click at [270, 279] on span "Modify Approval" at bounding box center [280, 278] width 62 height 9
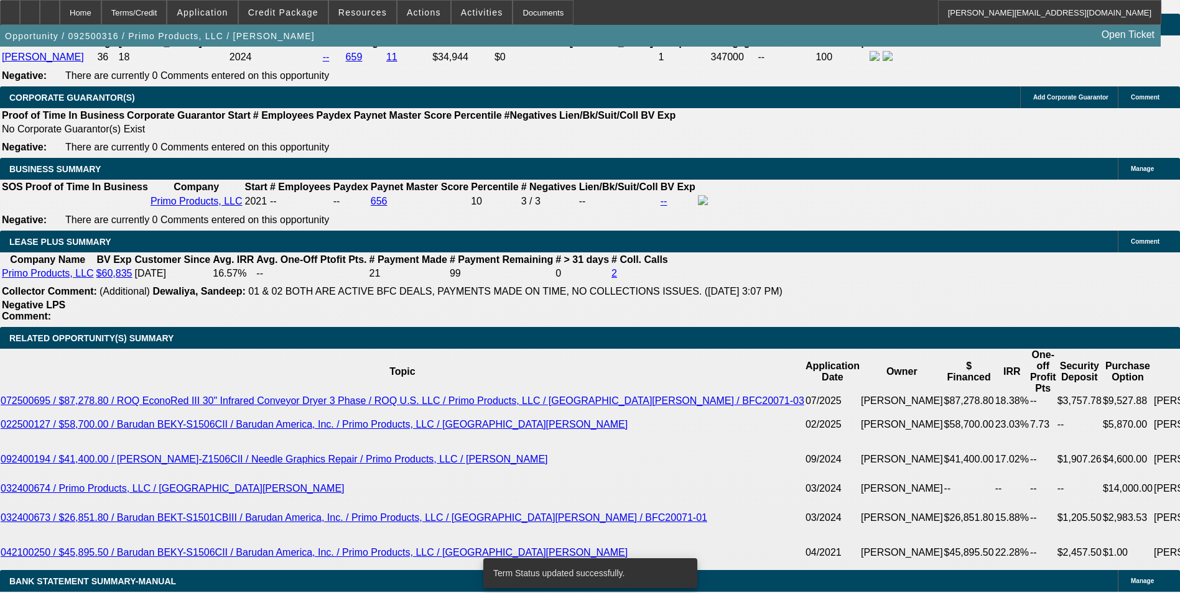
select select "0"
select select "2"
select select "0.1"
select select "4"
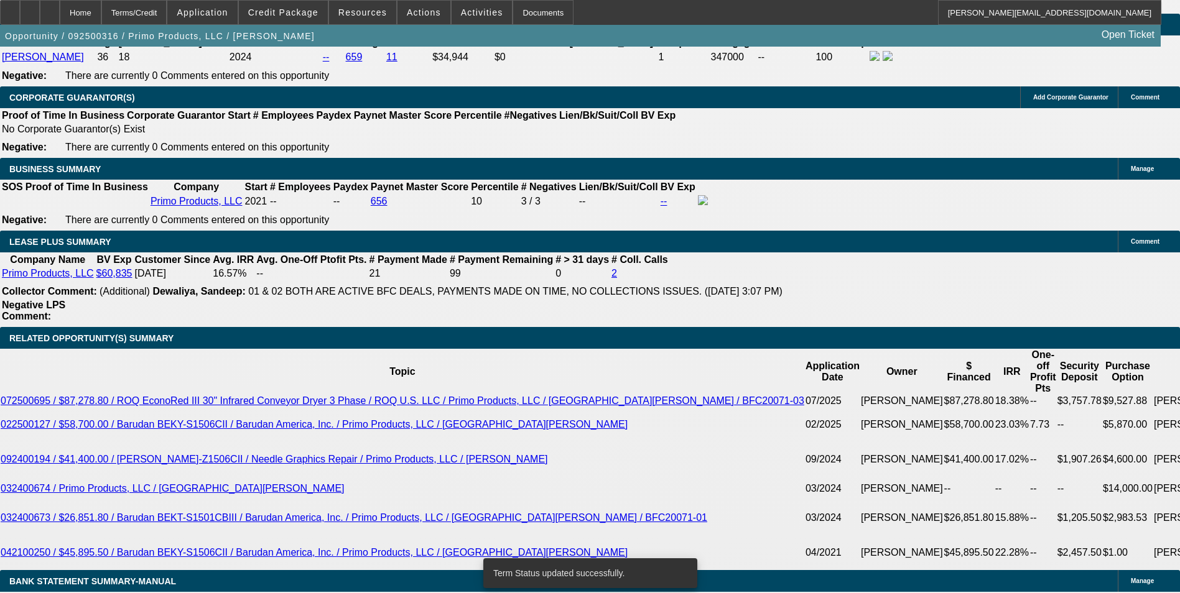
select select "0"
select select "2"
select select "0.1"
select select "4"
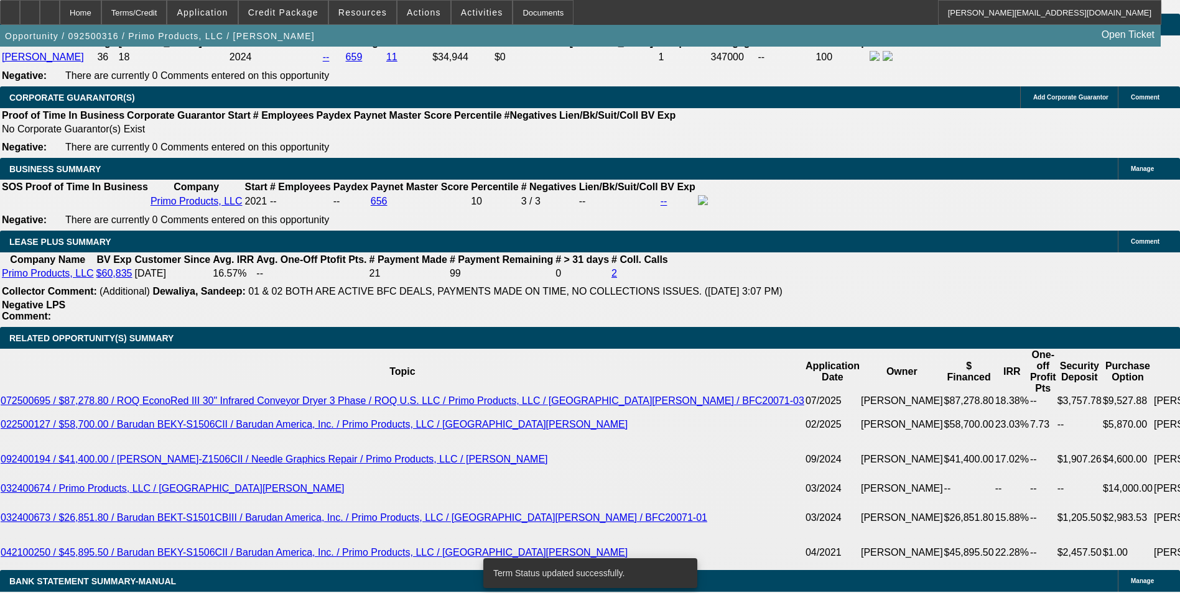
select select "0"
select select "0.1"
select select "4"
select select "0"
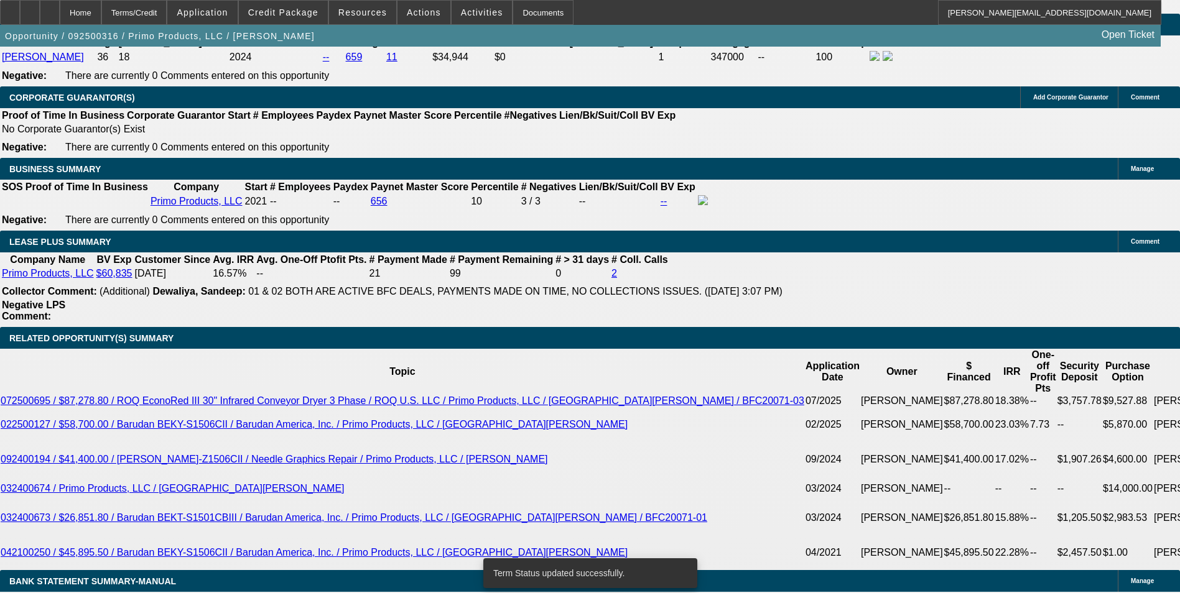
select select "2"
select select "0.1"
select select "4"
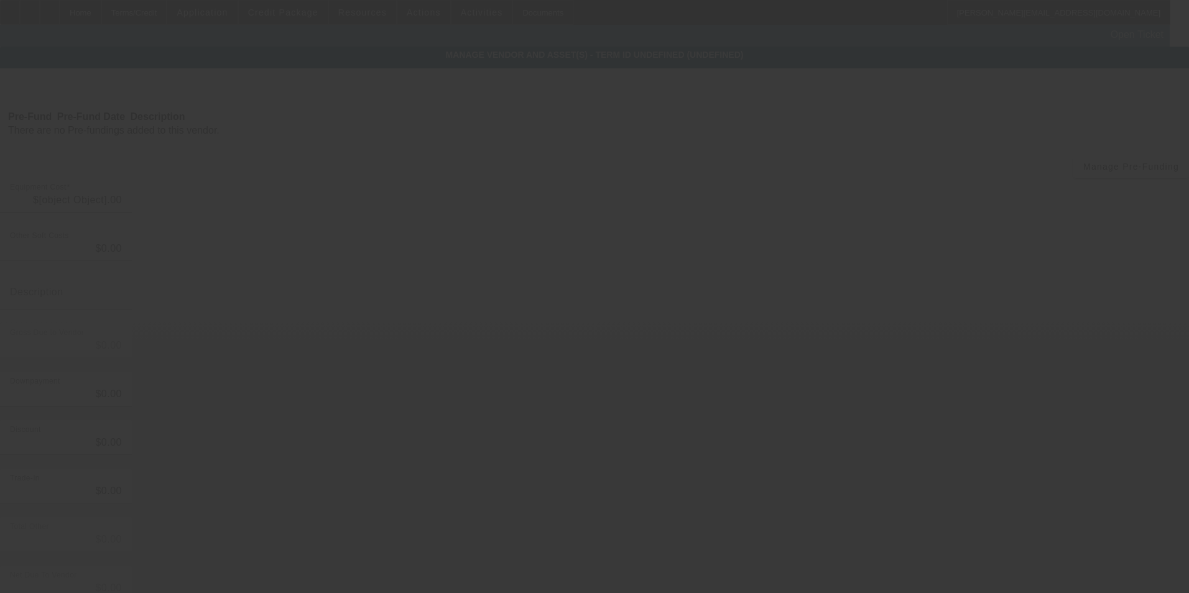
type input "$62,000.00"
type input "$2,000.00"
type input "freight/shipping estimate"
type input "$64,000.00"
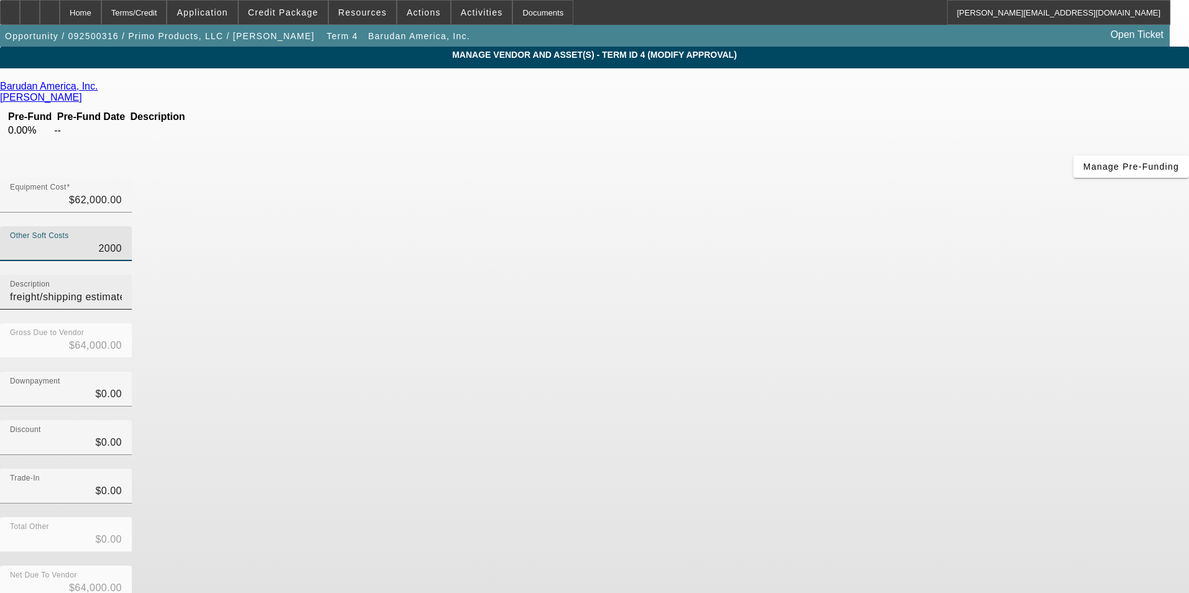
drag, startPoint x: 754, startPoint y: 155, endPoint x: 902, endPoint y: 154, distance: 148.6
click at [902, 226] on div "Other Soft Costs 2000 Description freight/shipping estimate" at bounding box center [594, 274] width 1189 height 97
type input "2"
type input "$62,002.00"
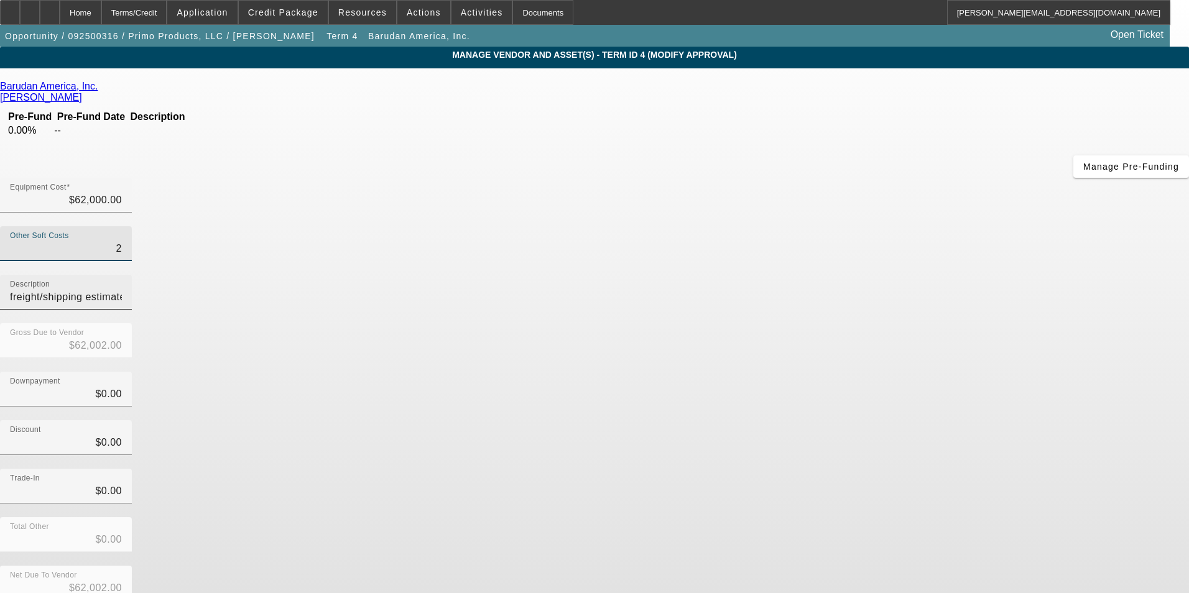
type input "21"
type input "$62,021.00"
type input "211"
type input "$62,211.00"
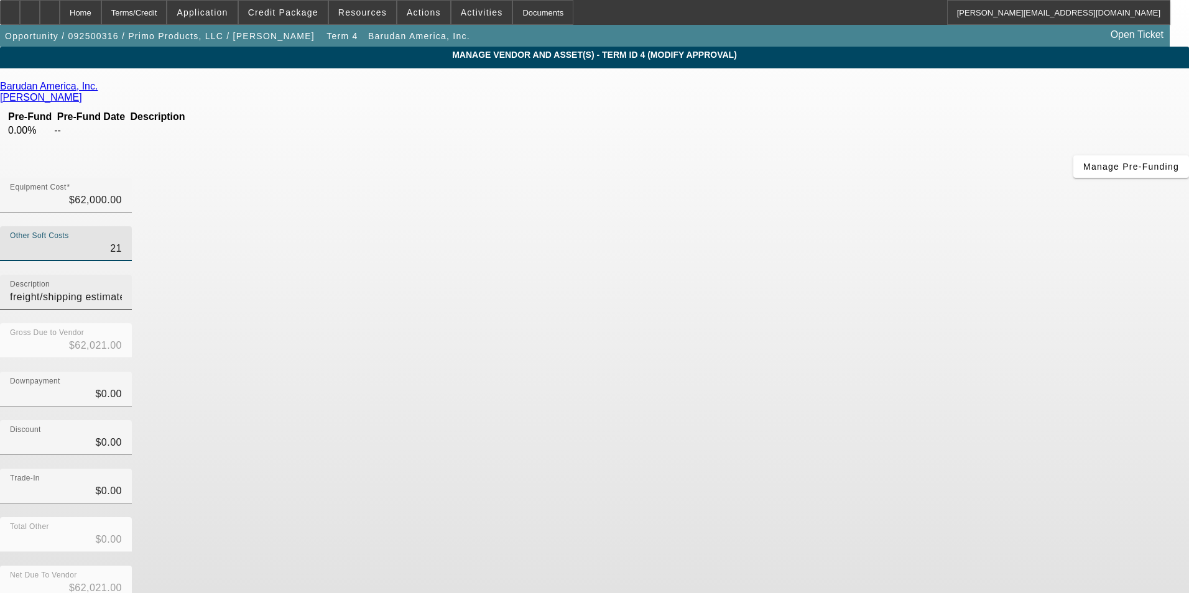
type input "$62,211.00"
type input "2110"
type input "$64,110.00"
type input "$2,110.00"
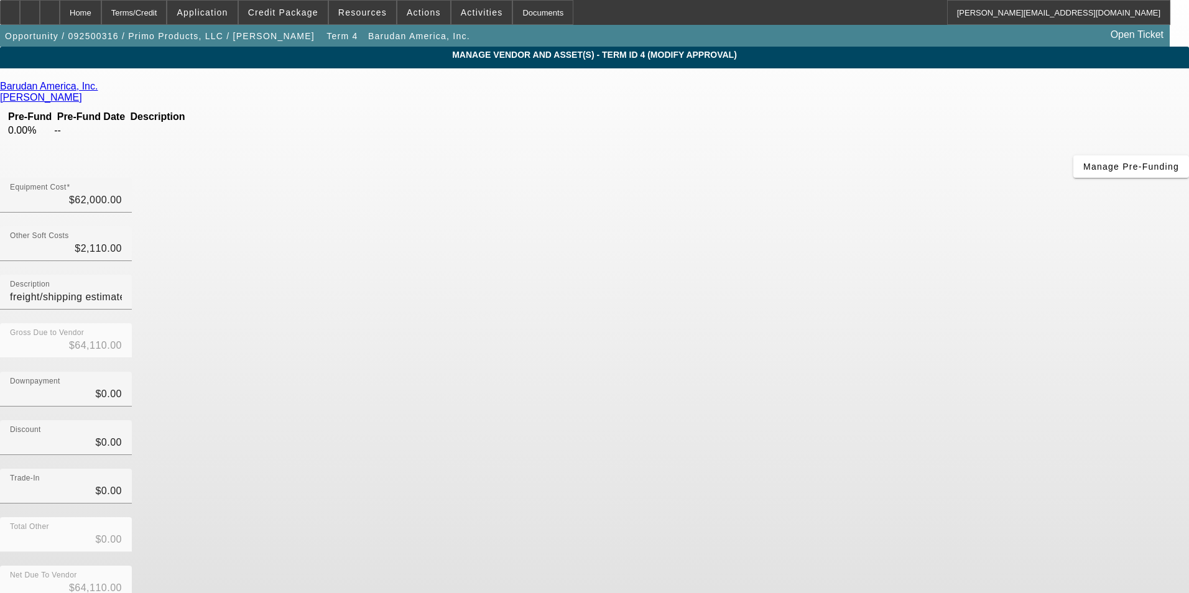
click at [867, 372] on div "Downpayment $0.00" at bounding box center [594, 396] width 1189 height 49
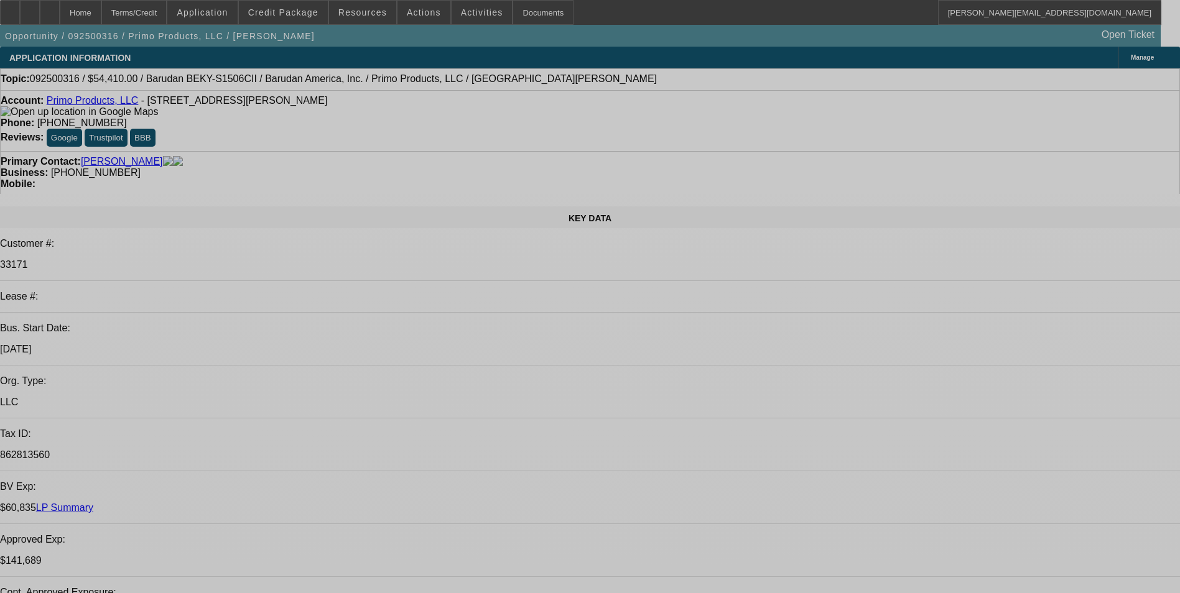
select select "0"
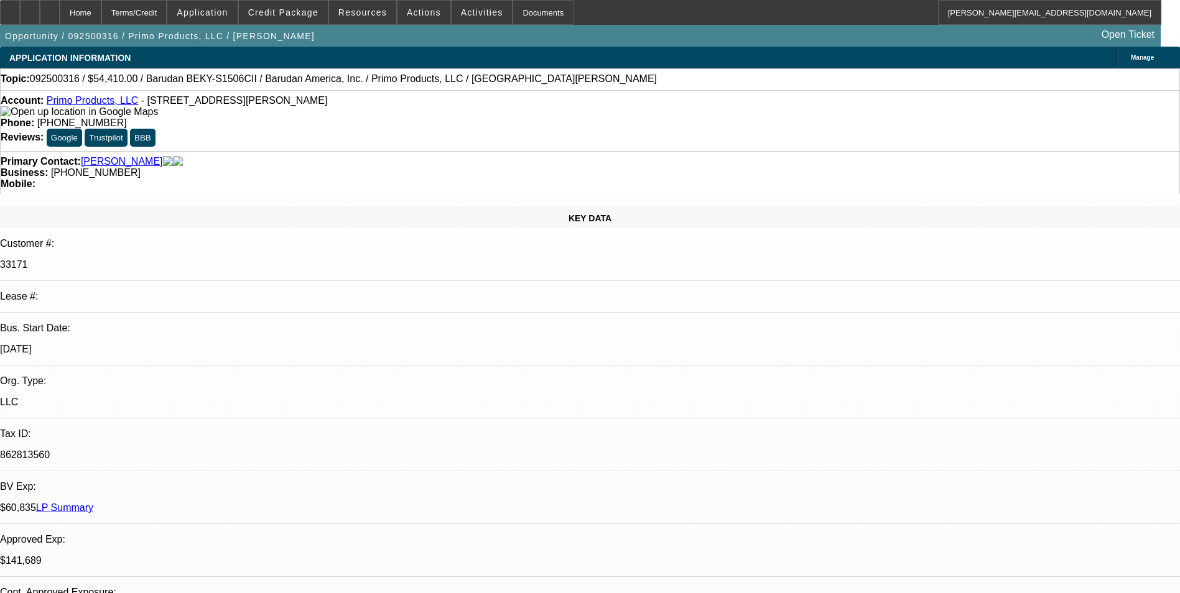
select select "2"
select select "0.1"
select select "4"
select select "0"
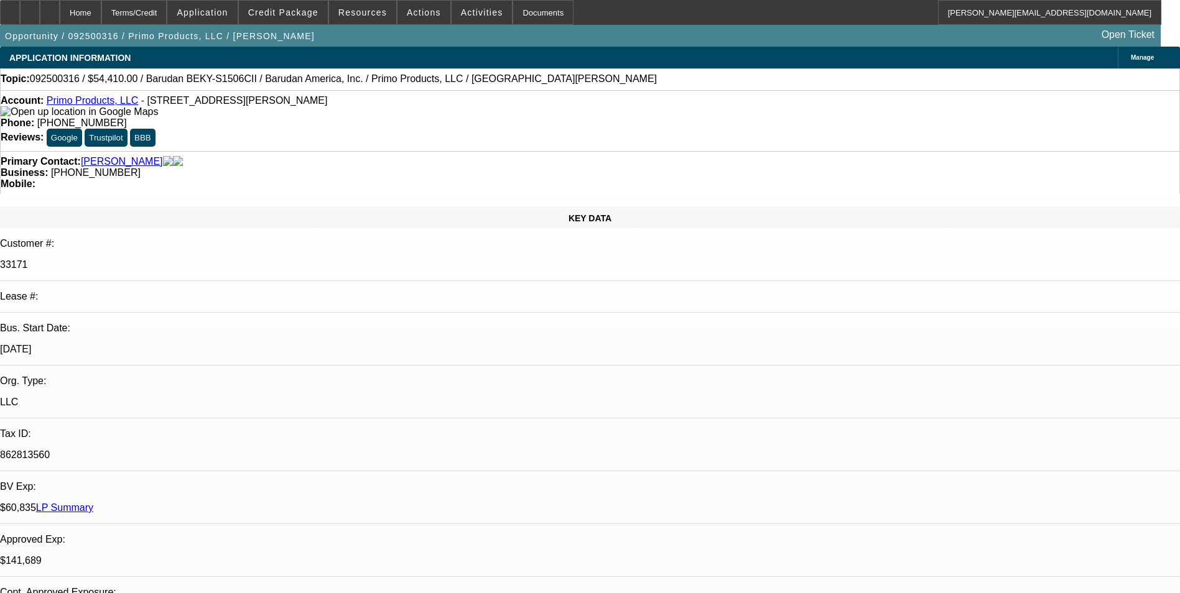
select select "2"
select select "0.1"
select select "4"
select select "0"
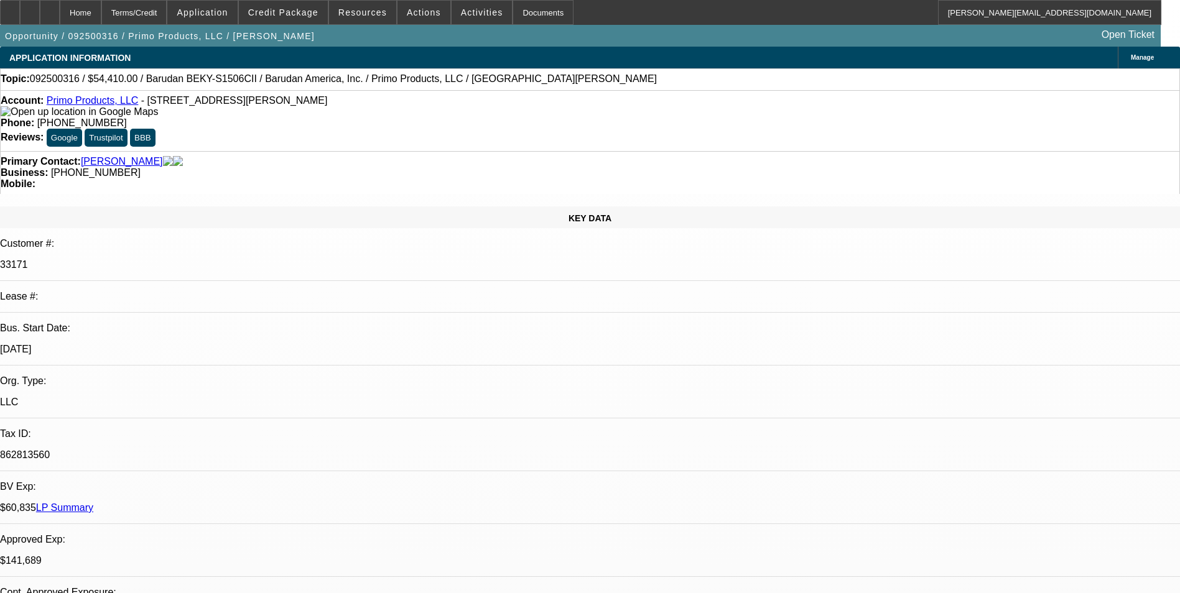
select select "0"
select select "0.1"
select select "4"
select select "0"
select select "2"
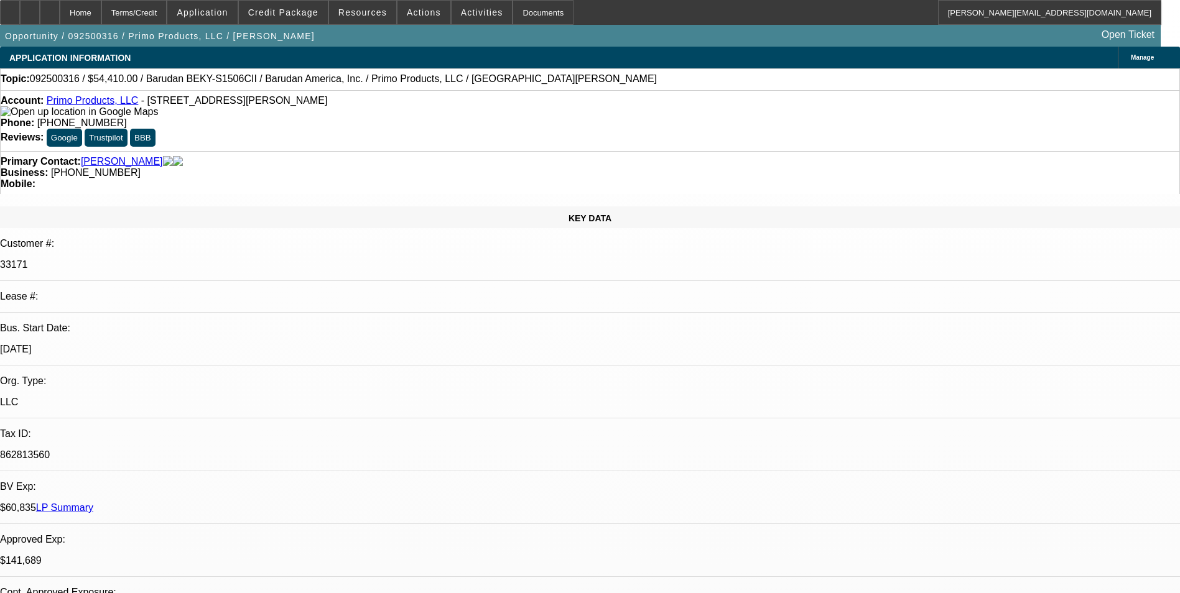
select select "2"
select select "0.1"
select select "4"
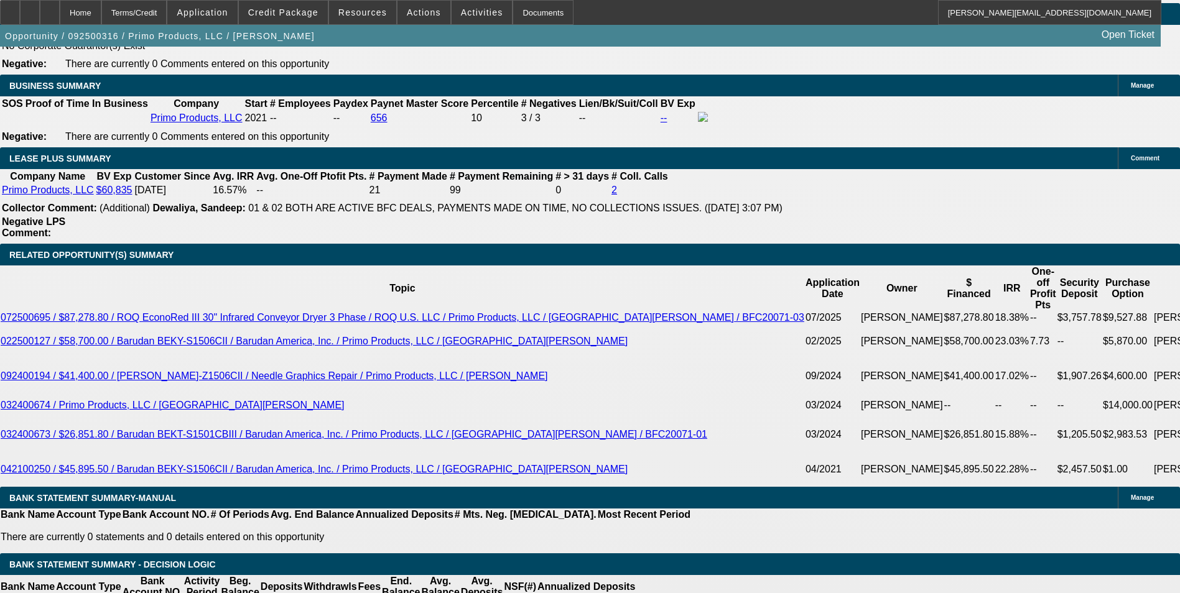
scroll to position [1990, 0]
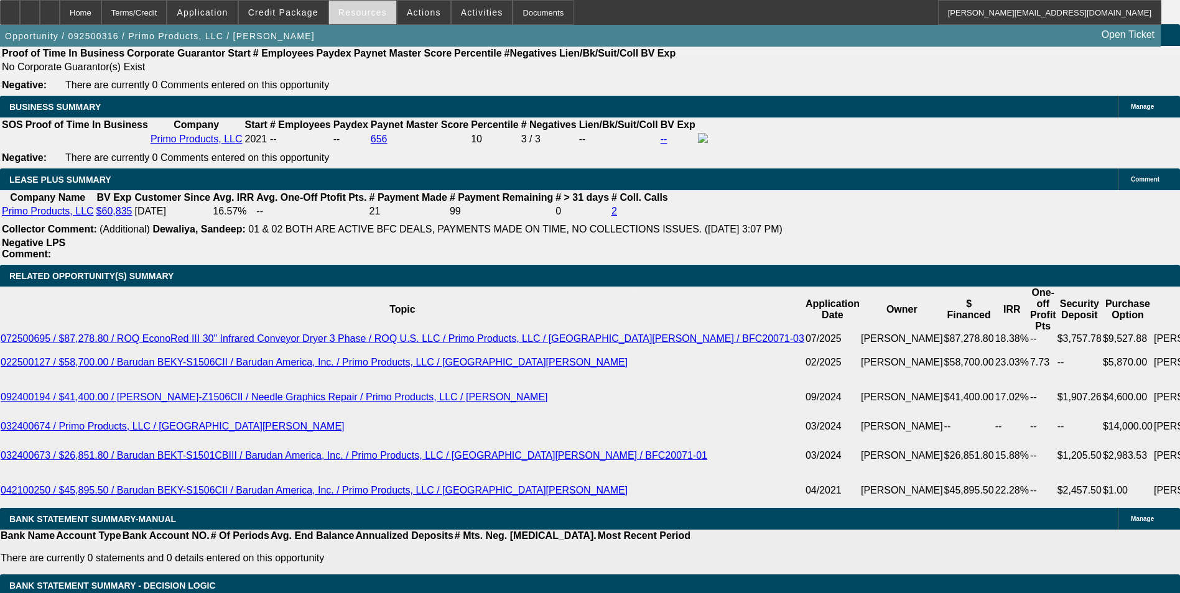
click at [361, 19] on span at bounding box center [362, 13] width 67 height 30
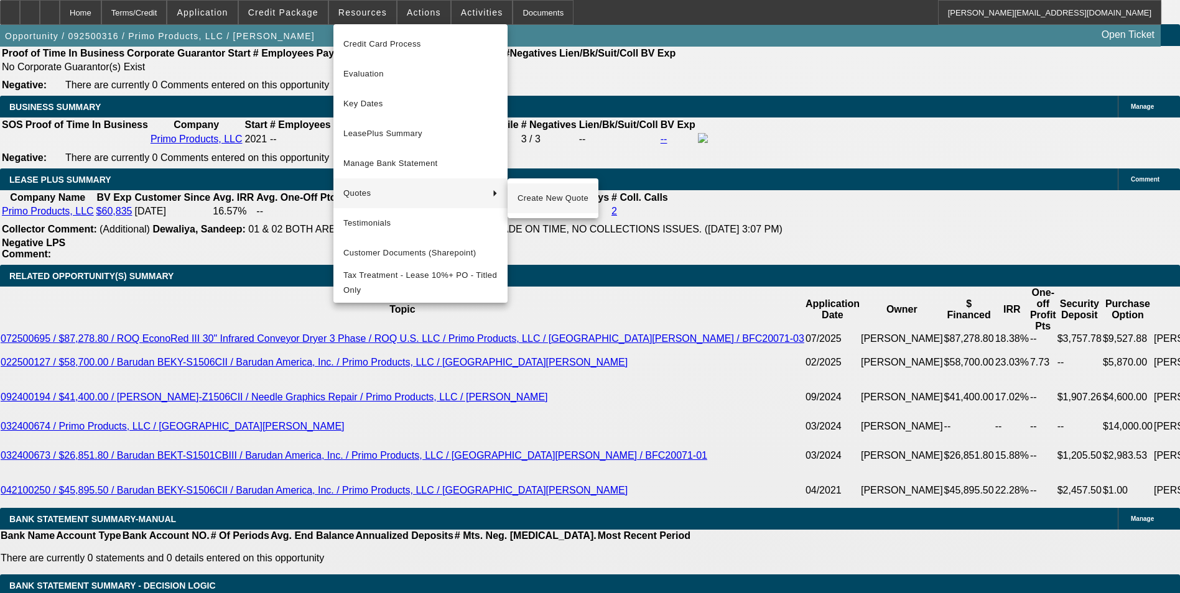
click at [552, 206] on button "Create New Quote" at bounding box center [552, 198] width 91 height 30
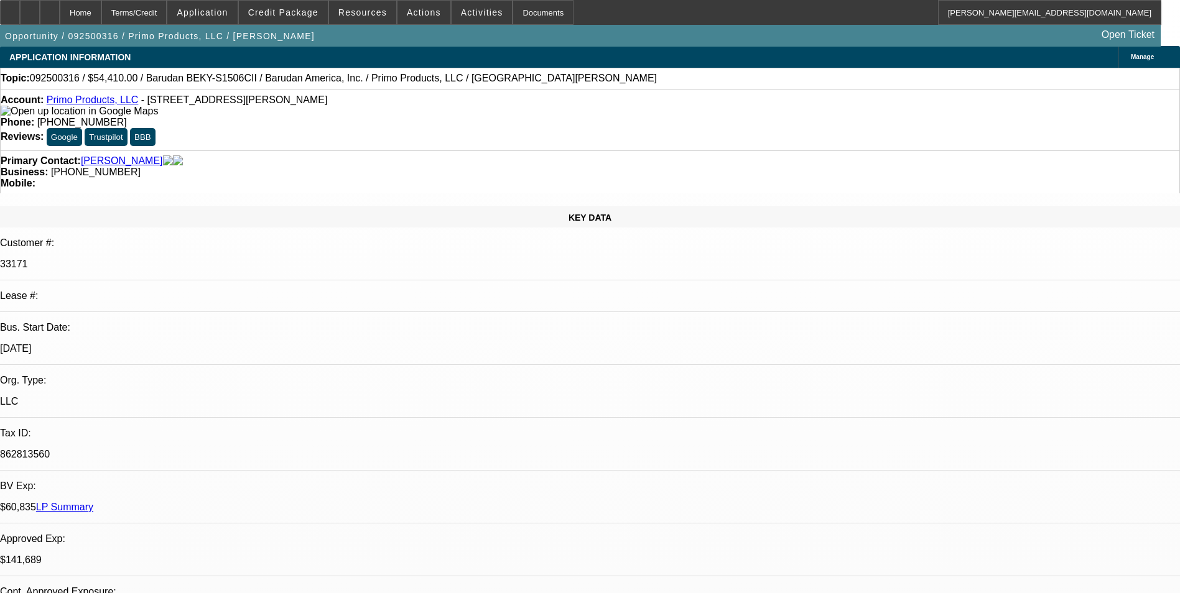
scroll to position [0, 0]
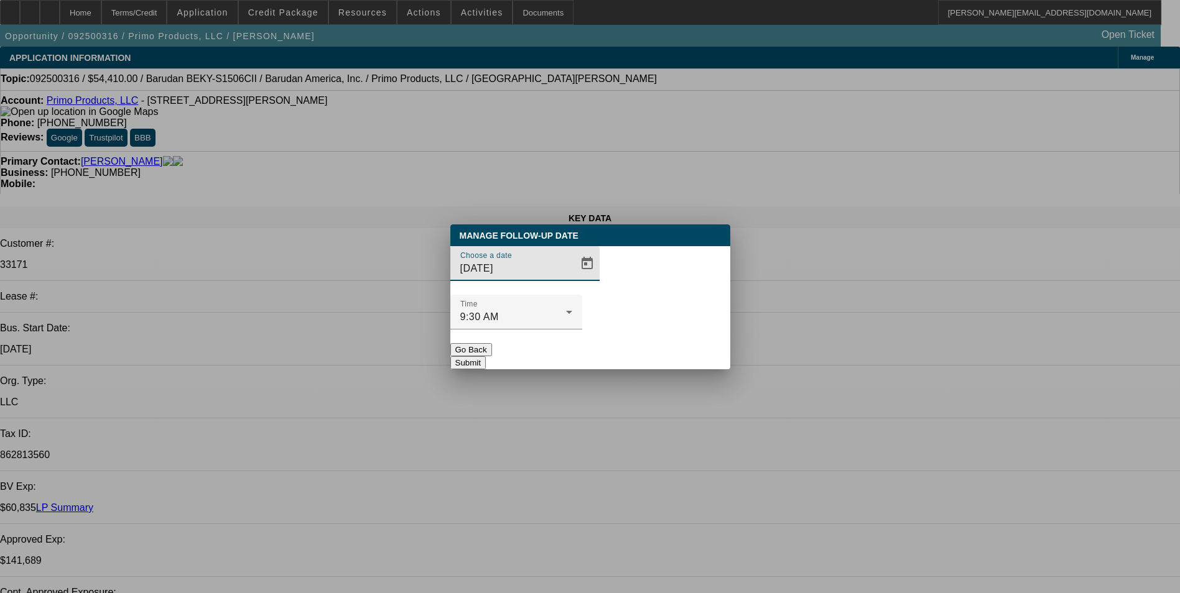
click at [492, 343] on button "Go Back" at bounding box center [471, 349] width 42 height 13
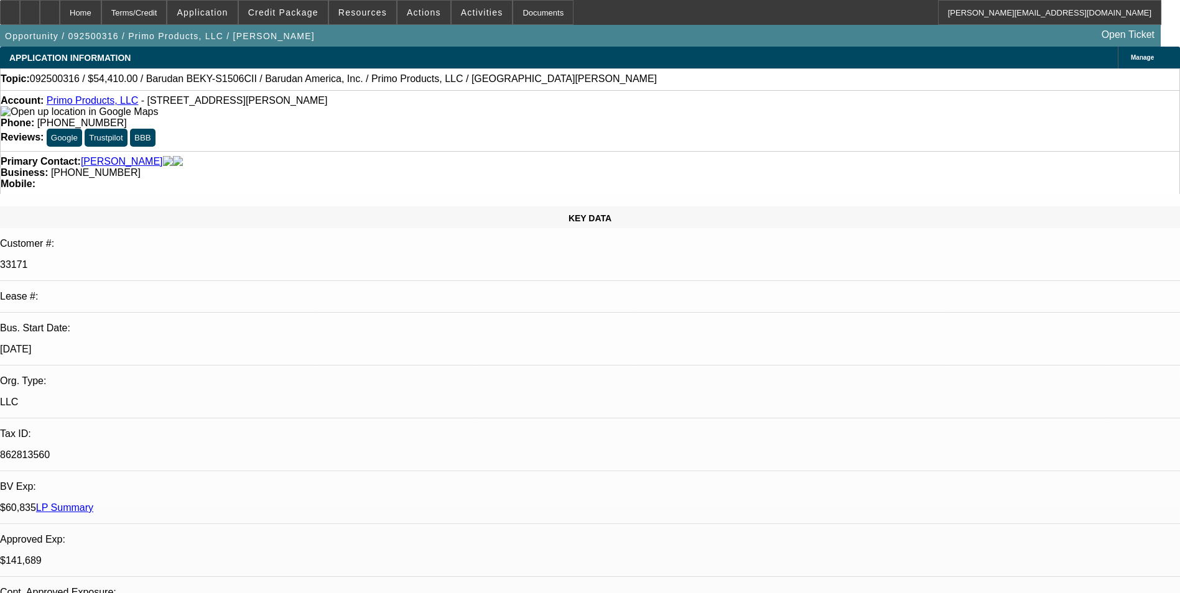
scroll to position [914, 0]
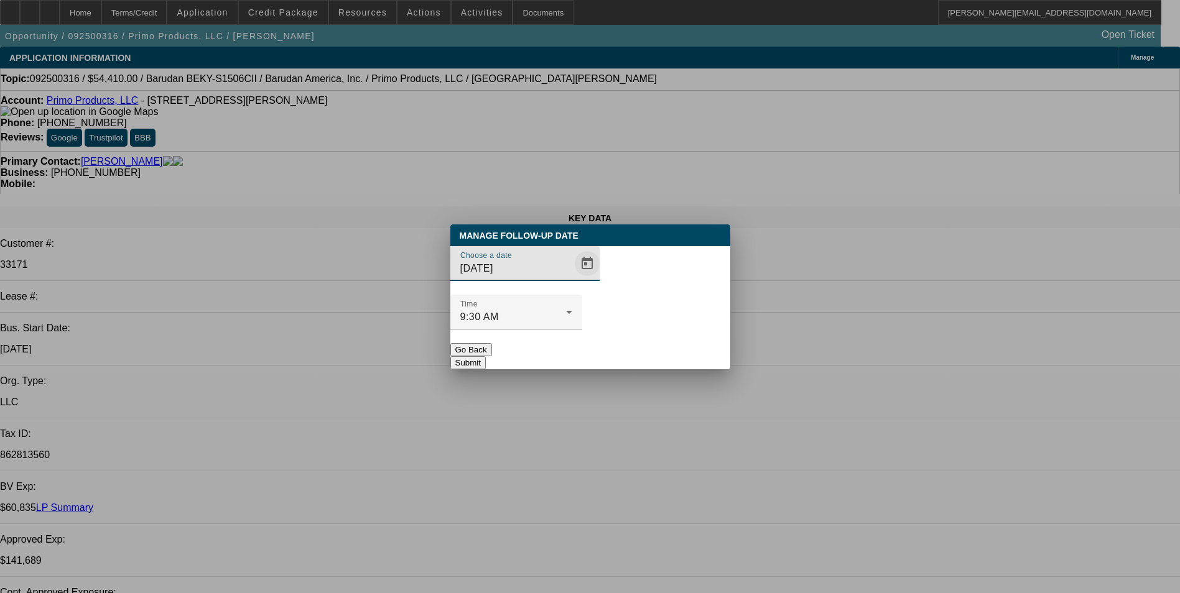
click at [576, 279] on span "Open calendar" at bounding box center [587, 264] width 30 height 30
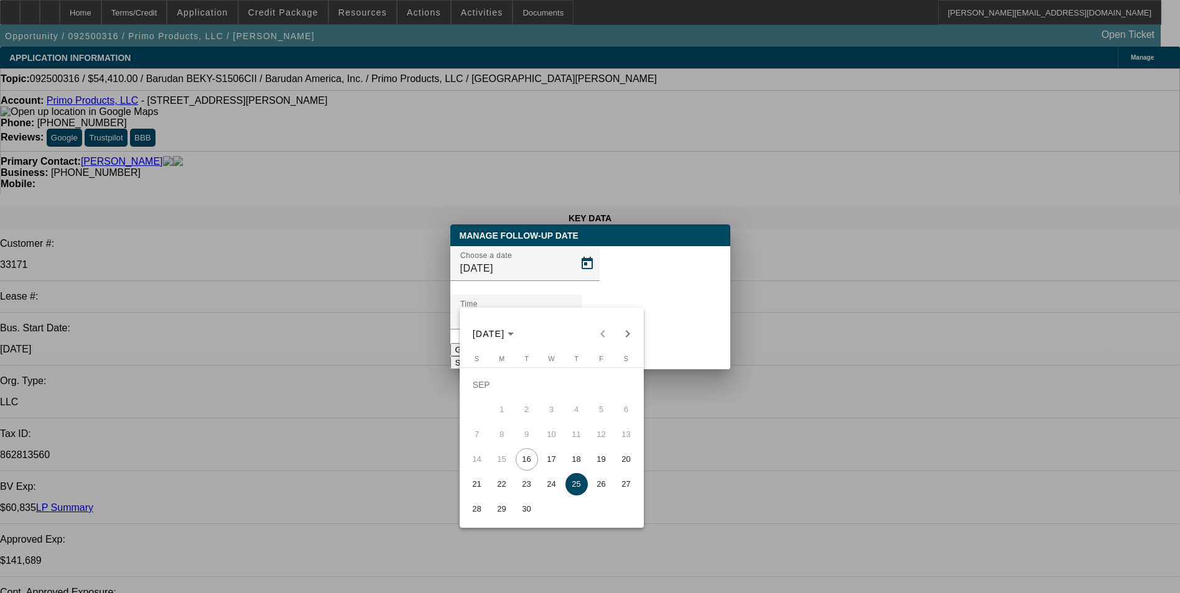
click at [553, 461] on span "17" at bounding box center [551, 459] width 22 height 22
type input "9/17/2025"
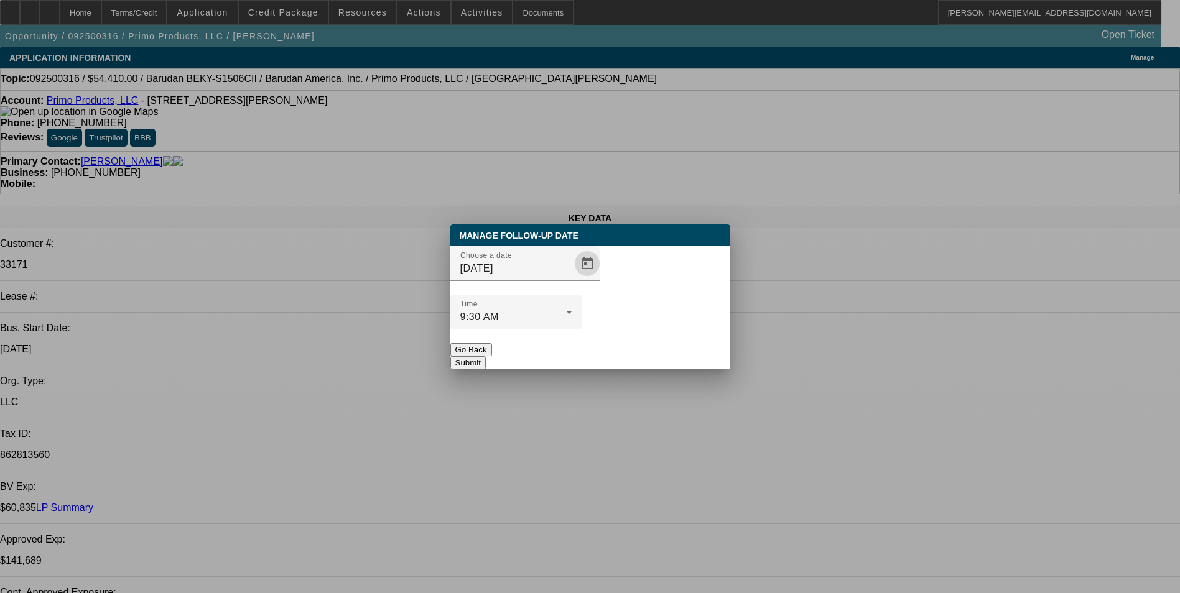
click at [486, 356] on button "Submit" at bounding box center [467, 362] width 35 height 13
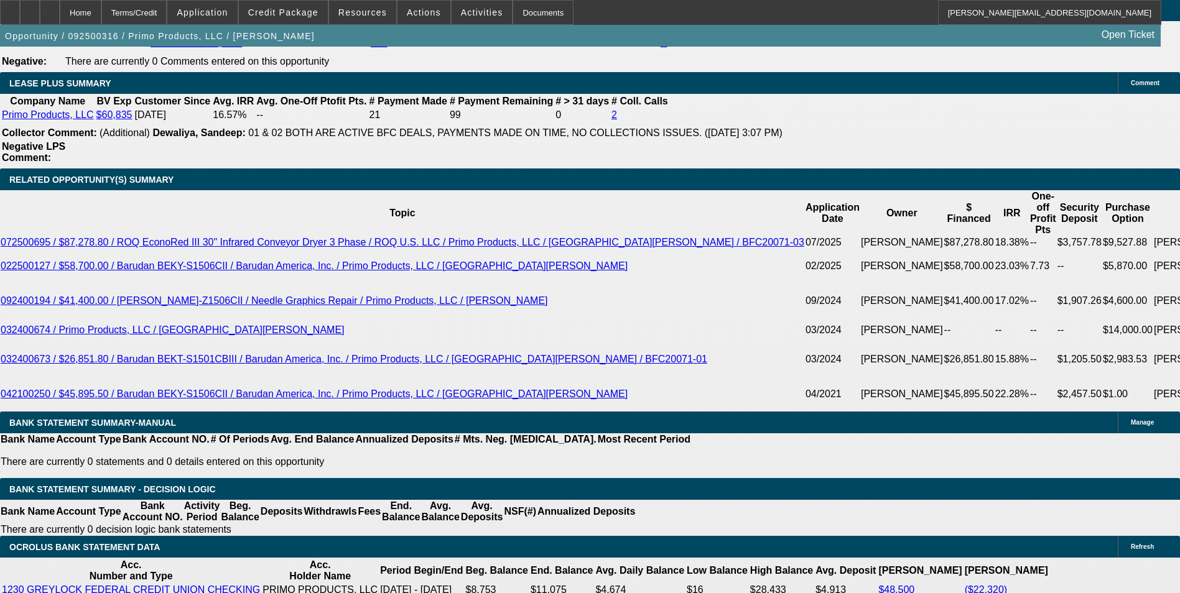
scroll to position [2114, 0]
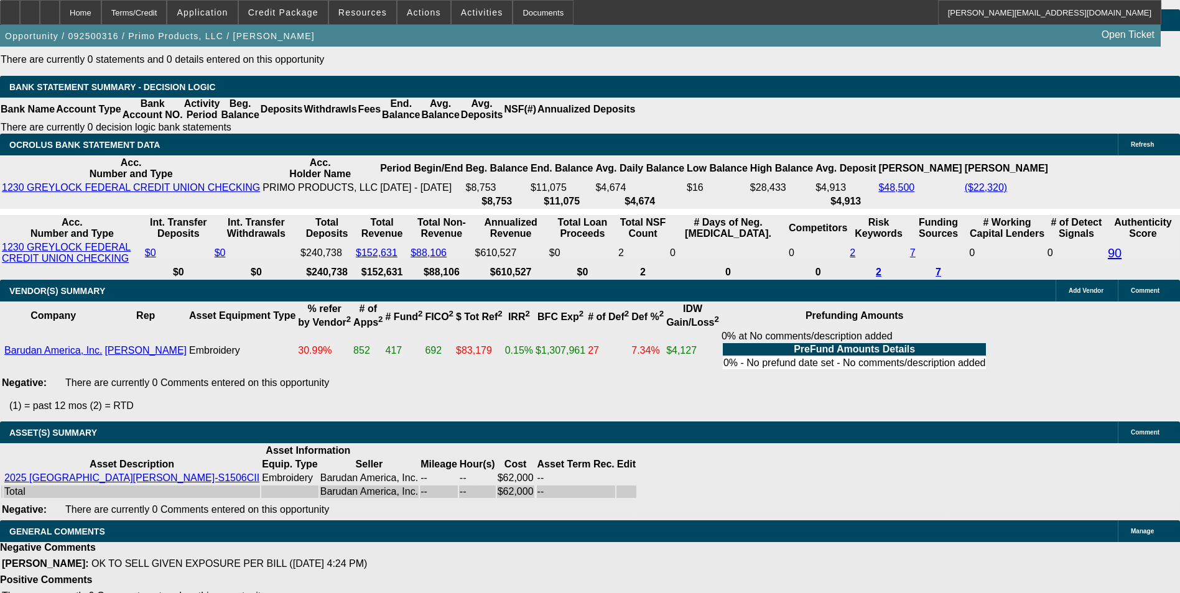
scroll to position [2506, 0]
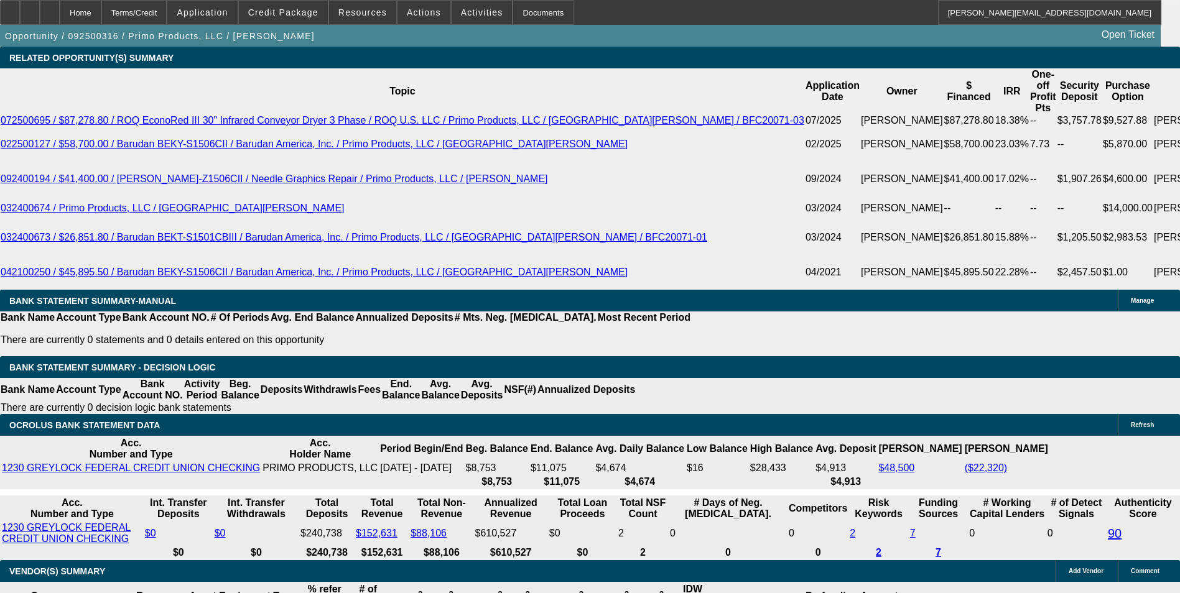
scroll to position [2195, 0]
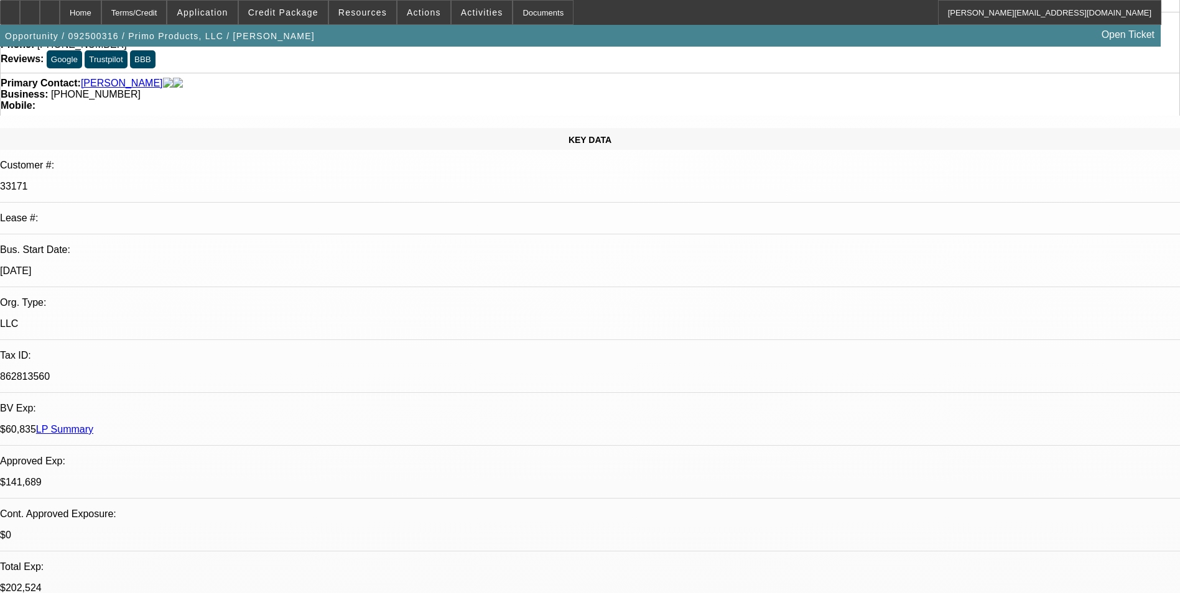
scroll to position [0, 0]
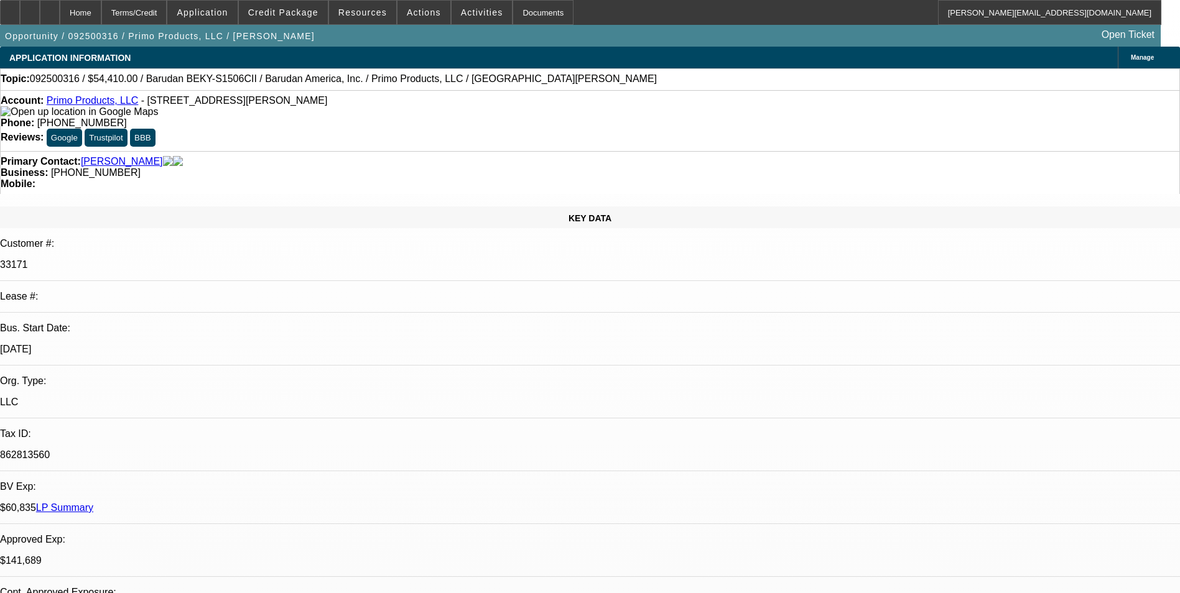
click at [461, 9] on span "Activities" at bounding box center [482, 12] width 42 height 10
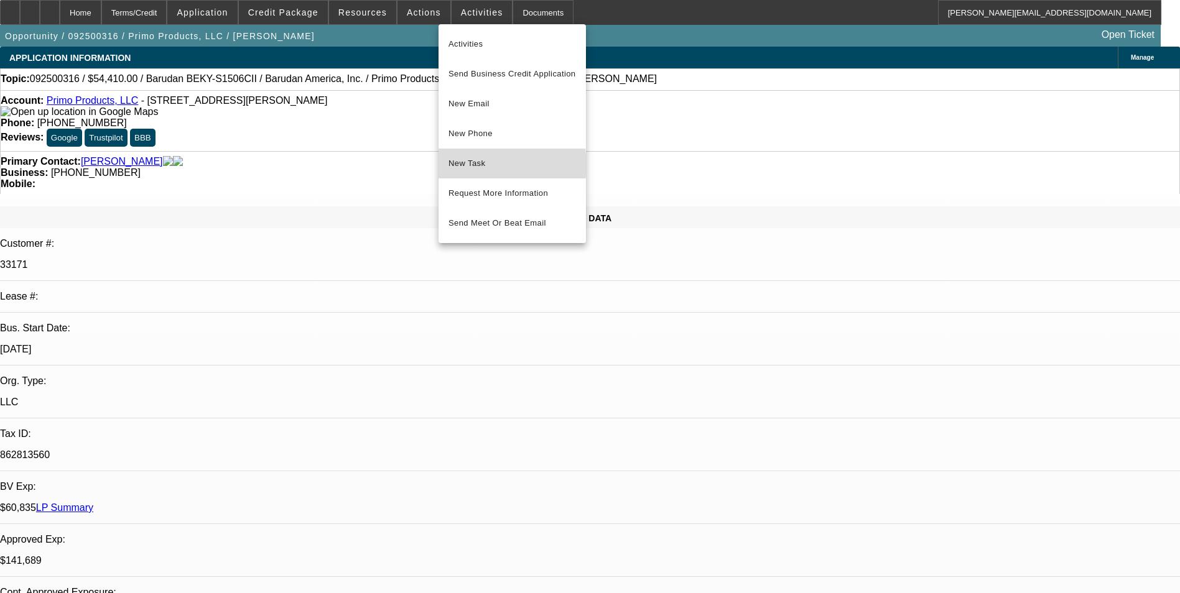
click at [483, 165] on span "New Task" at bounding box center [511, 163] width 127 height 15
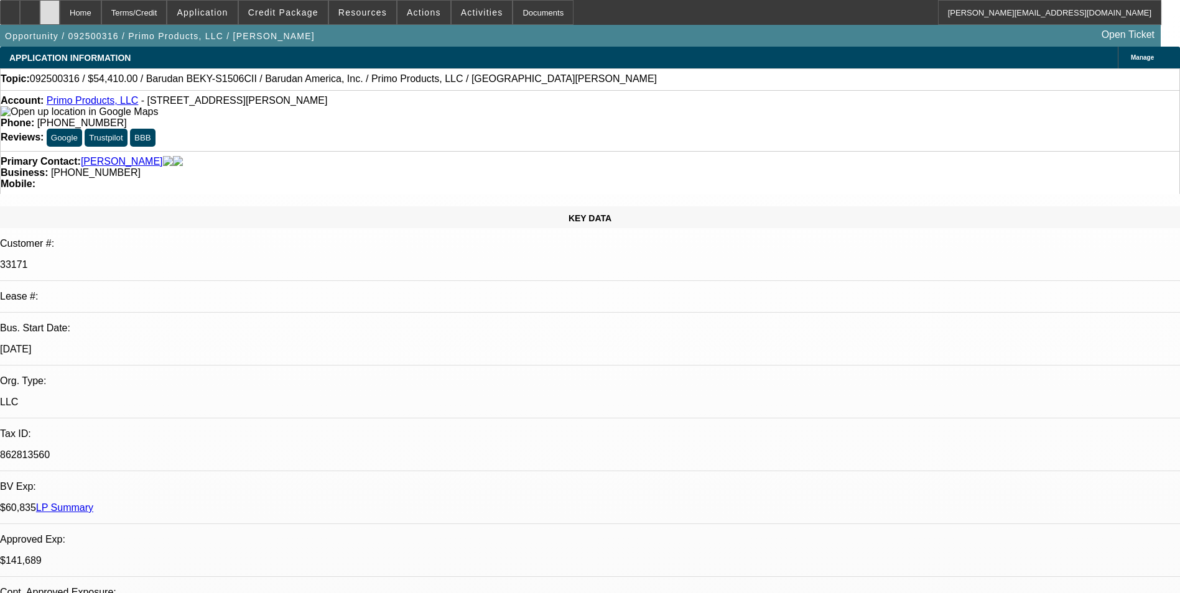
click at [60, 3] on div at bounding box center [50, 12] width 20 height 25
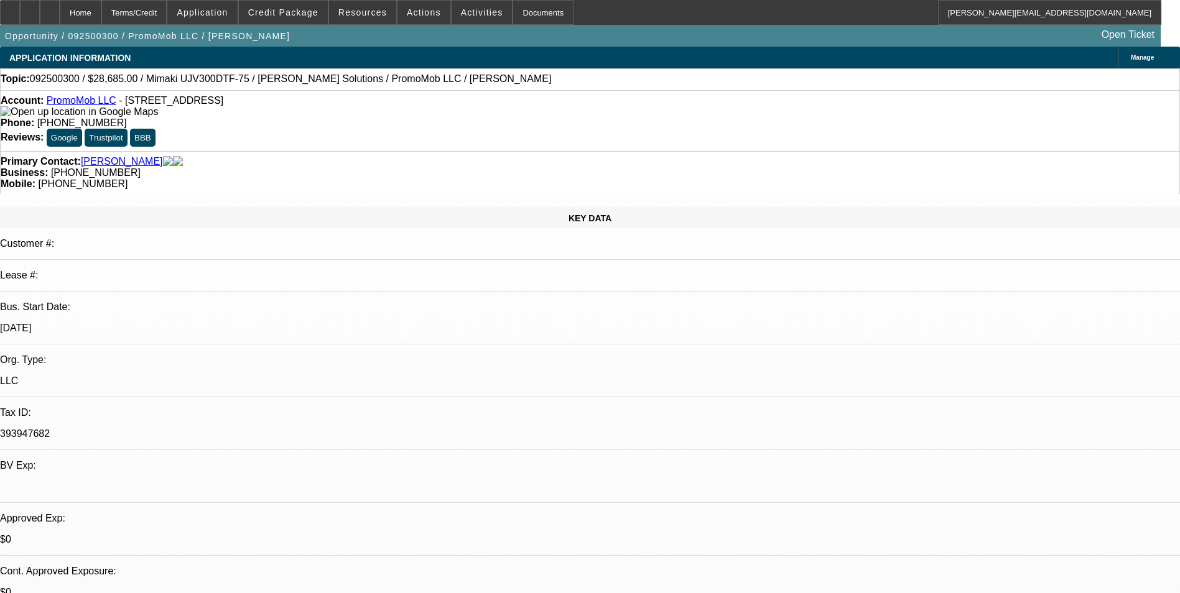
select select "0"
select select "6"
select select "0"
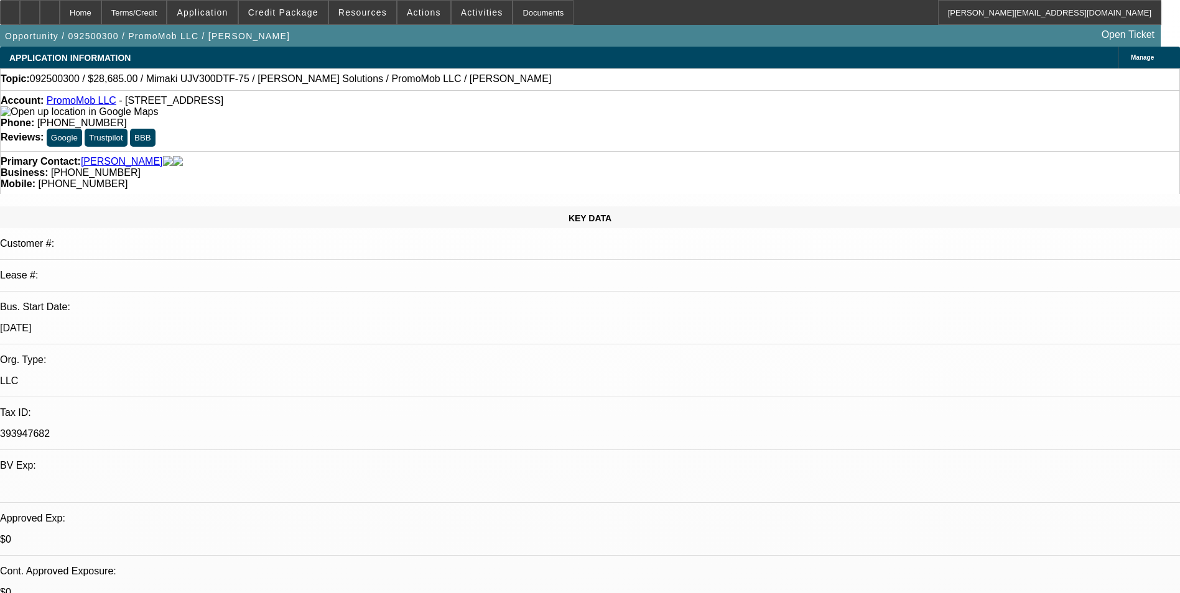
select select "0"
select select "6"
select select "0"
select select "2"
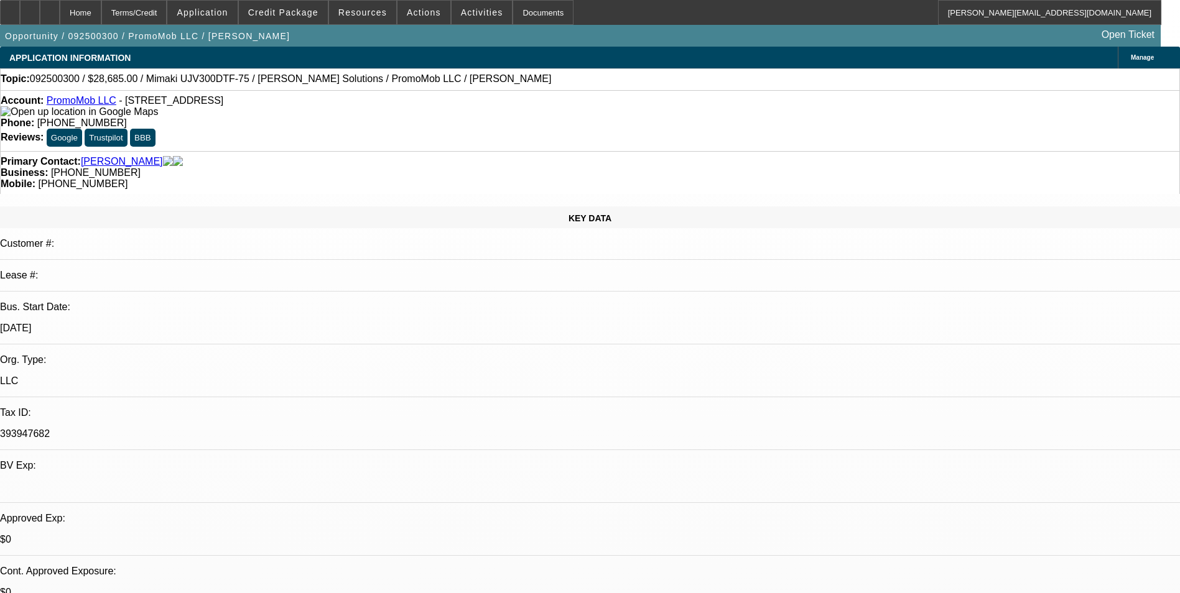
select select "2"
select select "0"
select select "6"
click at [60, 19] on div at bounding box center [50, 12] width 20 height 25
select select "0"
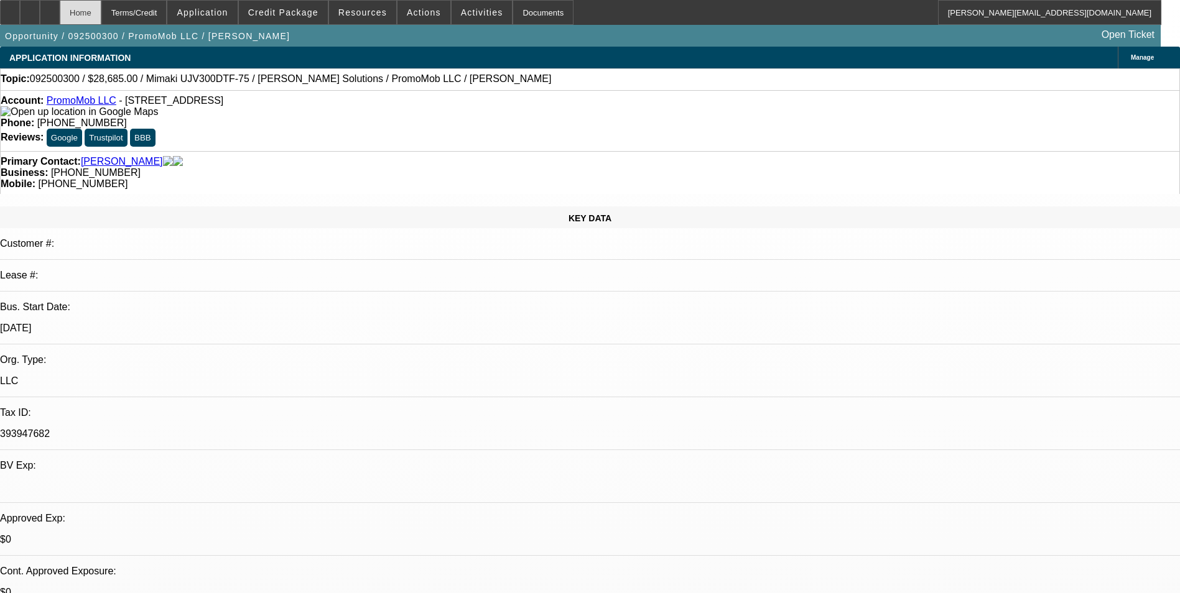
select select "0"
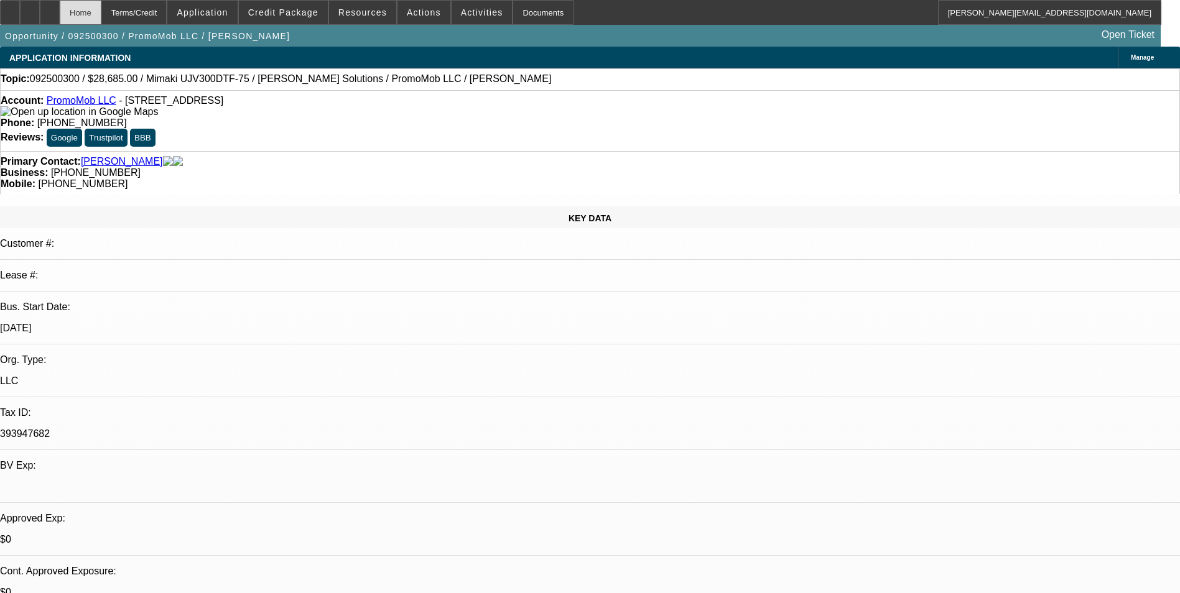
select select "0"
select select "2"
select select "0"
select select "1"
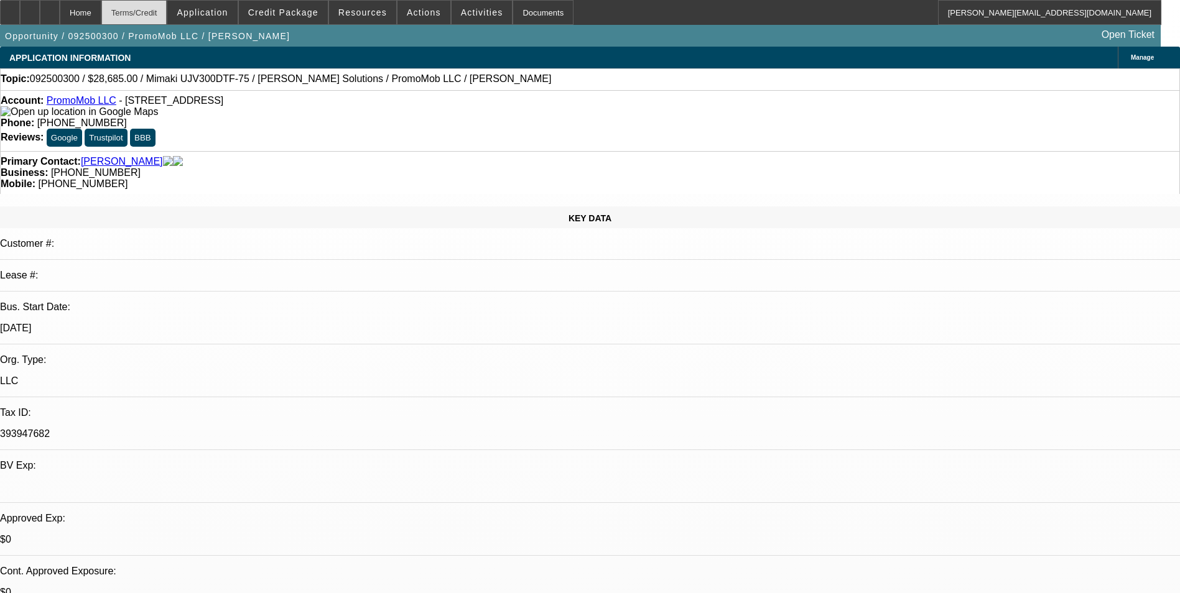
select select "6"
select select "1"
select select "6"
select select "1"
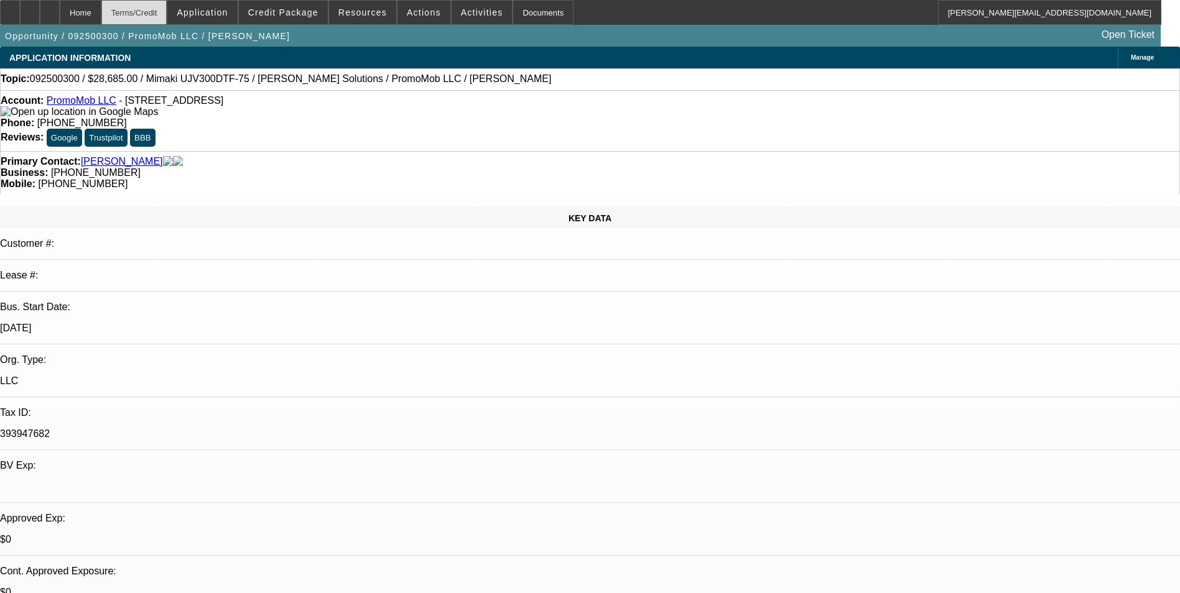
select select "2"
select select "6"
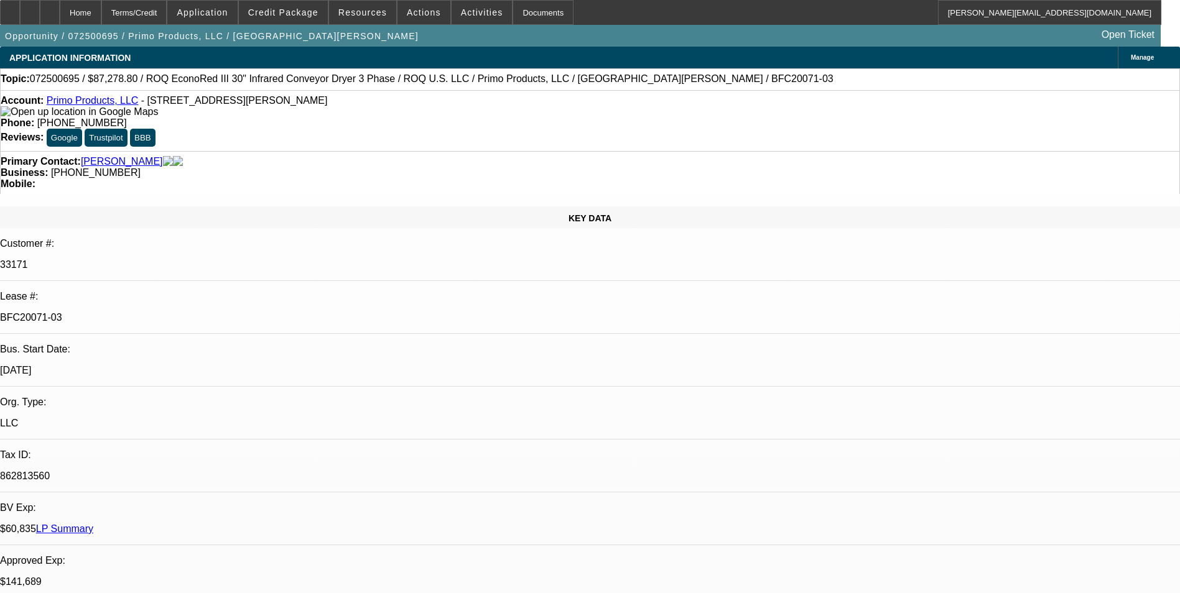
select select "0"
select select "2"
select select "0.1"
select select "0"
select select "2"
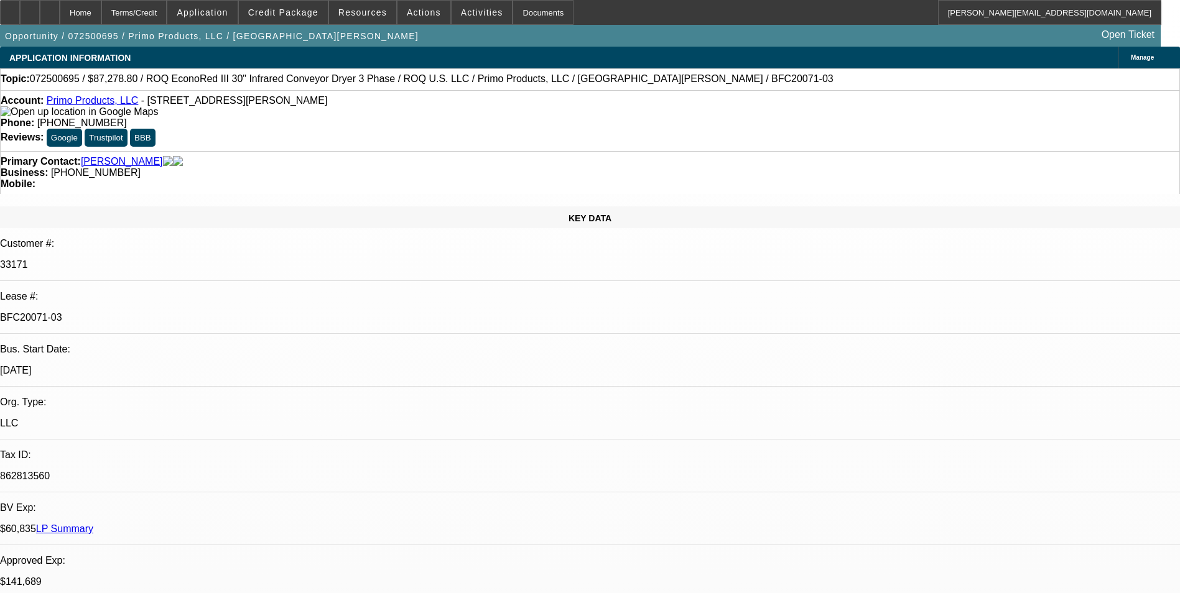
select select "0.1"
select select "0"
select select "2"
select select "0.1"
select select "0"
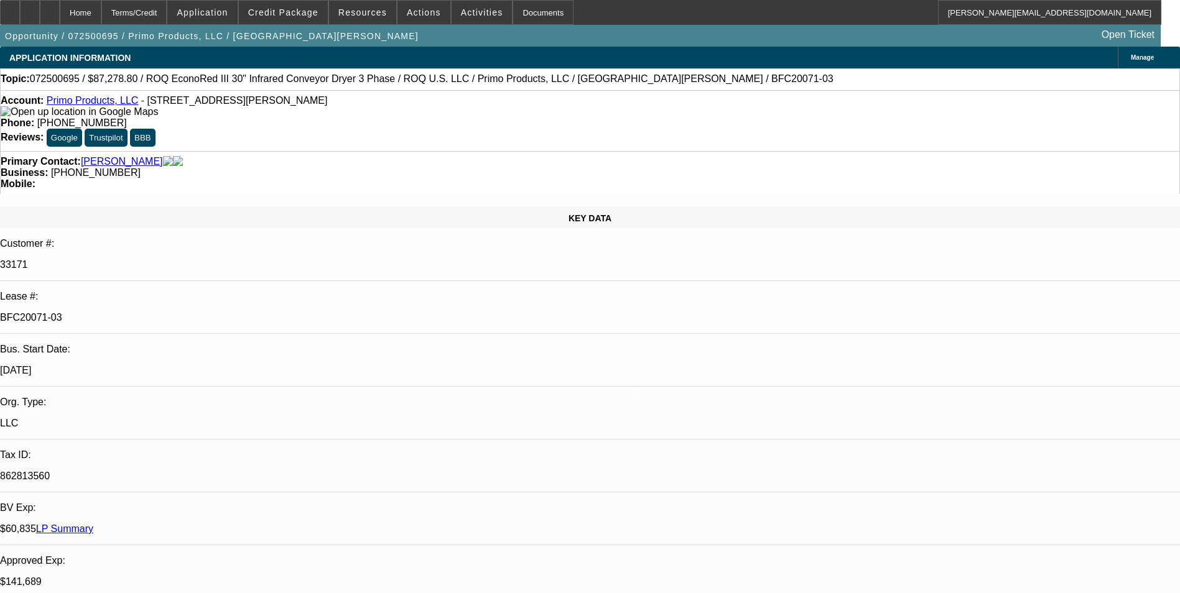
select select "2"
select select "0.1"
select select "1"
select select "2"
select select "4"
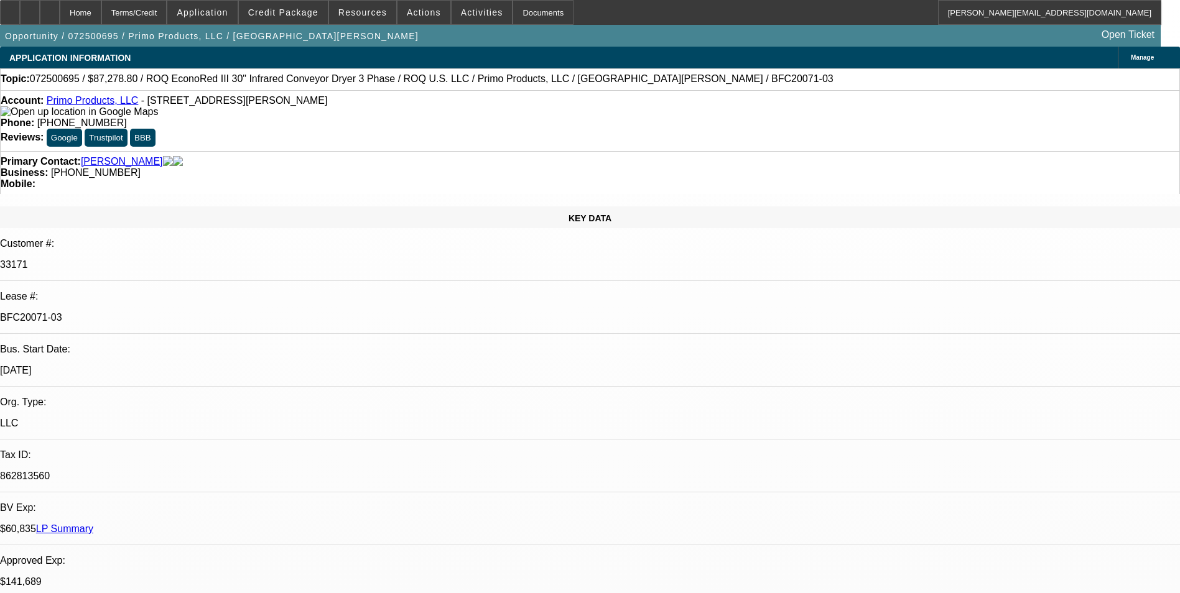
select select "1"
select select "2"
select select "4"
select select "1"
select select "2"
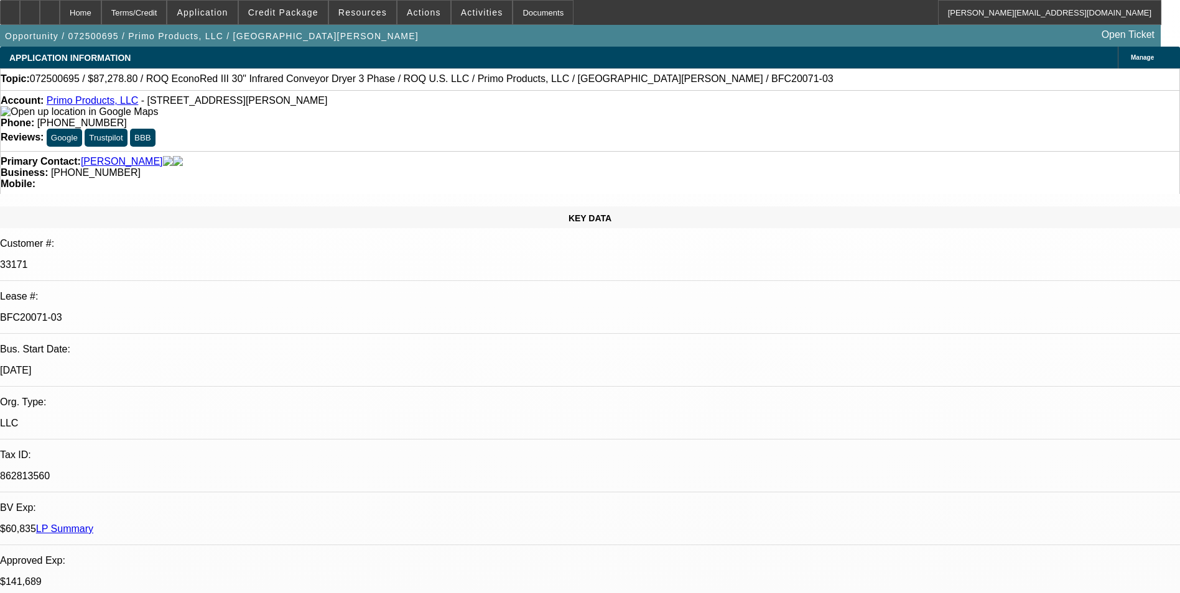
select select "4"
select select "1"
select select "2"
select select "4"
click at [93, 524] on link "LP Summary" at bounding box center [64, 529] width 57 height 11
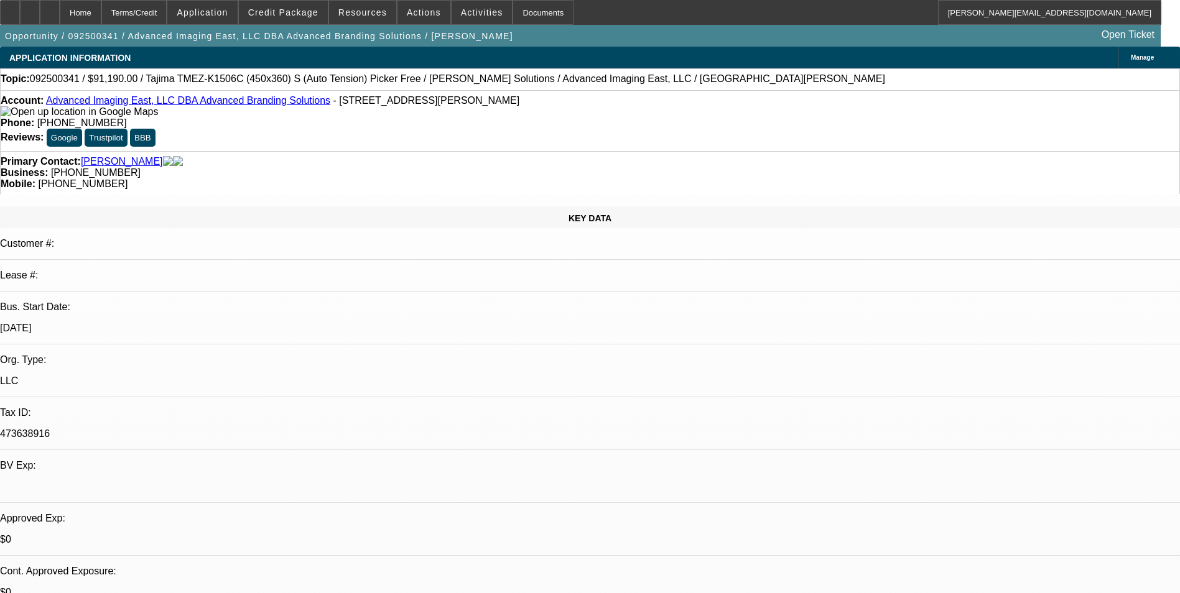
select select "0"
select select "2"
select select "0.1"
select select "0"
select select "2"
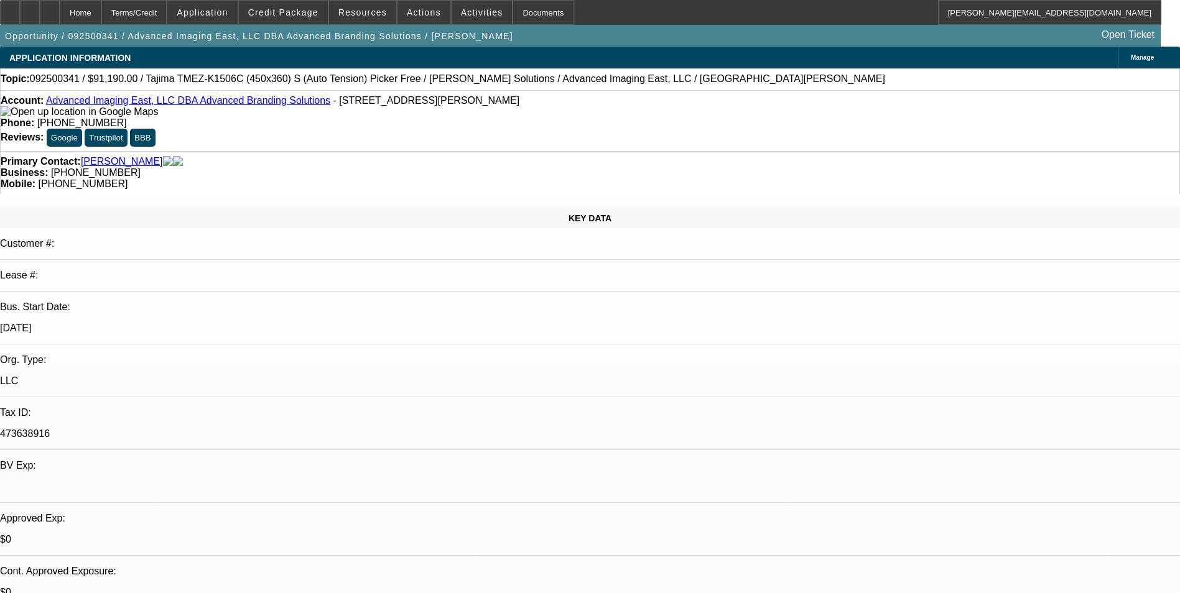
select select "0"
select select "2"
select select "0.1"
select select "0"
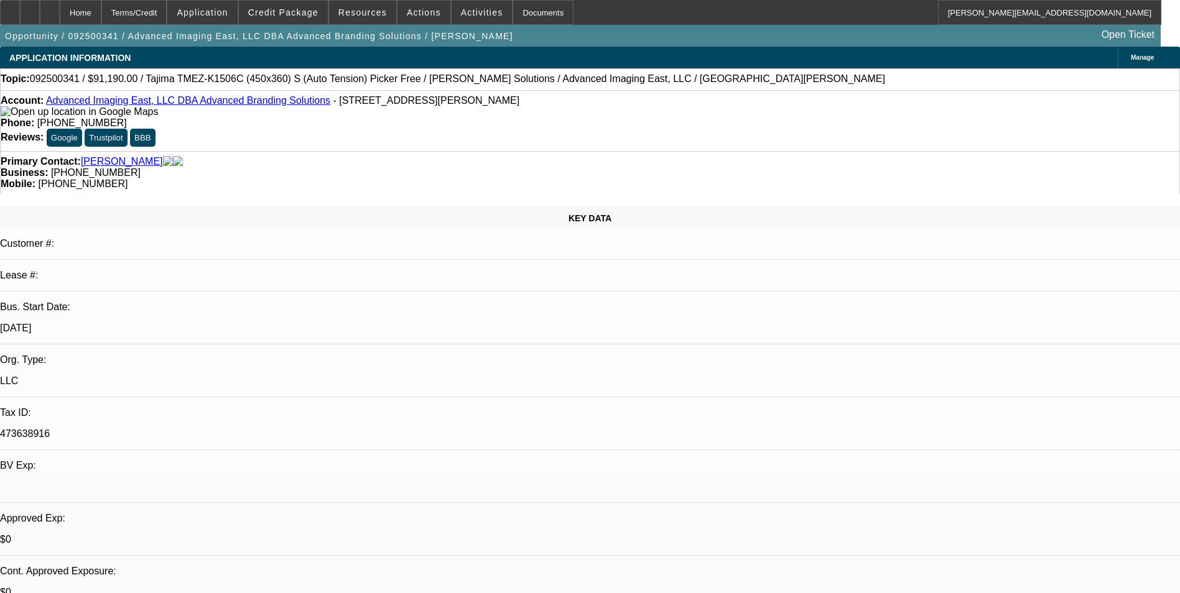
select select "2"
select select "0"
select select "1"
select select "2"
select select "4"
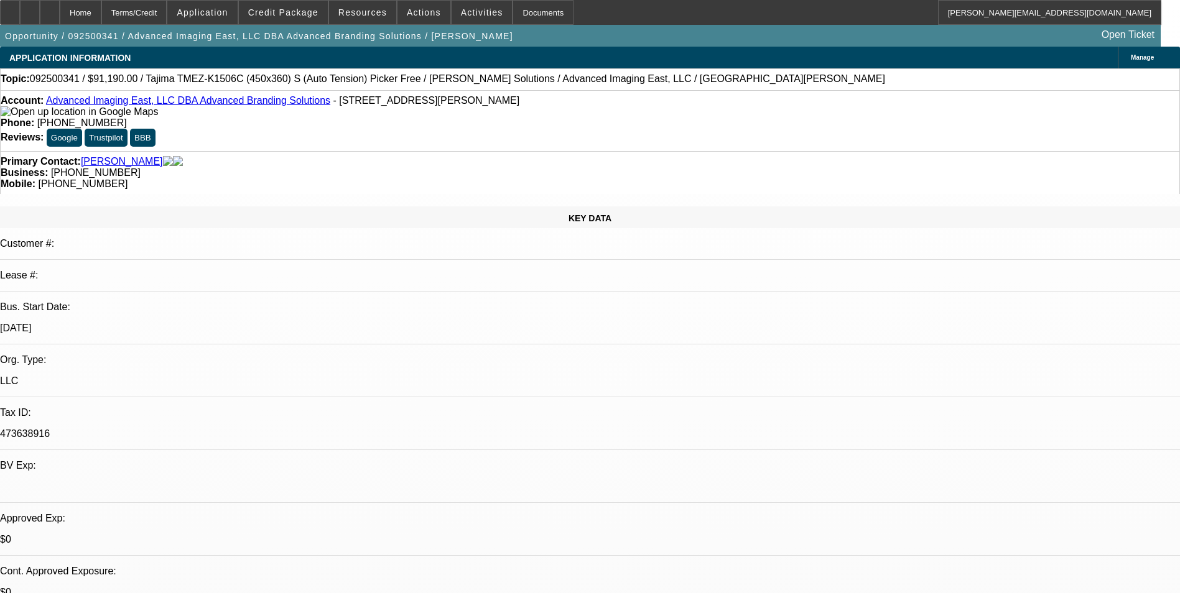
select select "1"
select select "2"
select select "6"
select select "1"
select select "2"
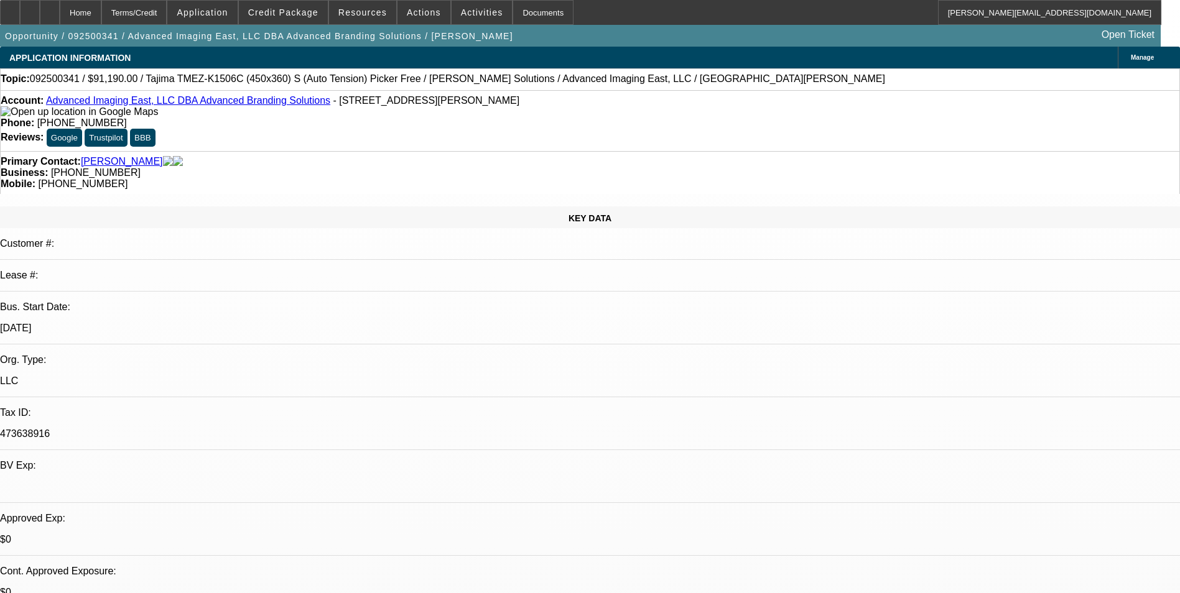
select select "4"
select select "1"
select select "2"
select select "6"
click at [305, 10] on span "Credit Package" at bounding box center [283, 12] width 70 height 10
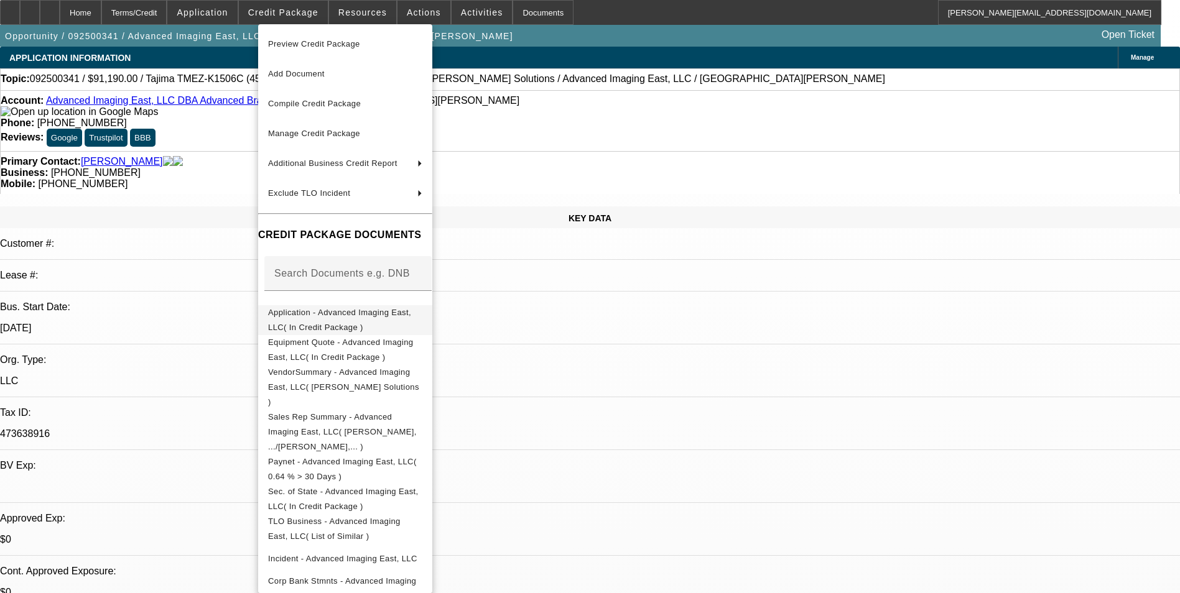
click at [353, 312] on span "Application - Advanced Imaging East, LLC( In Credit Package )" at bounding box center [339, 320] width 143 height 24
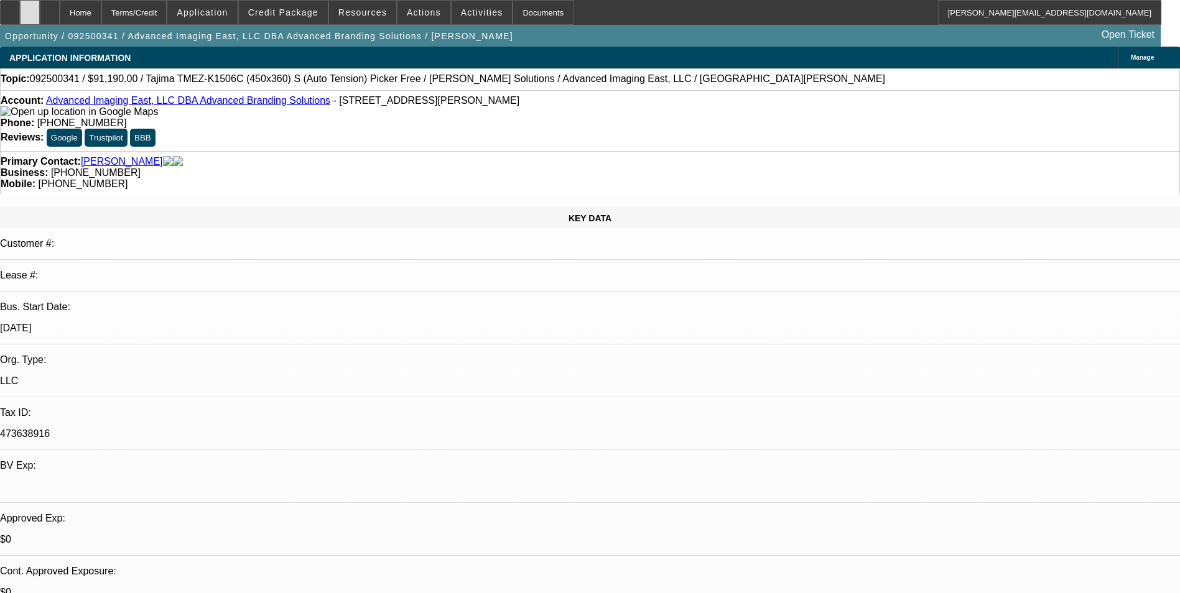
click at [40, 17] on div at bounding box center [30, 12] width 20 height 25
click at [284, 10] on span "Credit Package" at bounding box center [283, 12] width 70 height 10
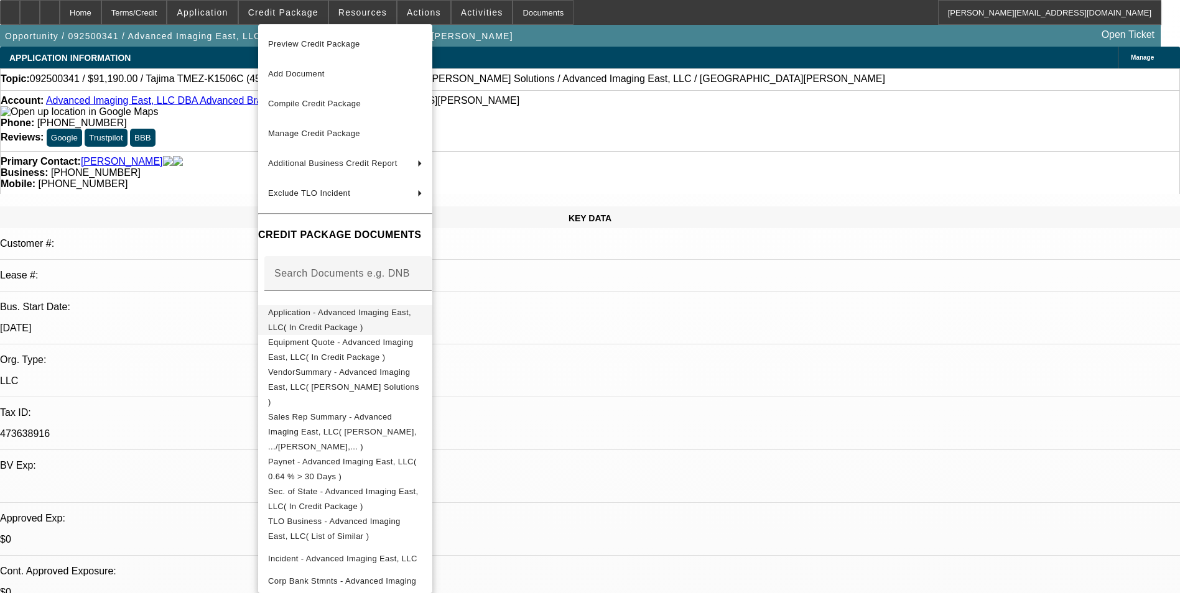
click at [343, 317] on span "Application - Advanced Imaging East, LLC( In Credit Package )" at bounding box center [339, 320] width 143 height 24
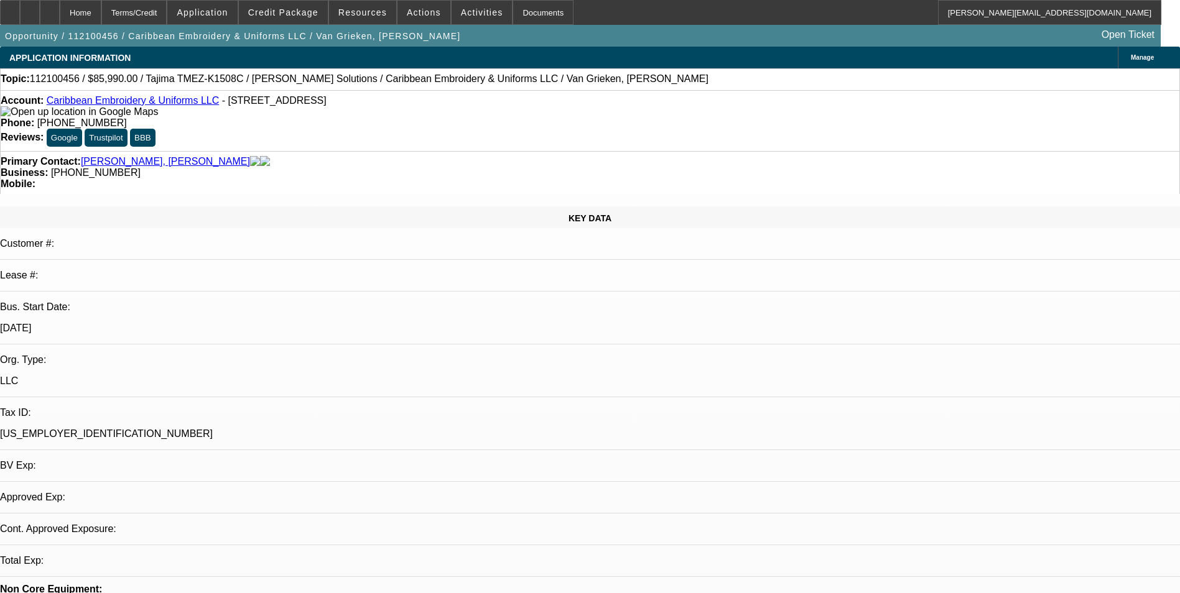
select select "0"
select select "2"
select select "0"
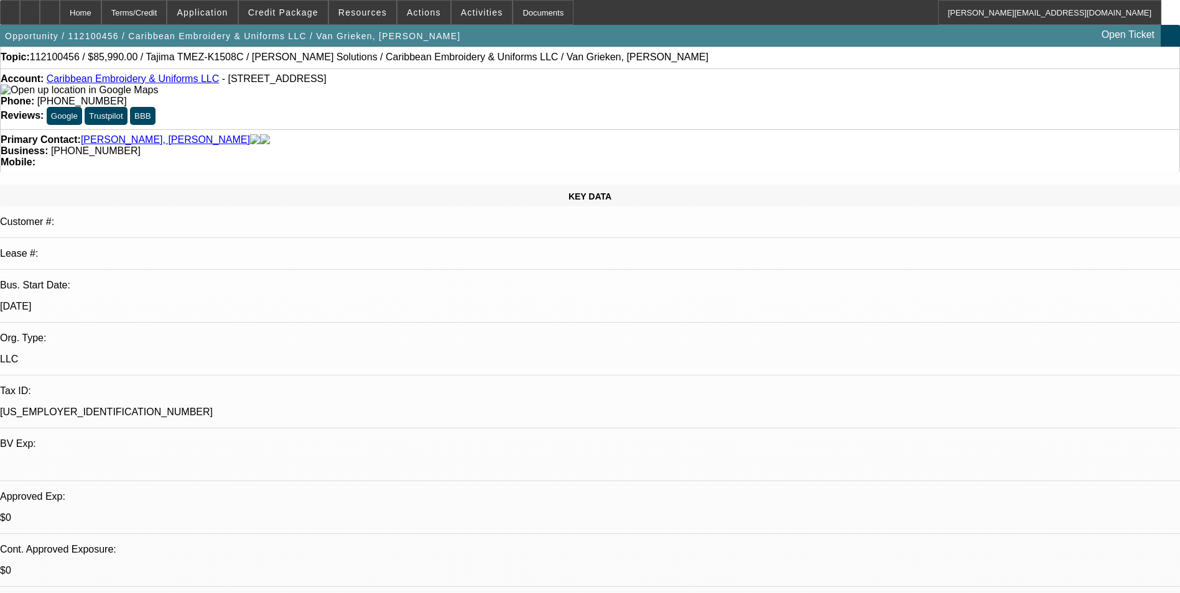
scroll to position [0, 0]
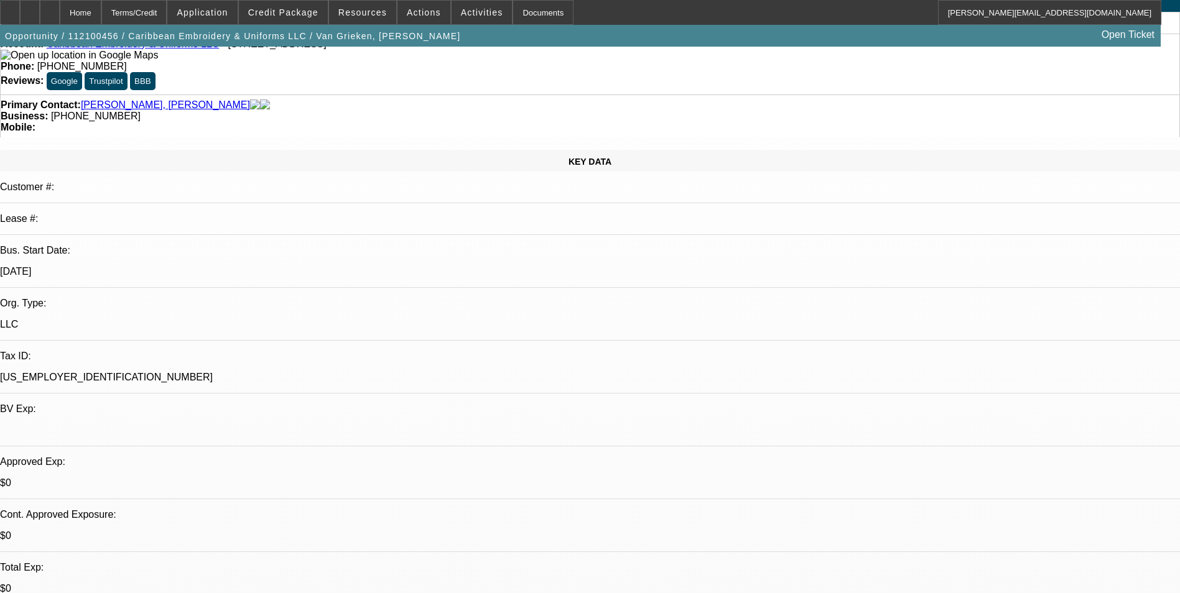
scroll to position [0, 0]
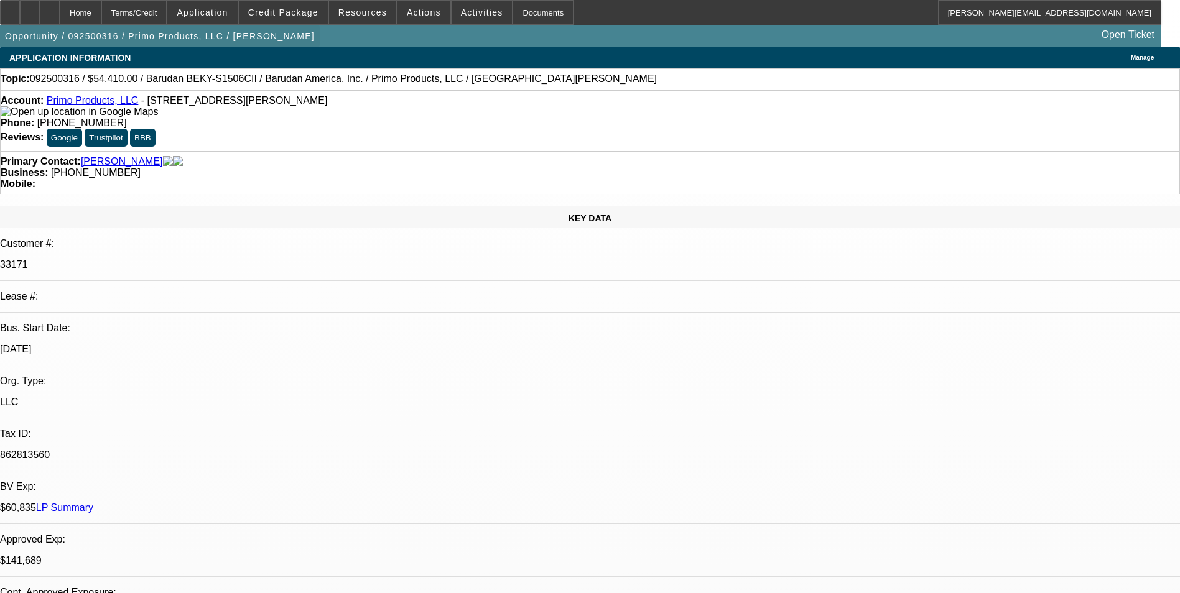
select select "0"
select select "2"
select select "0.1"
select select "0"
select select "2"
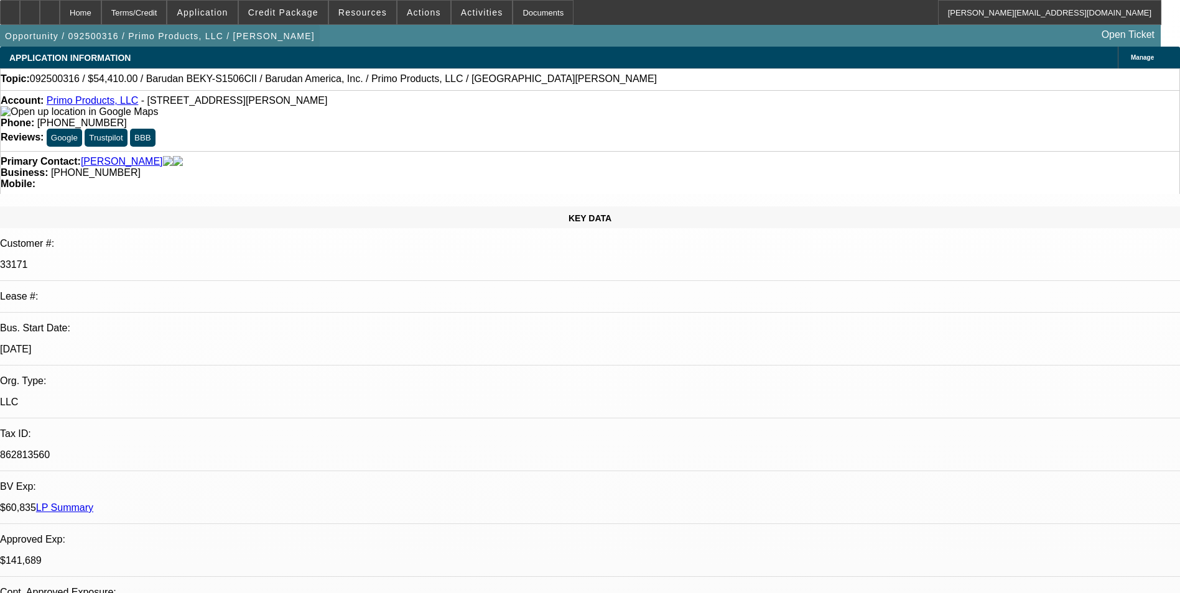
select select "0.1"
select select "0"
select select "0.1"
select select "0"
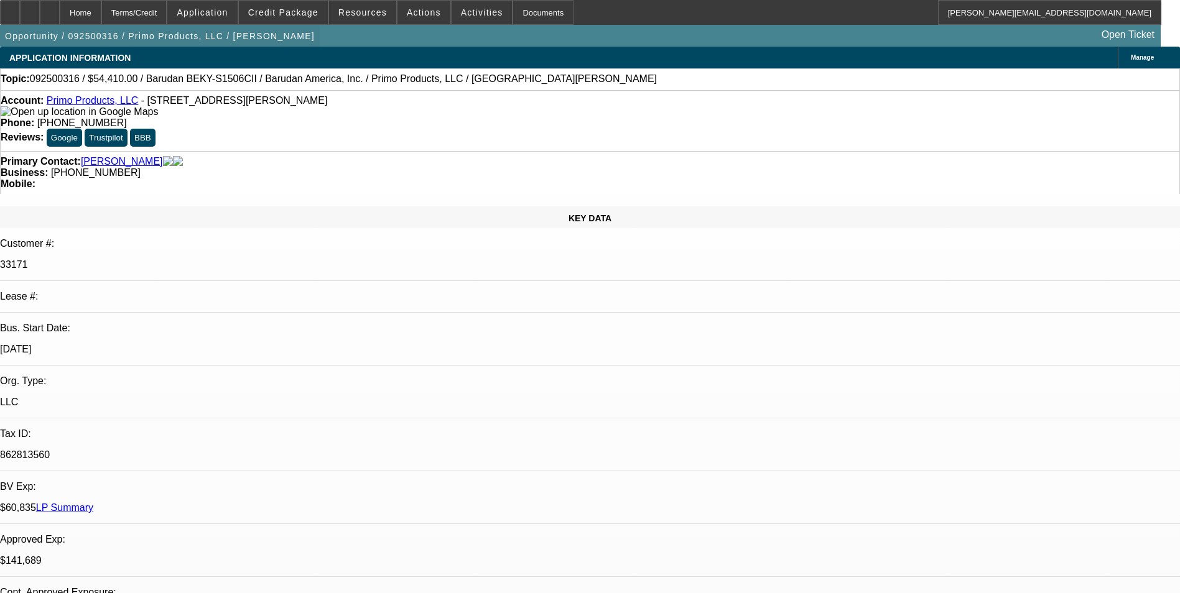
select select "2"
select select "0.1"
select select "1"
select select "2"
select select "4"
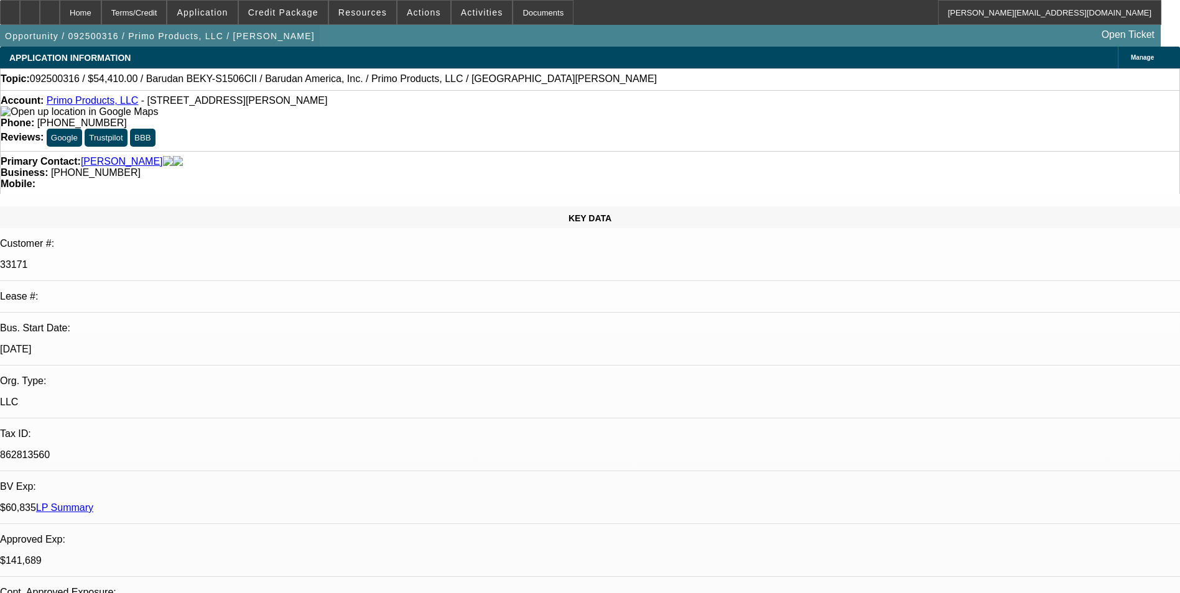
select select "1"
select select "2"
select select "4"
select select "1"
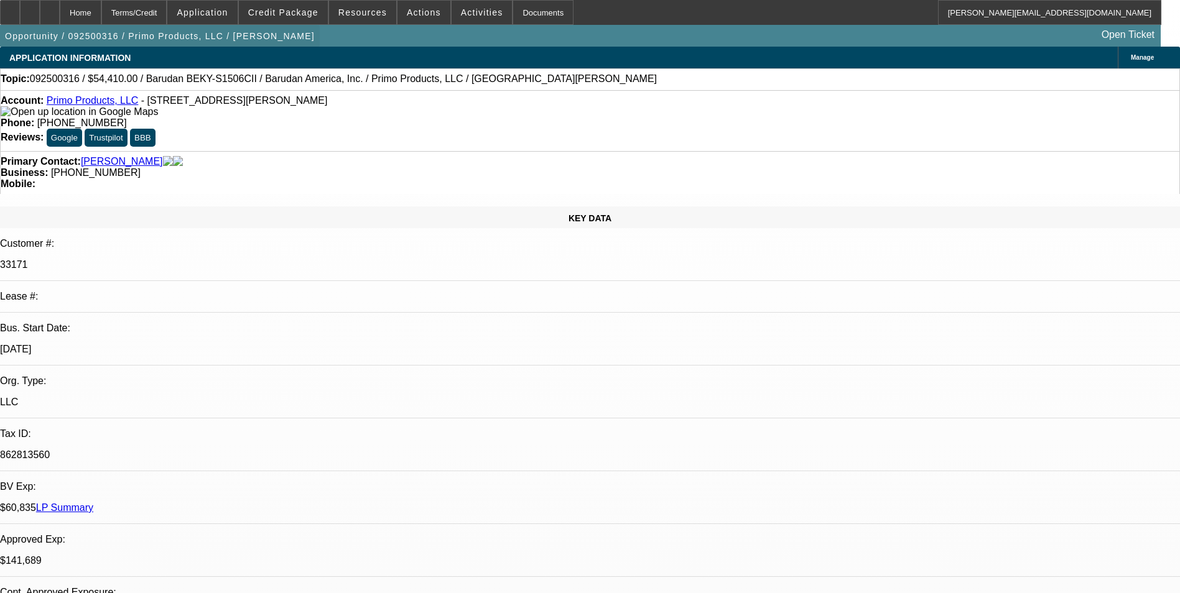
select select "4"
select select "1"
select select "2"
select select "4"
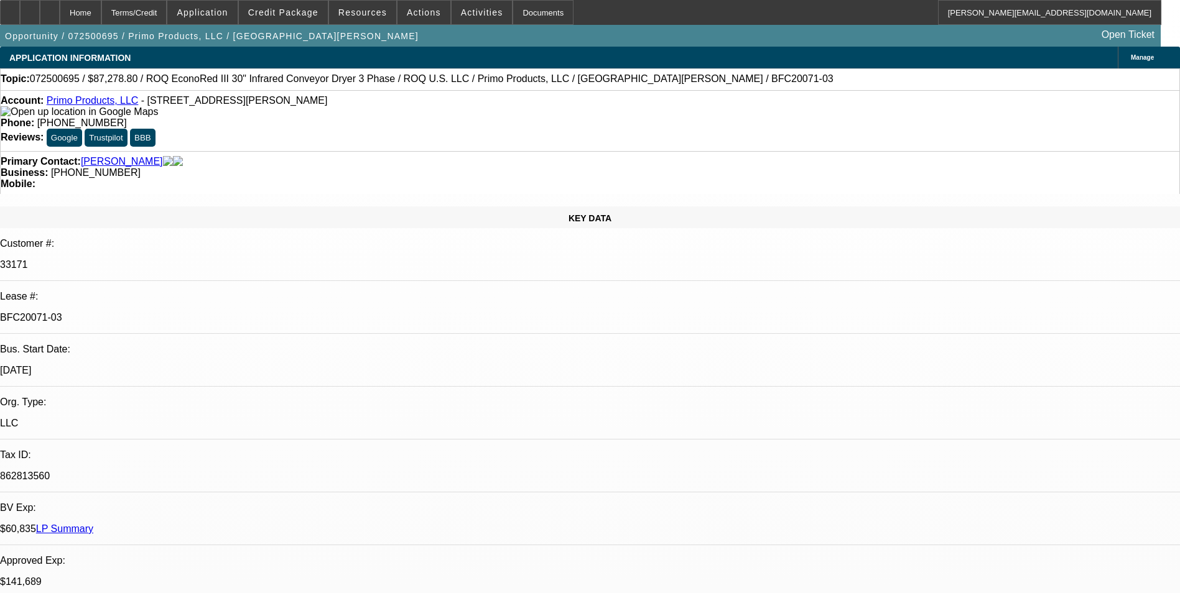
select select "0"
select select "2"
select select "0.1"
select select "0"
select select "2"
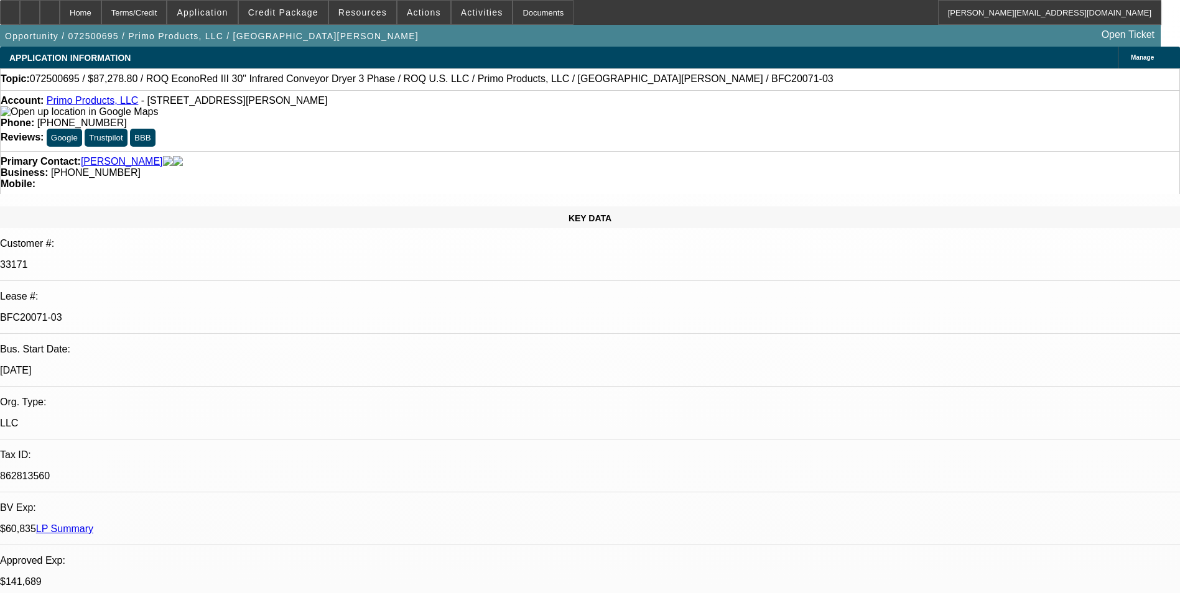
select select "0.1"
select select "0"
select select "2"
select select "0.1"
select select "0"
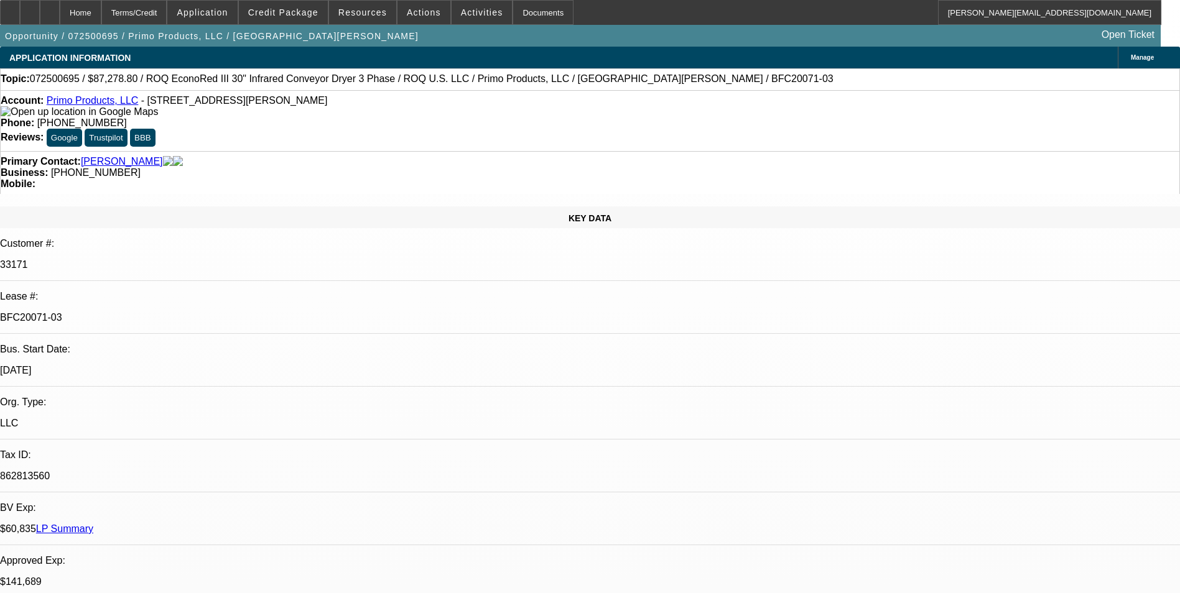
select select "2"
select select "0.1"
select select "1"
select select "2"
select select "4"
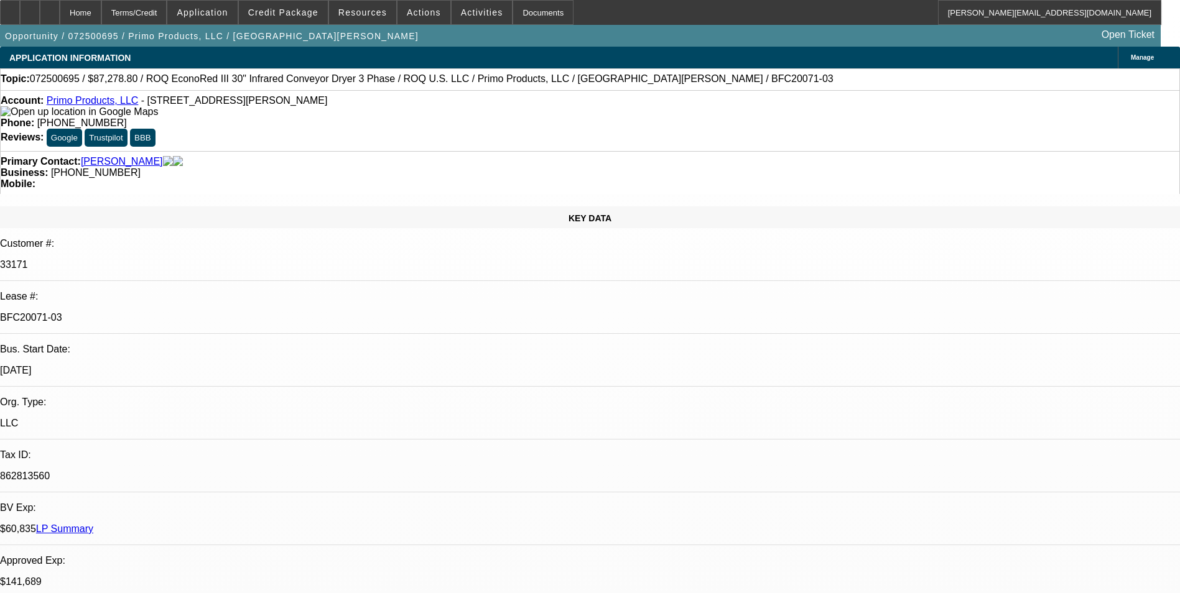
select select "1"
select select "2"
select select "4"
select select "1"
select select "2"
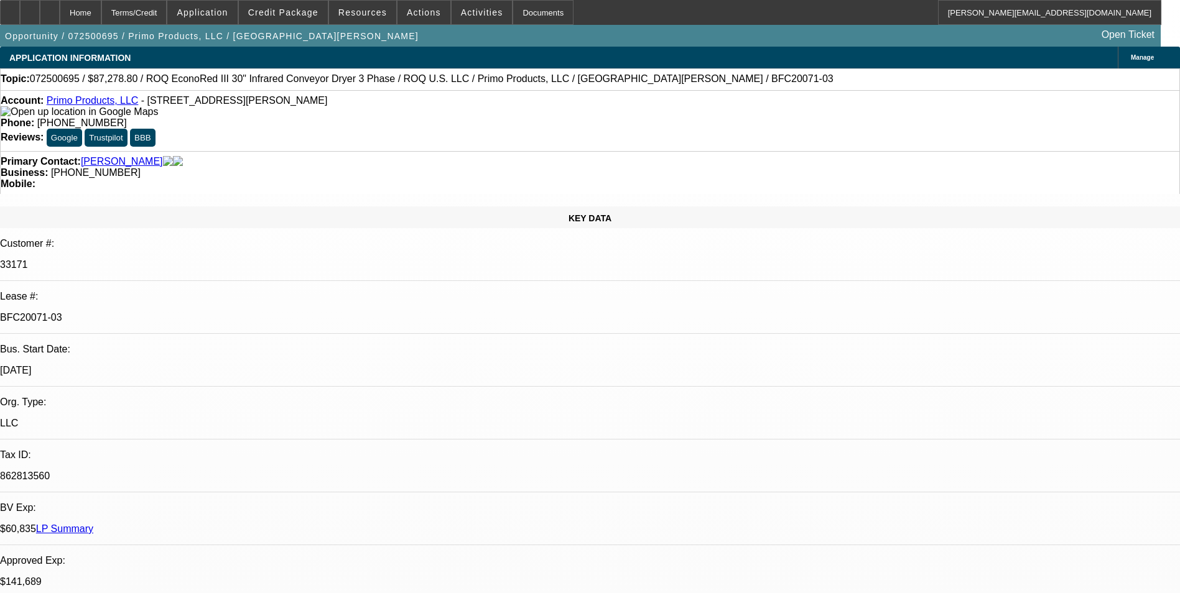
select select "4"
select select "1"
select select "2"
select select "4"
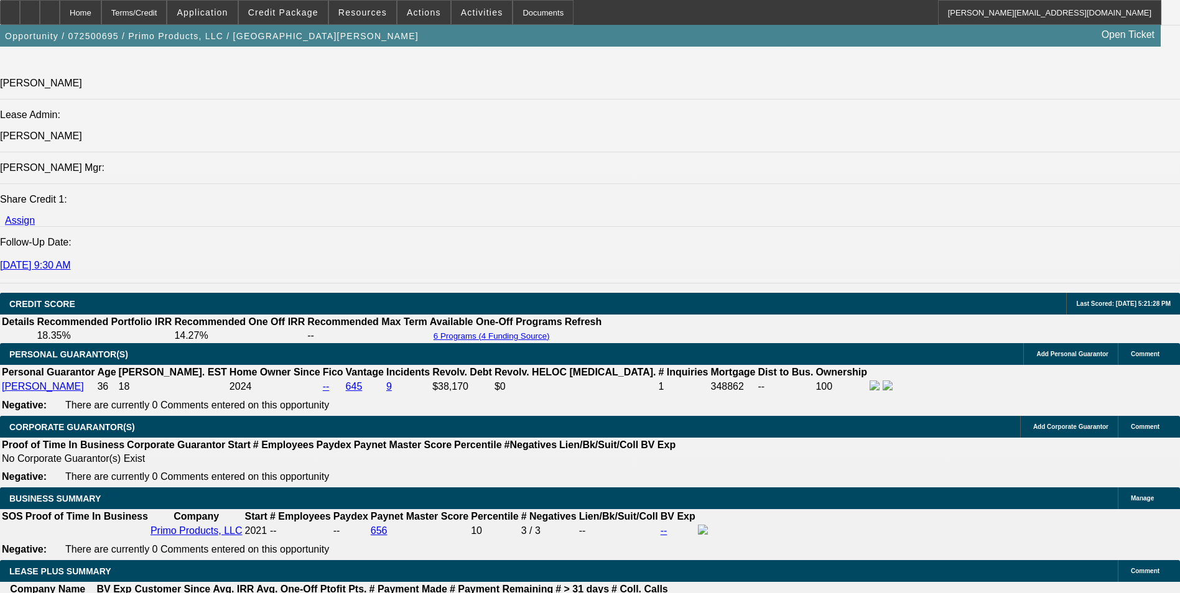
scroll to position [1617, 0]
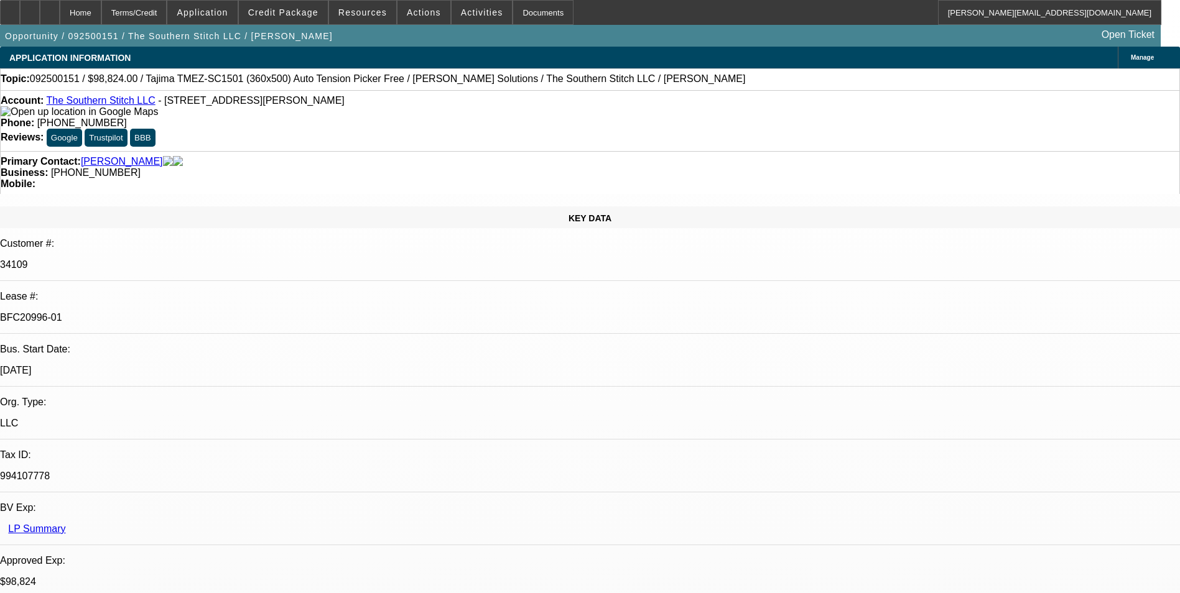
select select "0.2"
select select "2"
select select "0.1"
select select "0.2"
select select "2"
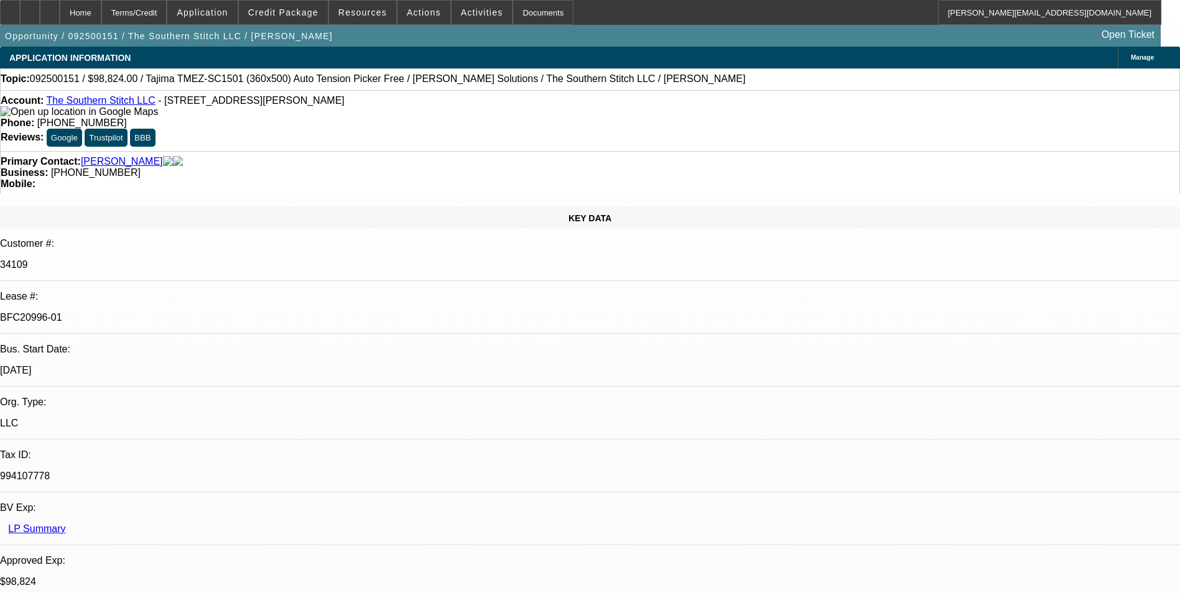
select select "0"
select select "0.2"
select select "2"
select select "0.1"
select select "0.2"
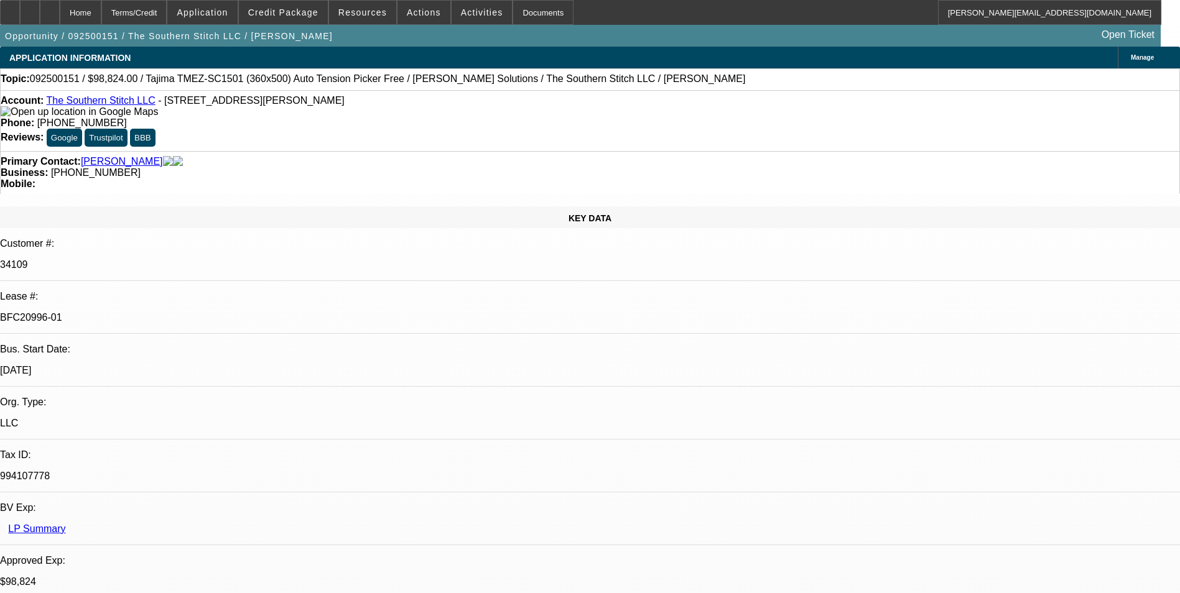
select select "2"
select select "0"
select select "1"
select select "2"
select select "4"
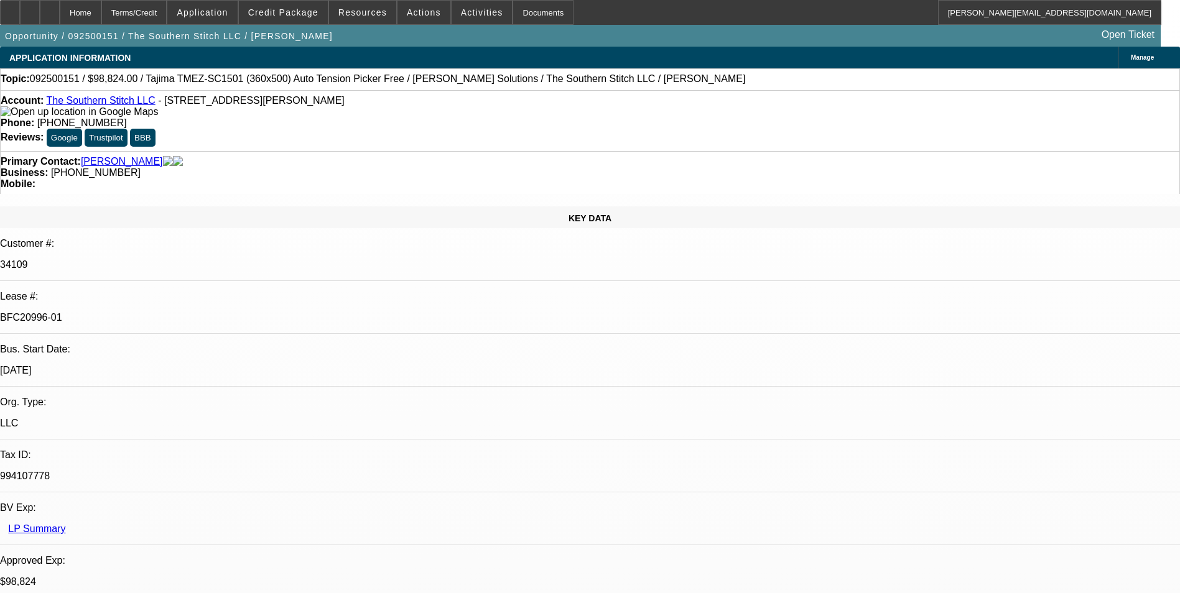
select select "1"
select select "2"
select select "6"
select select "1"
select select "2"
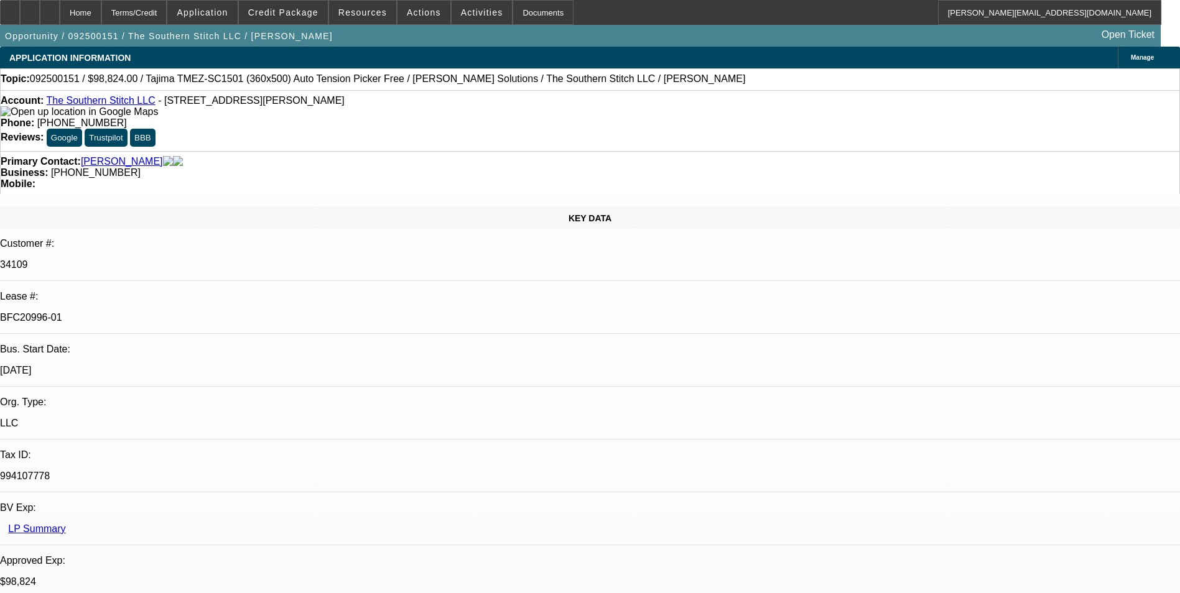
select select "4"
select select "1"
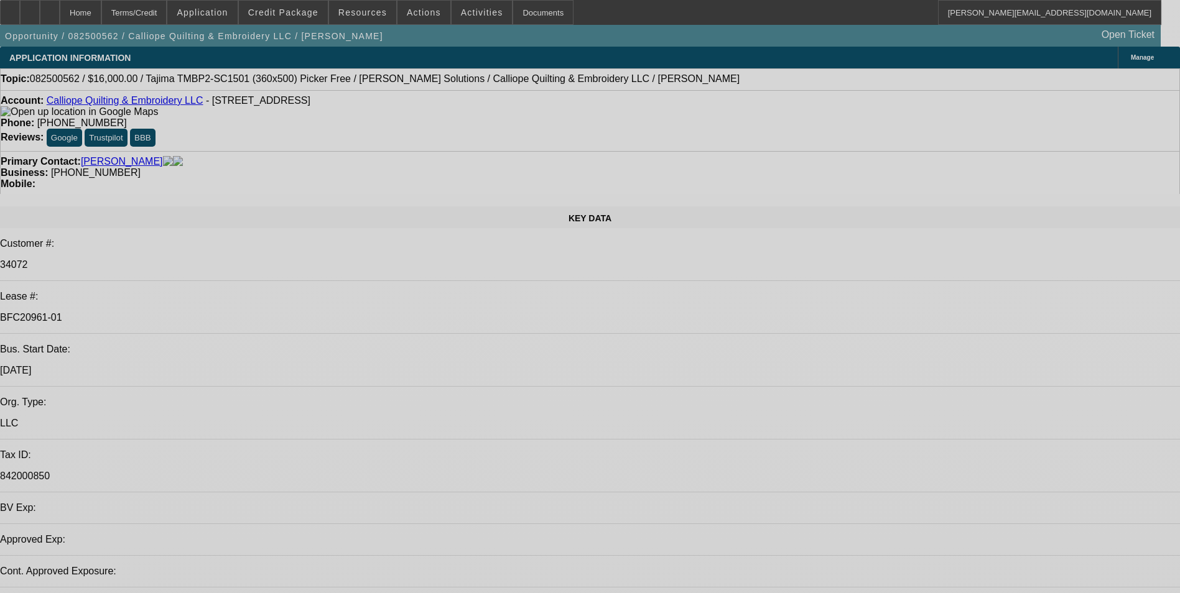
select select "0"
select select "2"
select select "0.1"
select select "0"
select select "2"
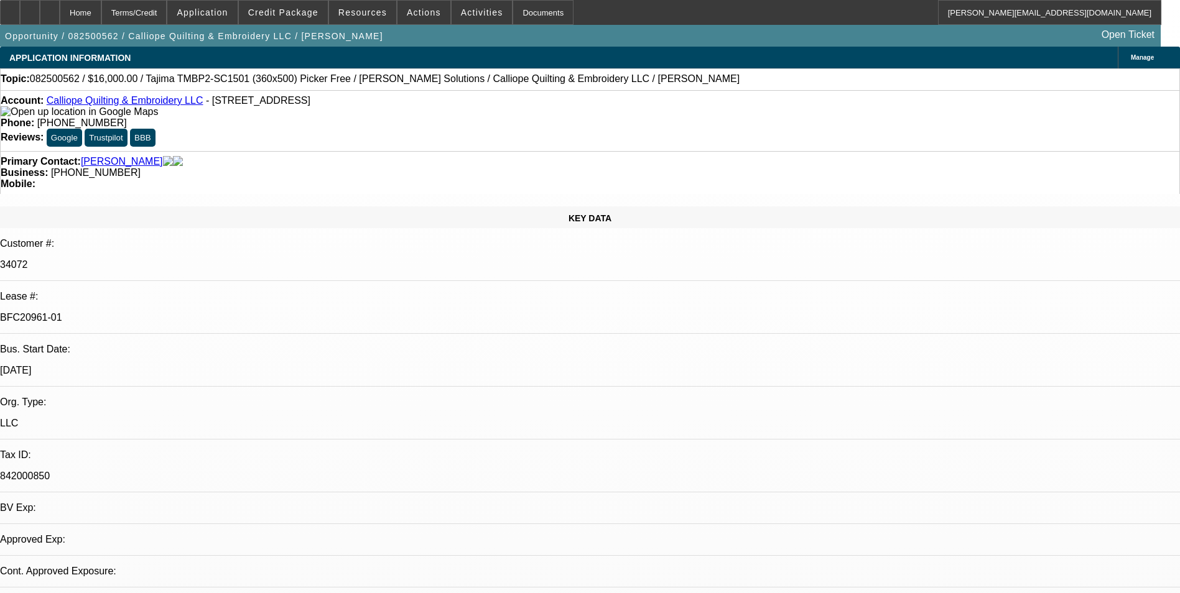
select select "0.1"
select select "1"
select select "2"
select select "4"
select select "1"
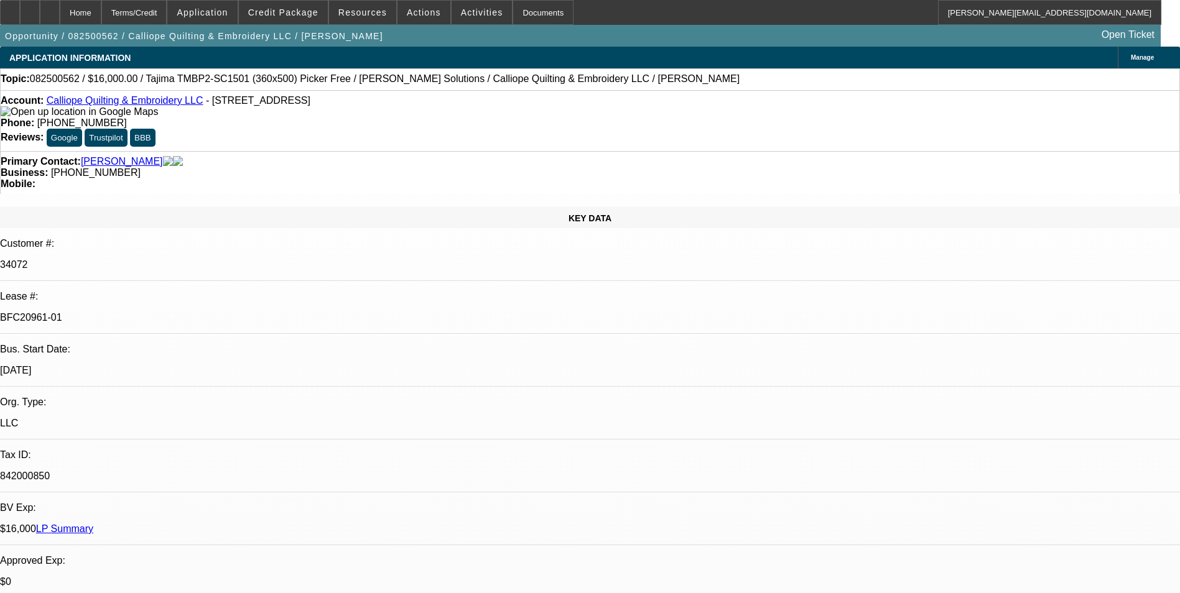
select select "2"
select select "4"
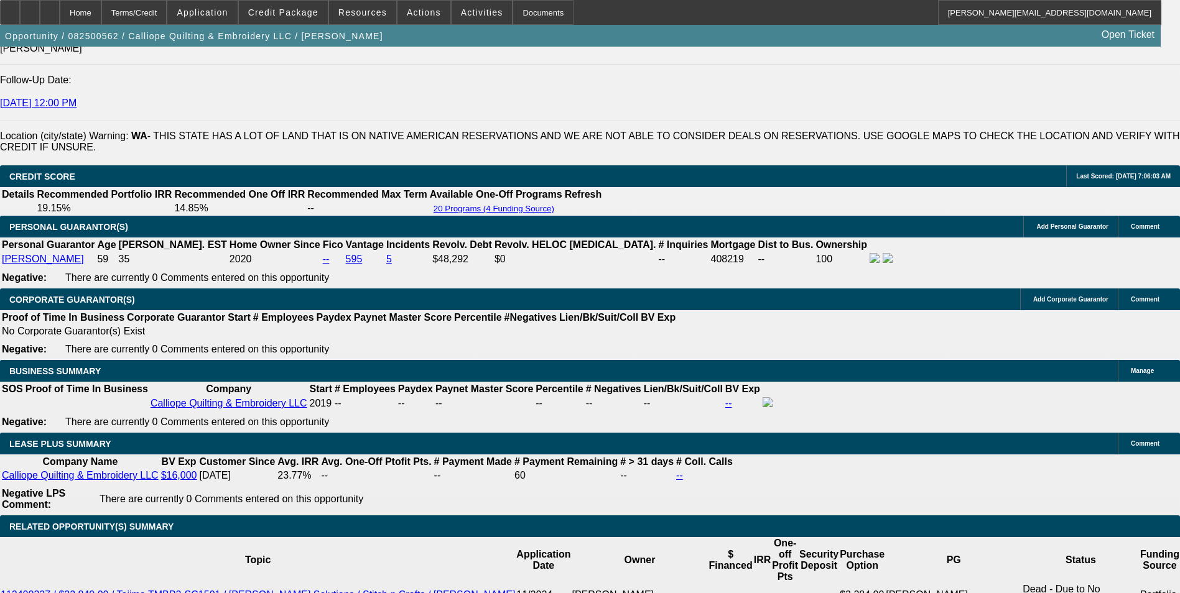
scroll to position [1928, 0]
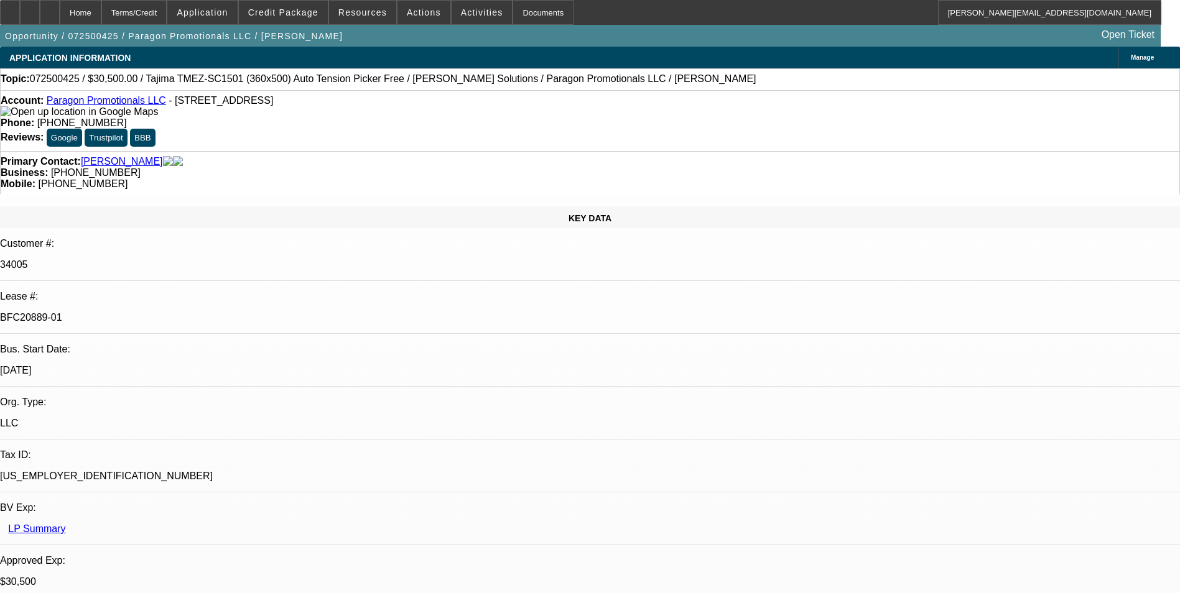
select select "0"
select select "2"
select select "0"
select select "2"
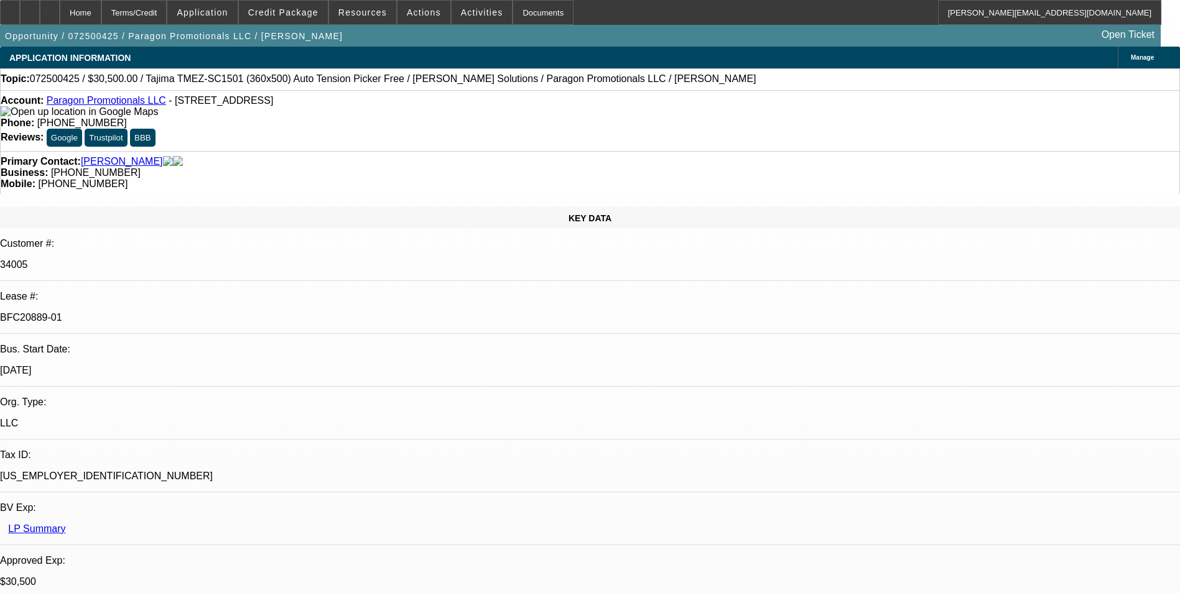
select select "0"
select select "2"
select select "0"
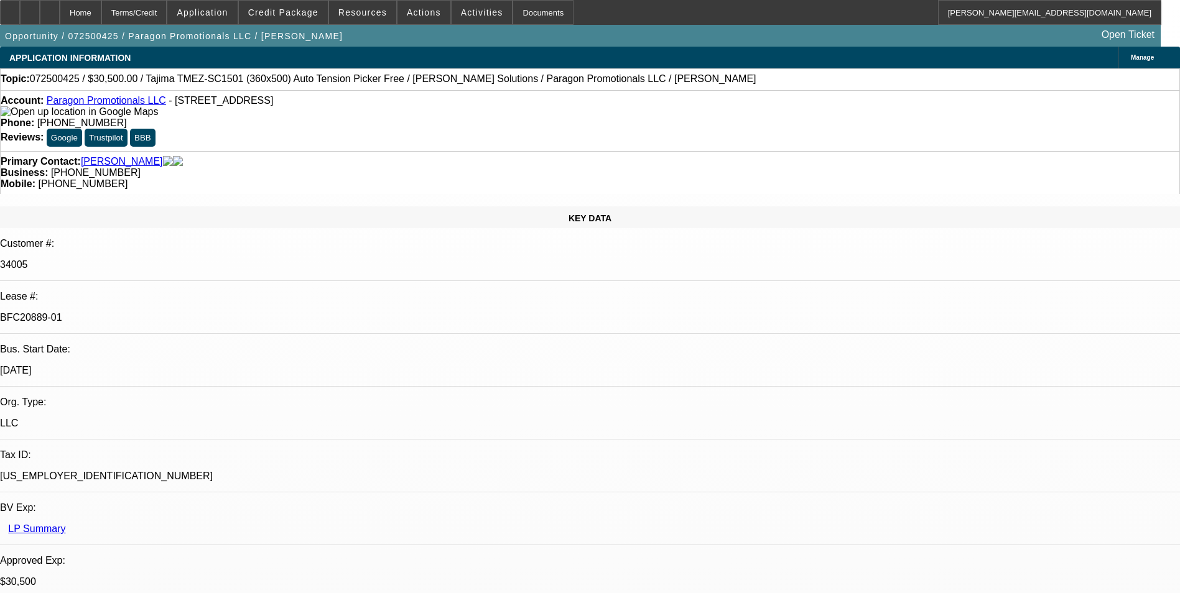
select select "2"
select select "0"
select select "1"
select select "2"
select select "6"
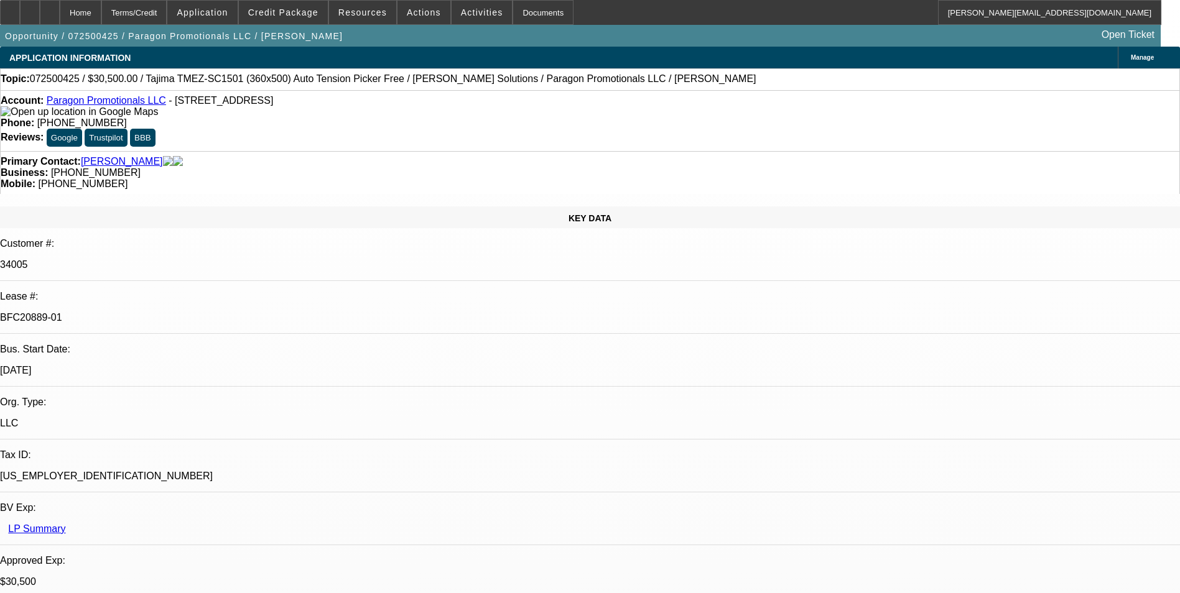
select select "1"
select select "2"
select select "6"
select select "1"
select select "2"
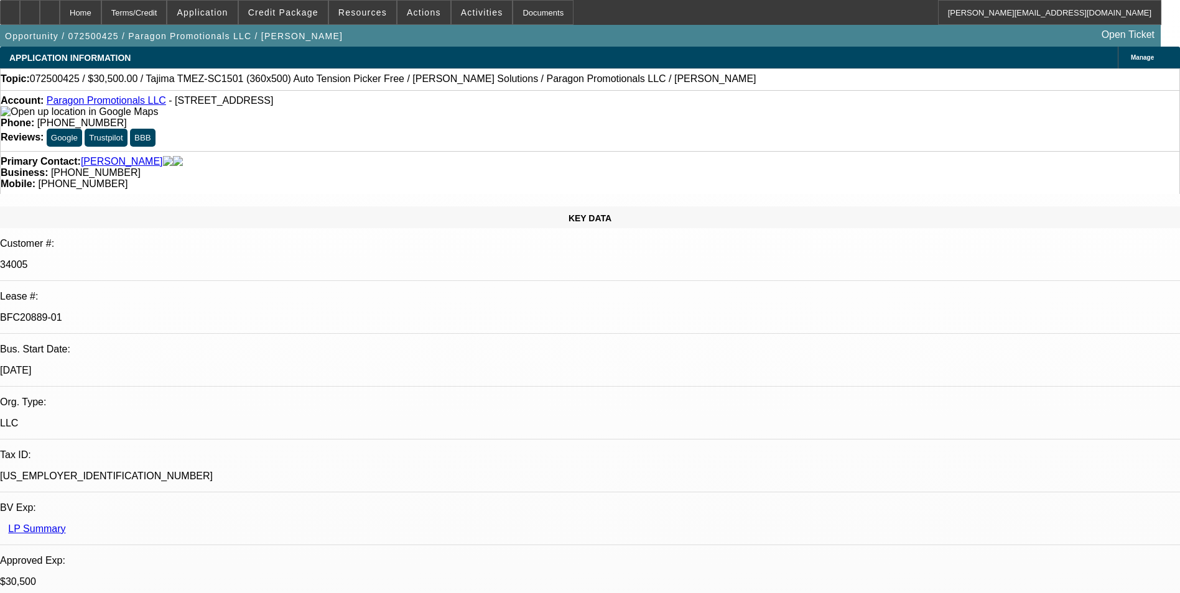
select select "6"
select select "1"
select select "2"
select select "6"
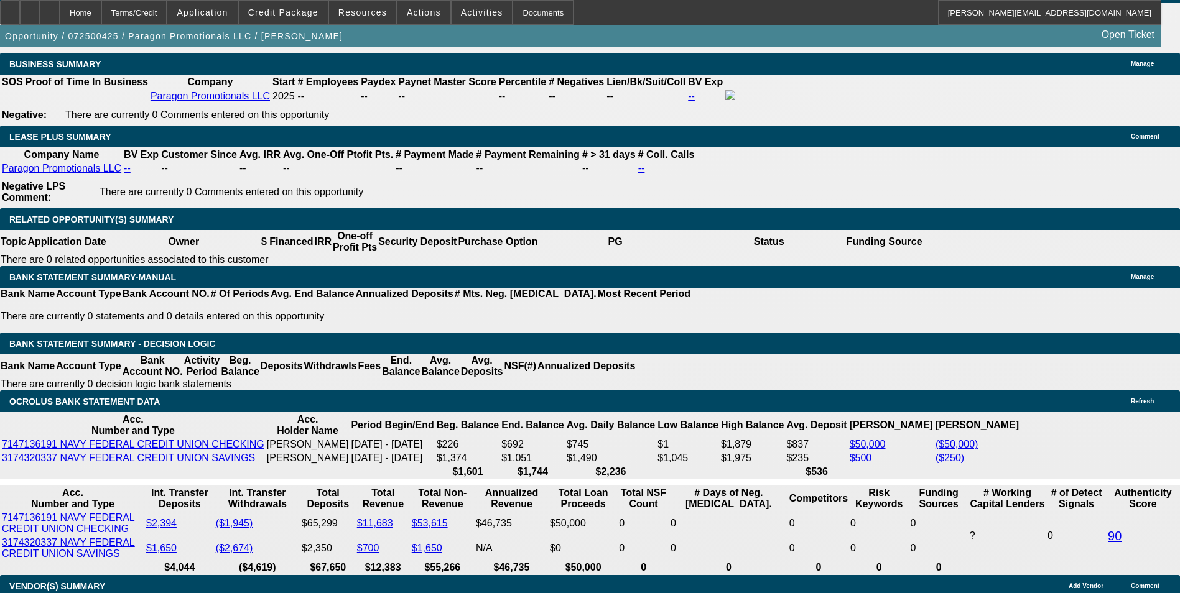
scroll to position [2177, 0]
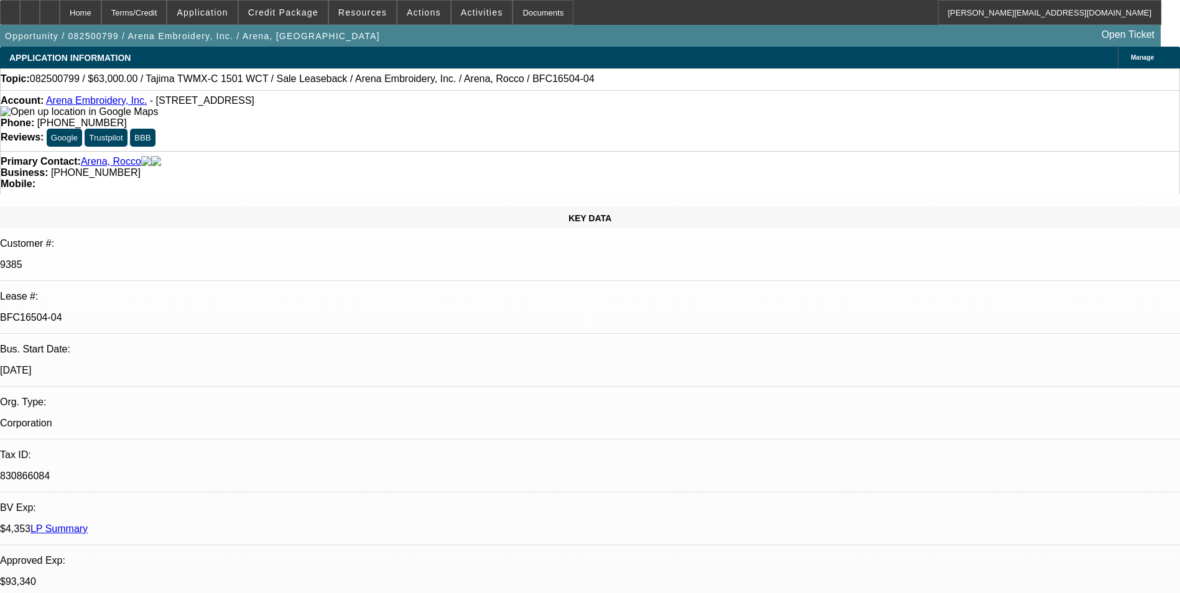
select select "0"
select select "2"
select select "0.1"
select select "0"
select select "2"
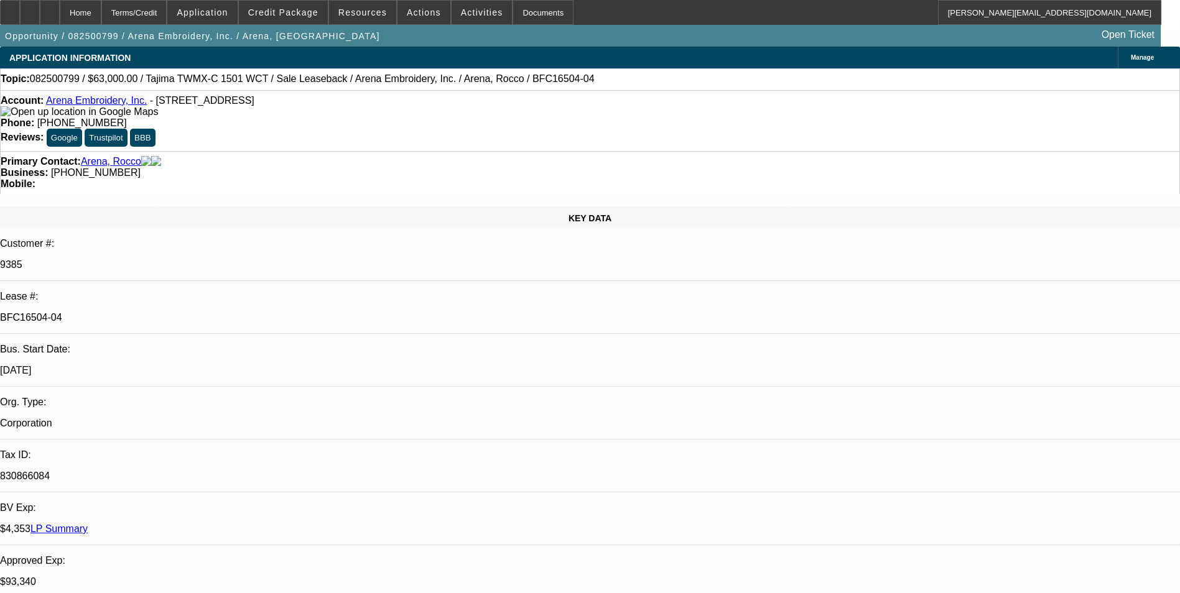
select select "0.1"
select select "0"
select select "2"
select select "0.1"
select select "0"
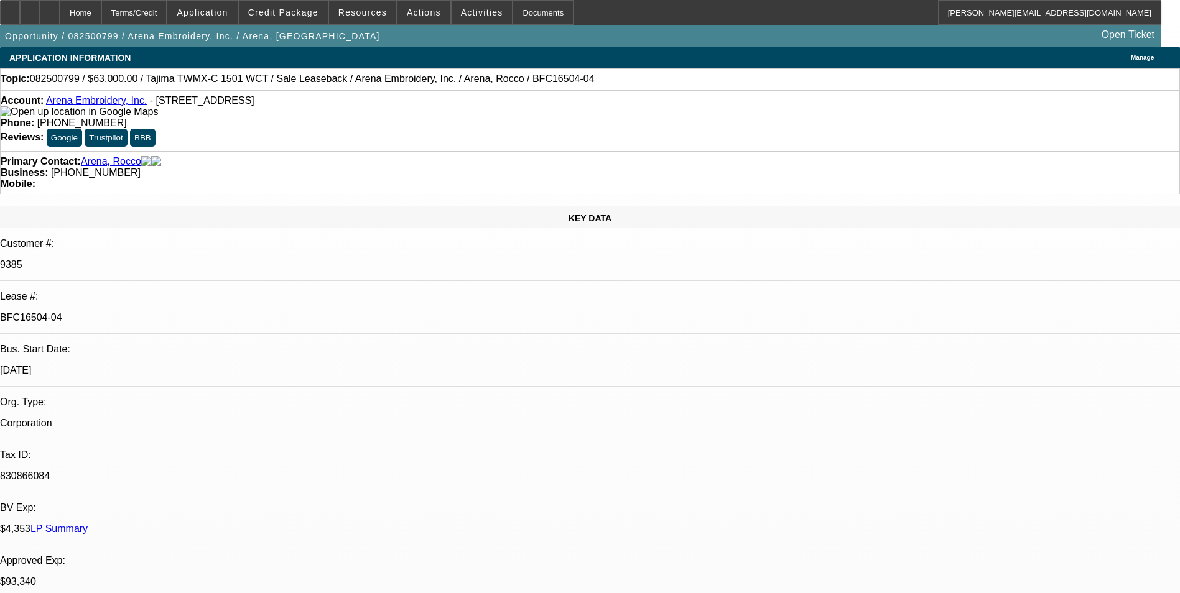
select select "2"
select select "0.1"
select select "1"
select select "2"
select select "4"
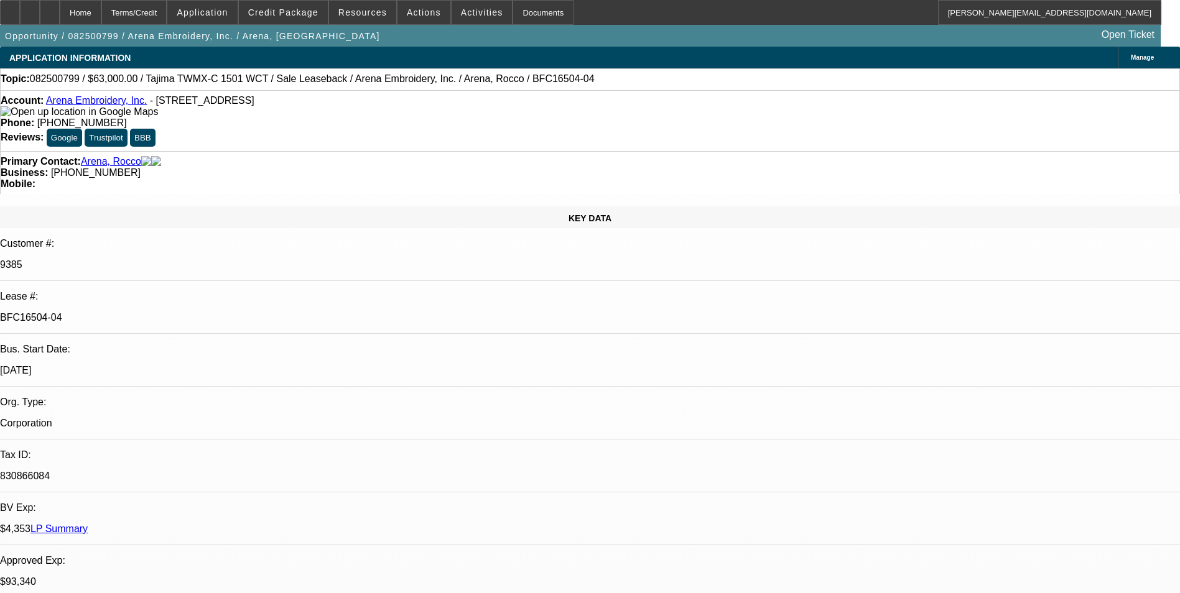
select select "1"
select select "2"
select select "4"
select select "1"
select select "2"
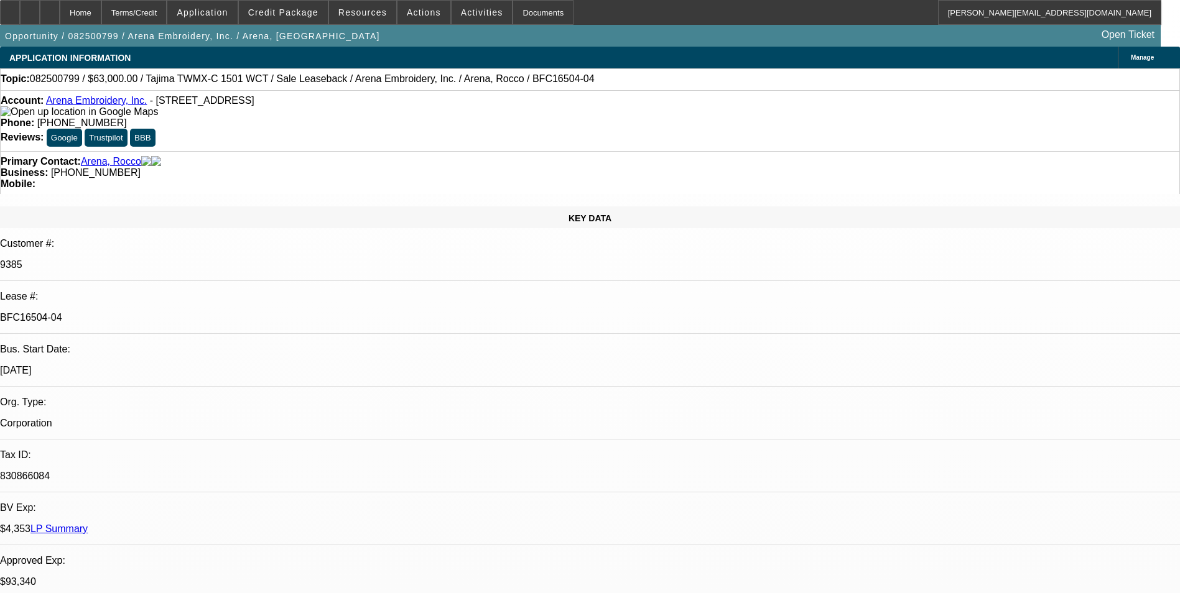
select select "4"
select select "1"
select select "2"
select select "4"
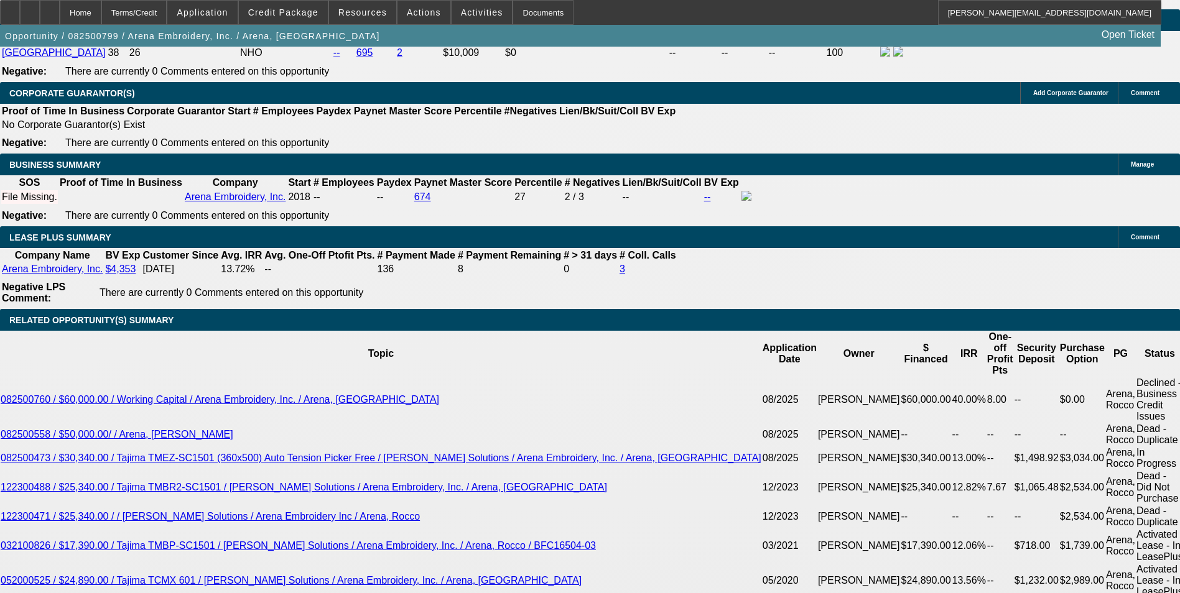
scroll to position [2052, 0]
